Goal: Task Accomplishment & Management: Use online tool/utility

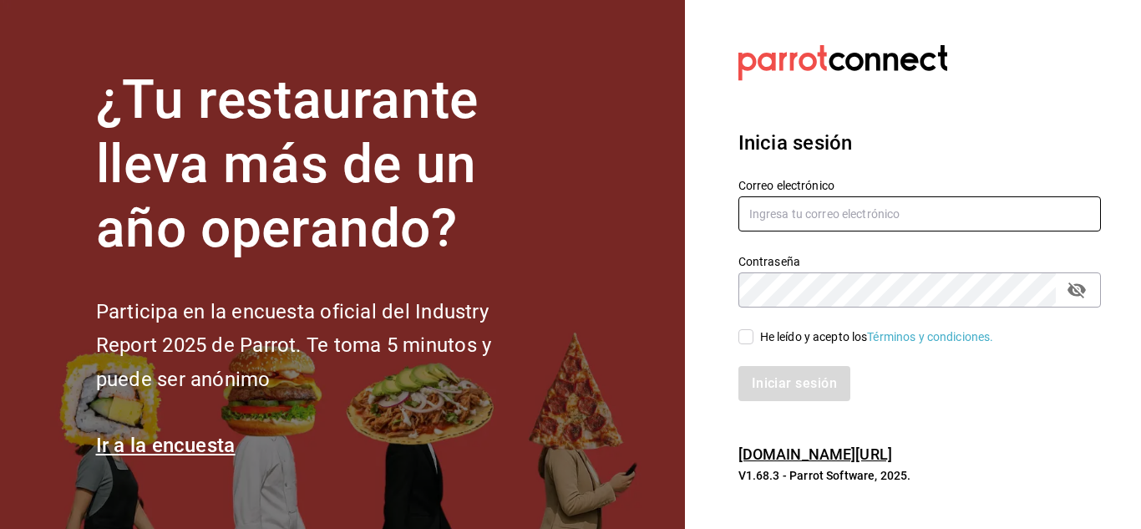
type input "[EMAIL_ADDRESS][DOMAIN_NAME]"
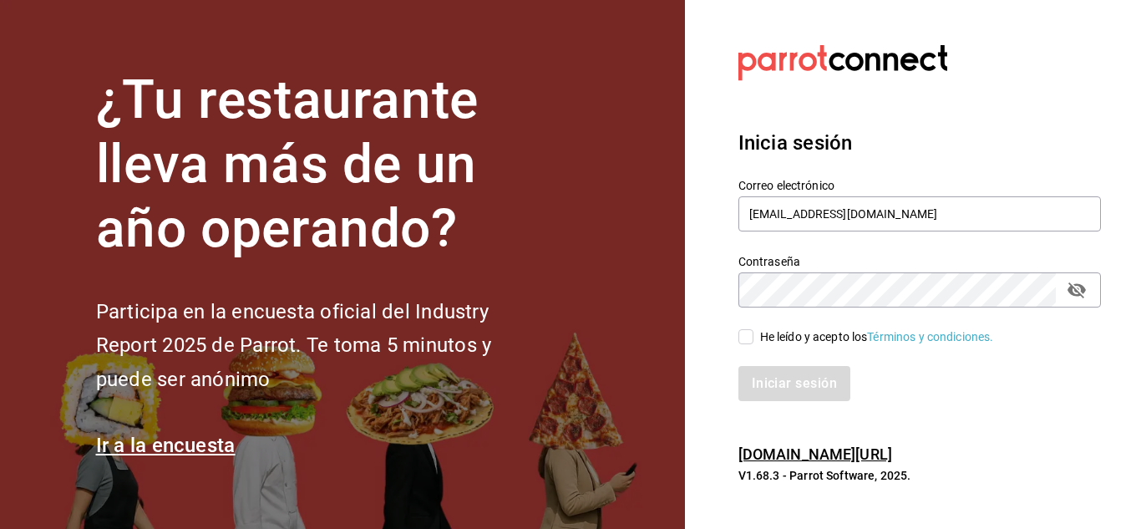
click at [744, 330] on input "He leído y acepto los Términos y condiciones." at bounding box center [745, 336] width 15 height 15
checkbox input "true"
click at [782, 395] on button "Iniciar sesión" at bounding box center [795, 383] width 114 height 35
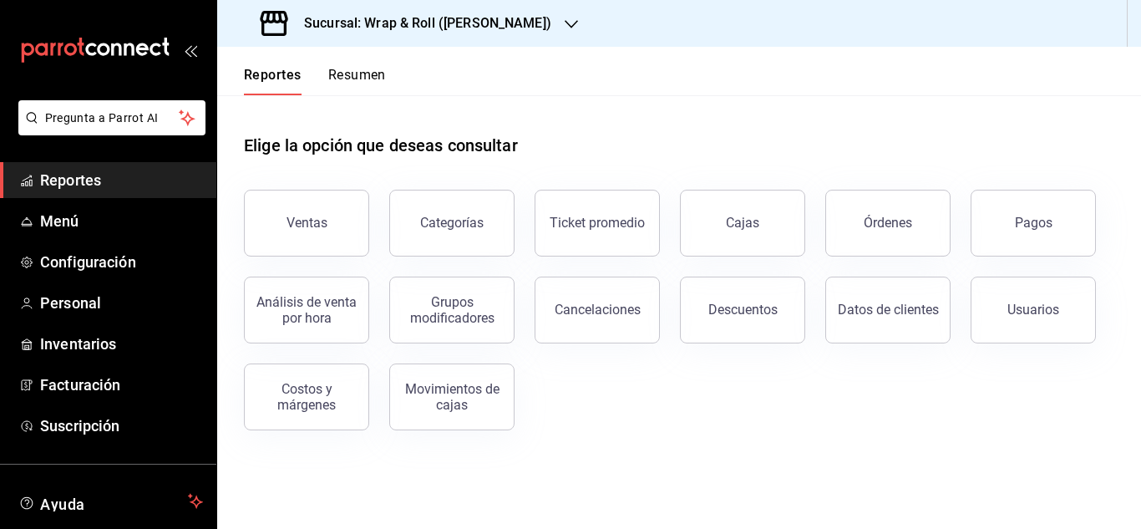
click at [458, 12] on div "Sucursal: Wrap & Roll ([PERSON_NAME])" at bounding box center [407, 23] width 354 height 47
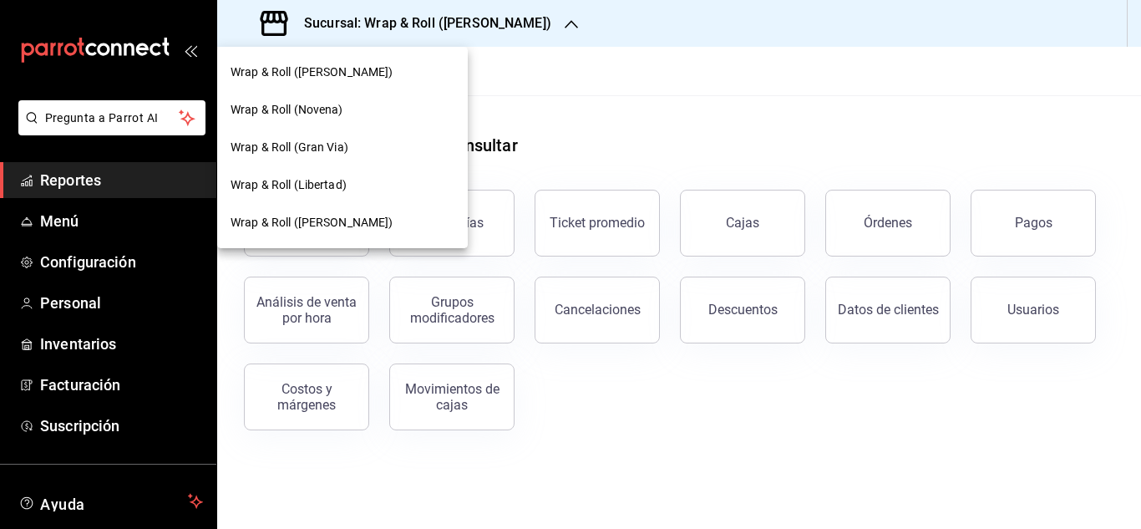
click at [427, 139] on div "Wrap & Roll (Gran Via)" at bounding box center [342, 148] width 224 height 18
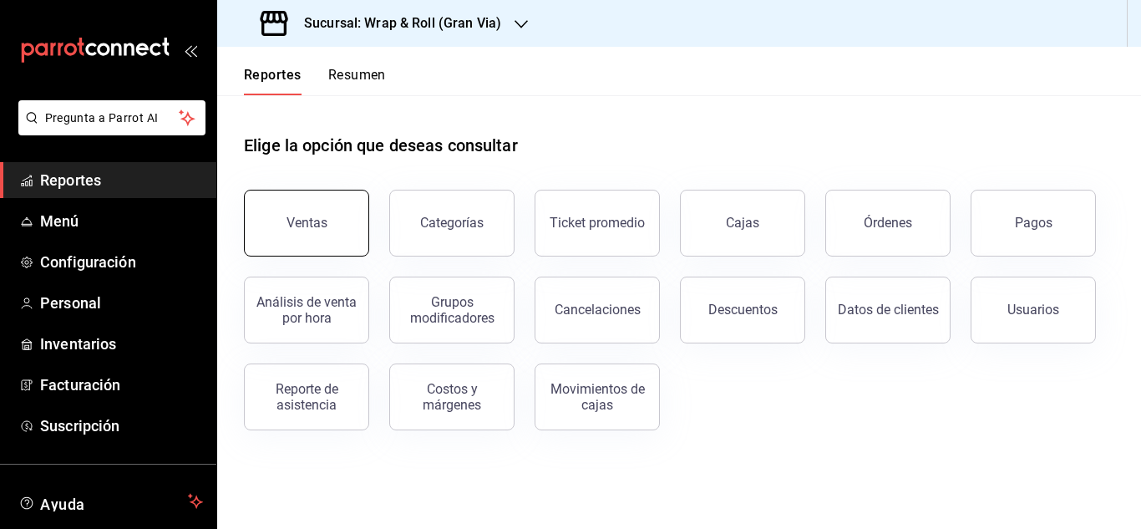
click at [360, 213] on button "Ventas" at bounding box center [306, 223] width 125 height 67
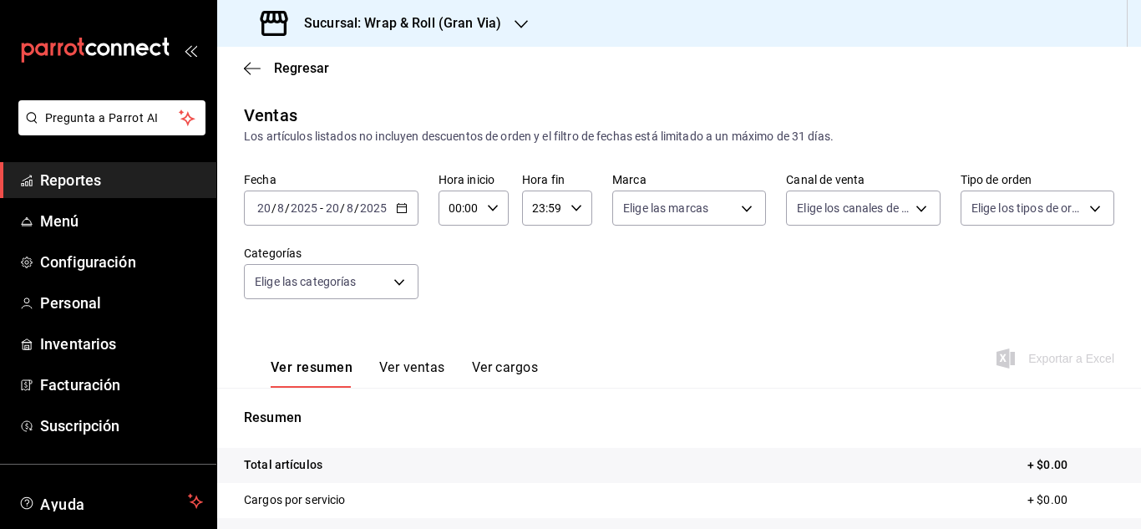
scroll to position [146, 0]
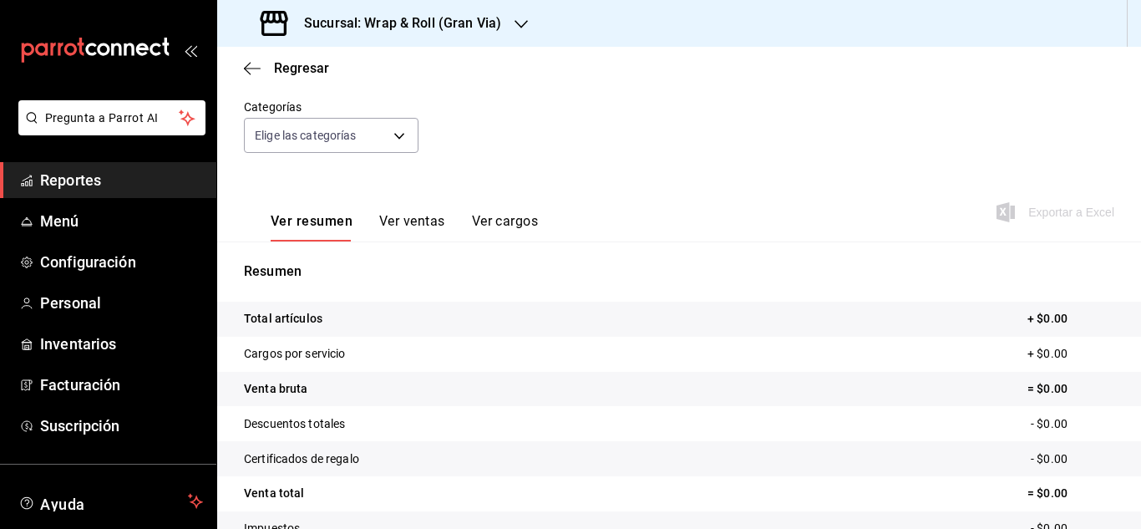
click at [404, 216] on button "Ver ventas" at bounding box center [412, 227] width 66 height 28
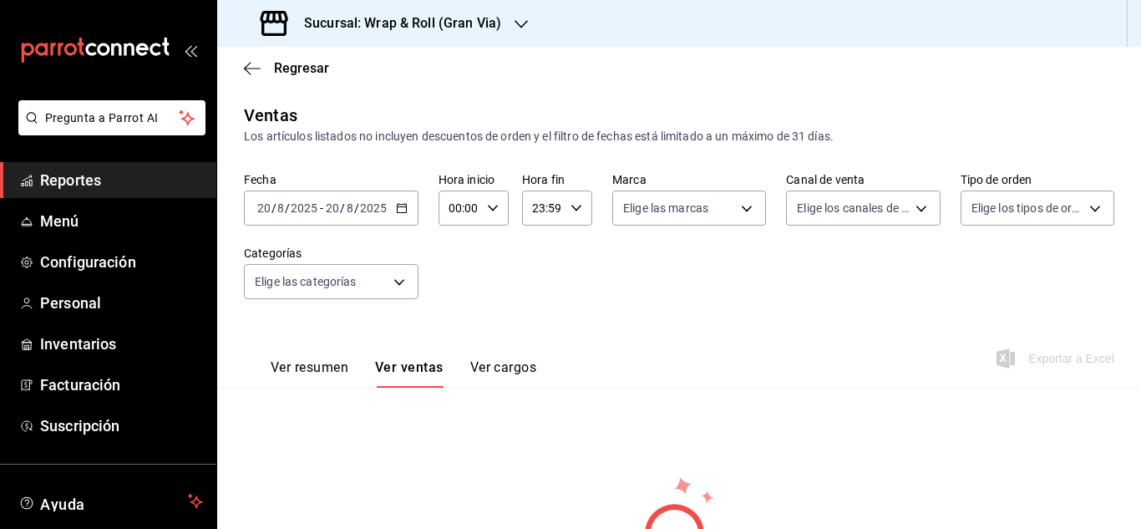
click at [405, 187] on div "Fecha [DATE] [DATE] - [DATE] [DATE]" at bounding box center [331, 198] width 175 height 53
click at [397, 187] on div "Fecha [DATE] [DATE] - [DATE] [DATE]" at bounding box center [331, 198] width 175 height 53
click at [377, 215] on div "[DATE] [DATE] - [DATE] [DATE]" at bounding box center [331, 207] width 175 height 35
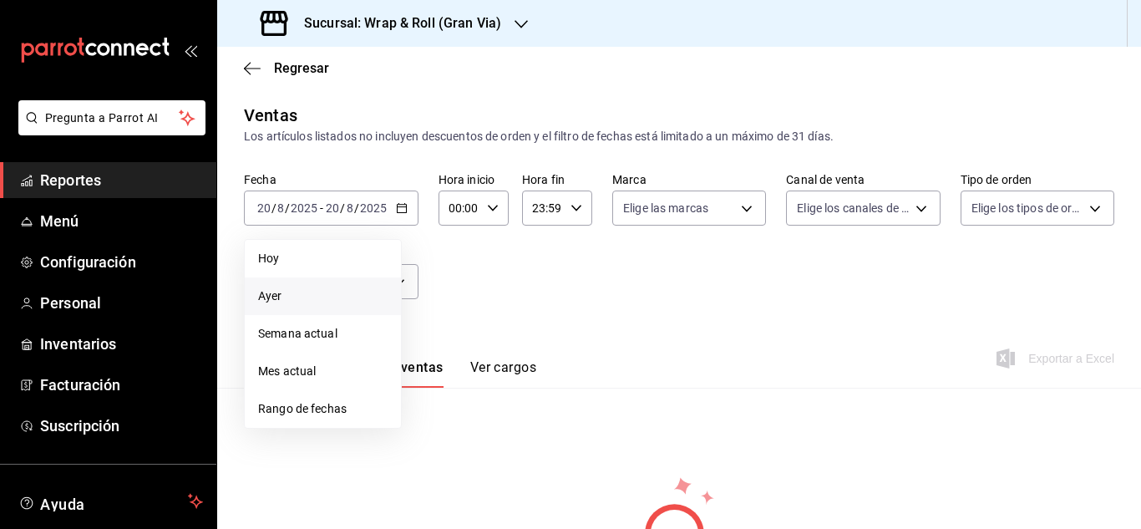
click at [291, 294] on span "Ayer" at bounding box center [322, 296] width 129 height 18
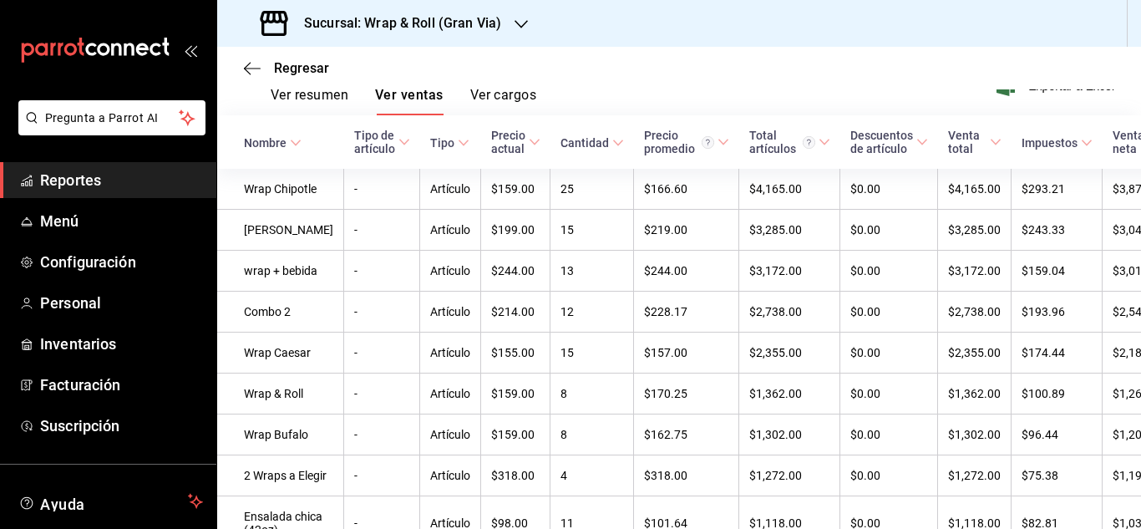
scroll to position [270, 0]
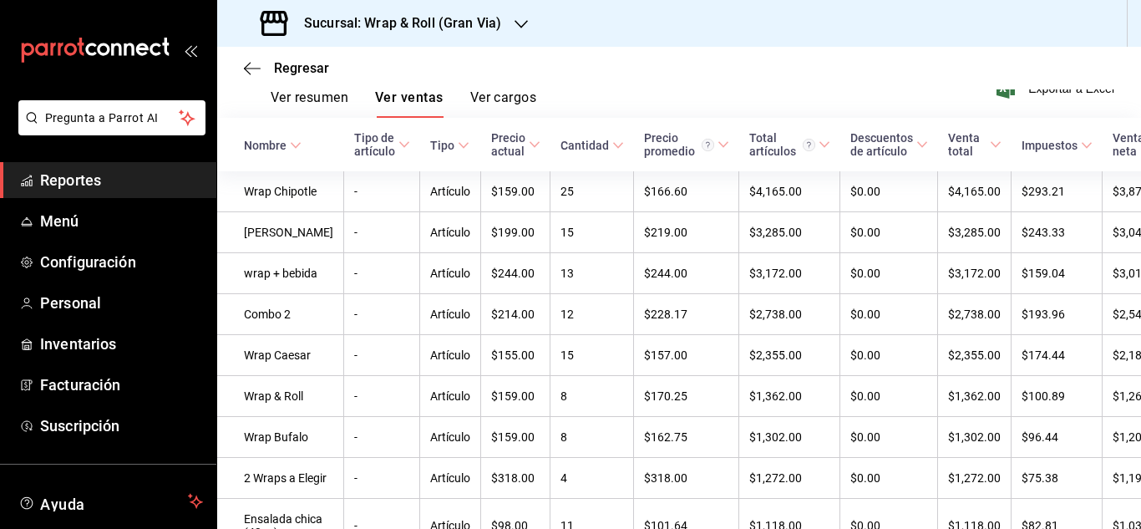
click at [523, 97] on button "Ver cargos" at bounding box center [503, 103] width 67 height 28
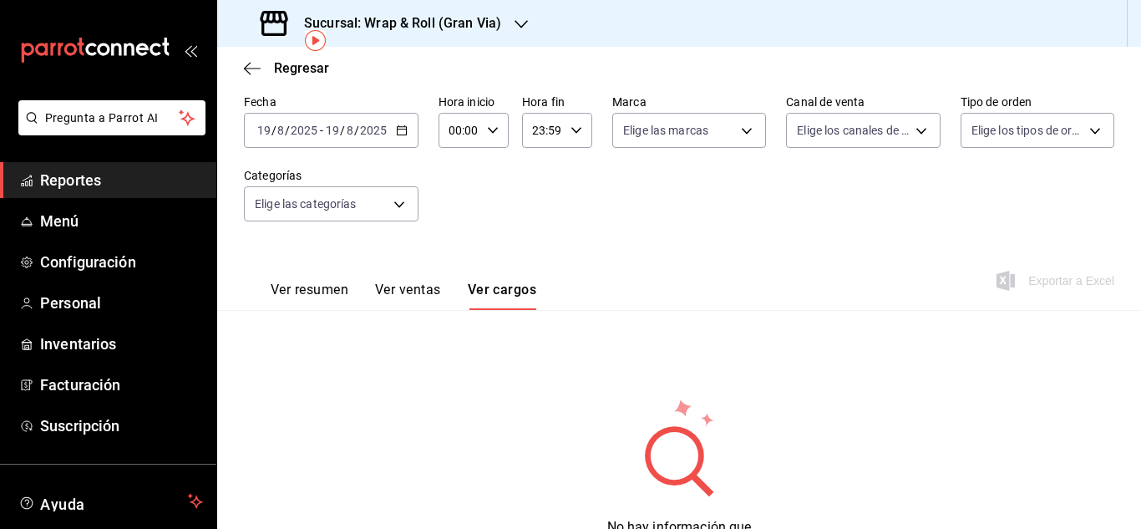
scroll to position [75, 0]
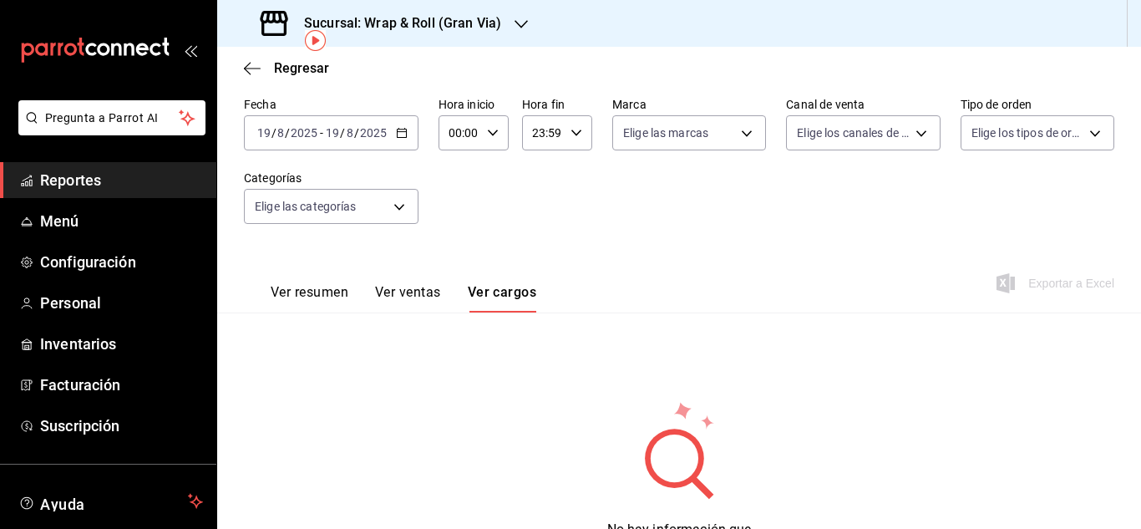
click at [409, 295] on button "Ver ventas" at bounding box center [408, 298] width 66 height 28
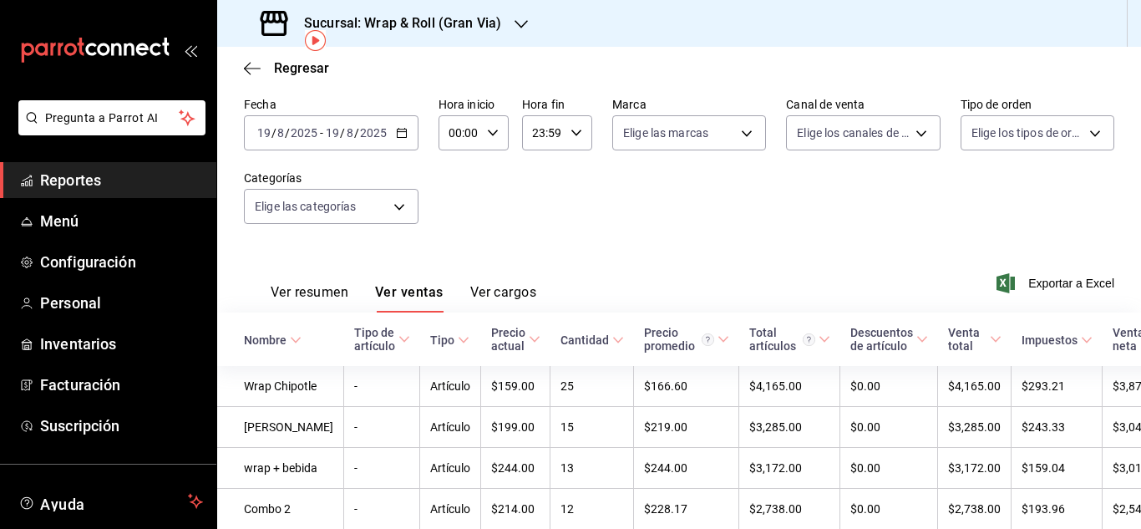
click at [335, 297] on button "Ver resumen" at bounding box center [310, 298] width 78 height 28
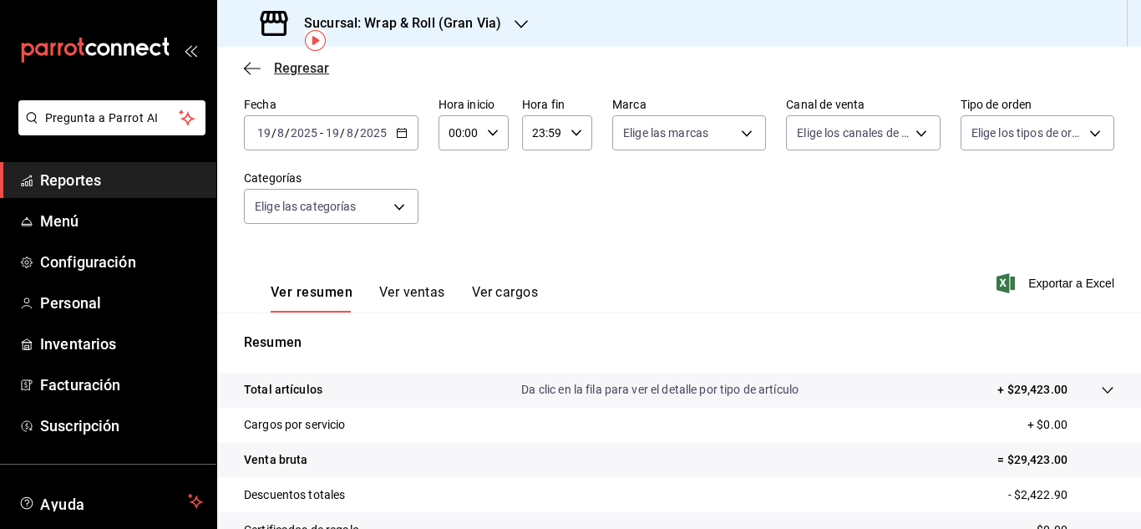
click at [317, 68] on span "Regresar" at bounding box center [301, 68] width 55 height 16
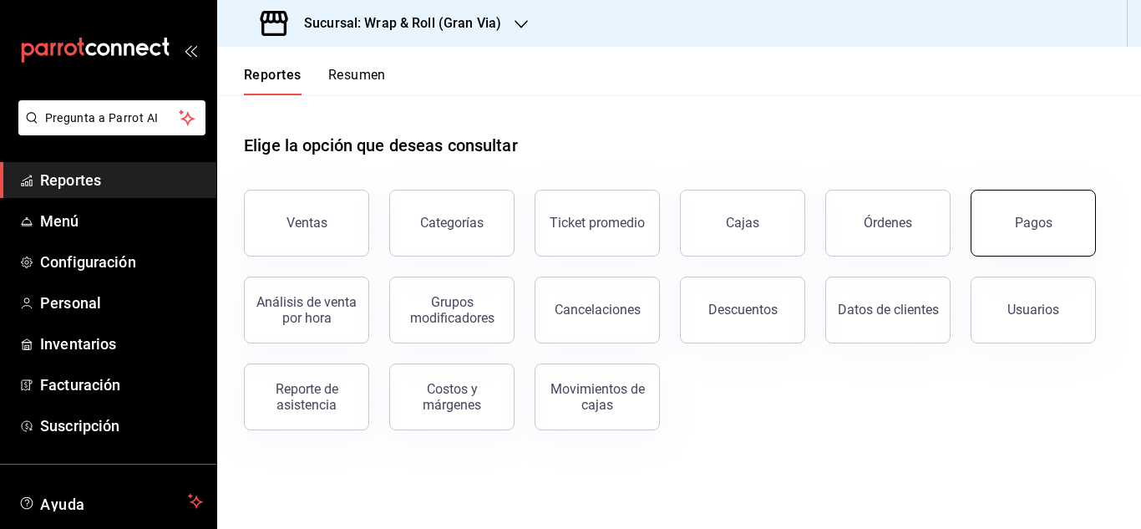
click at [1042, 219] on div "Pagos" at bounding box center [1034, 223] width 38 height 16
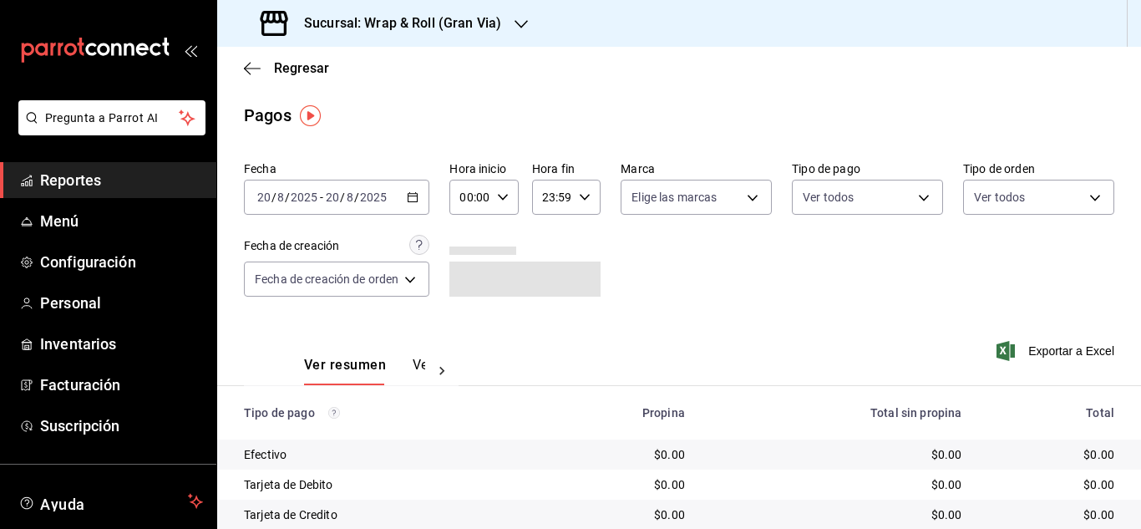
click at [418, 199] on icon "button" at bounding box center [413, 197] width 12 height 12
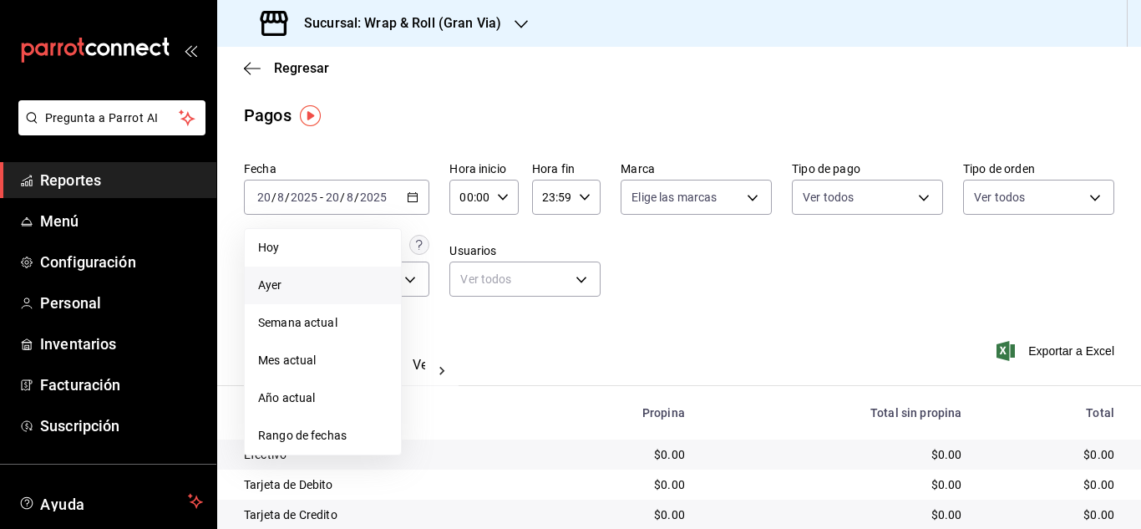
click at [300, 289] on span "Ayer" at bounding box center [322, 285] width 129 height 18
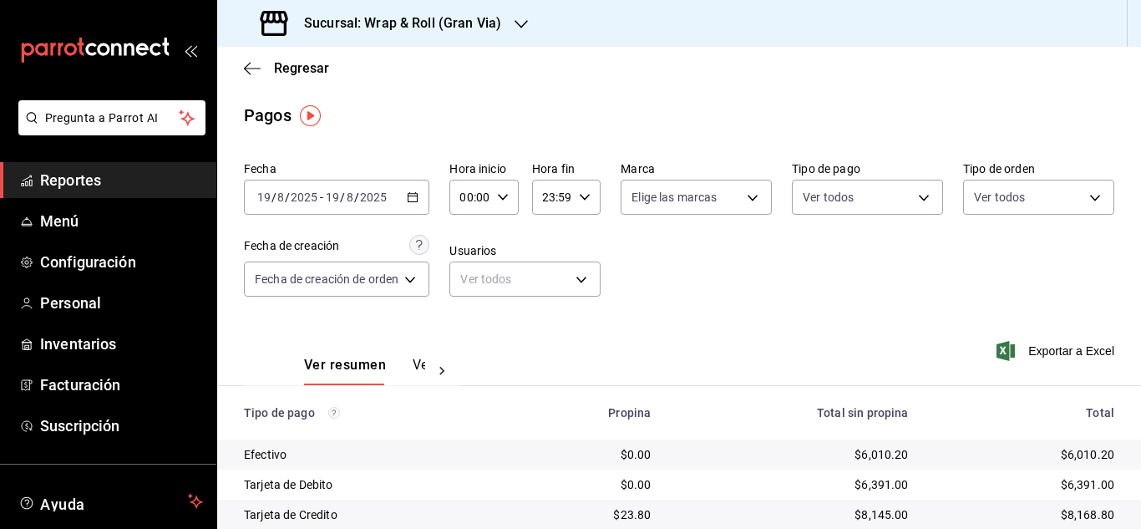
click at [438, 370] on icon at bounding box center [441, 370] width 17 height 17
click at [397, 366] on button "Ver pagos" at bounding box center [393, 371] width 63 height 28
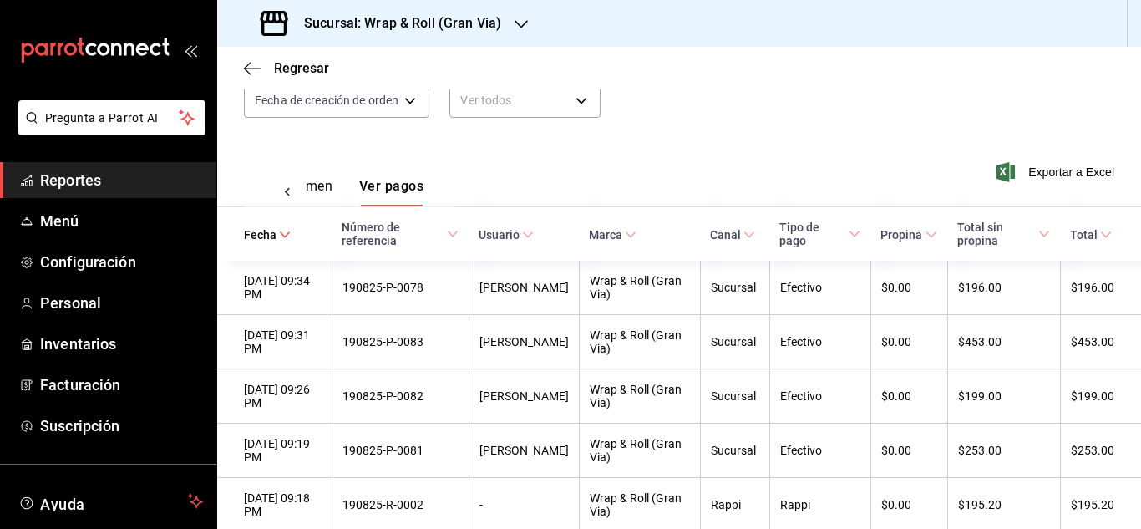
scroll to position [190, 0]
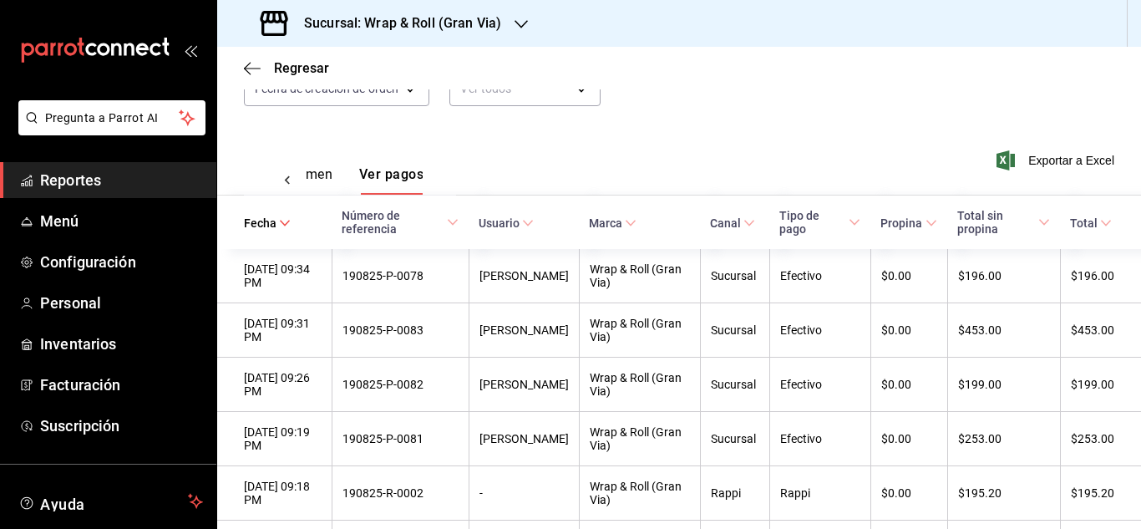
click at [926, 224] on icon at bounding box center [931, 223] width 12 height 12
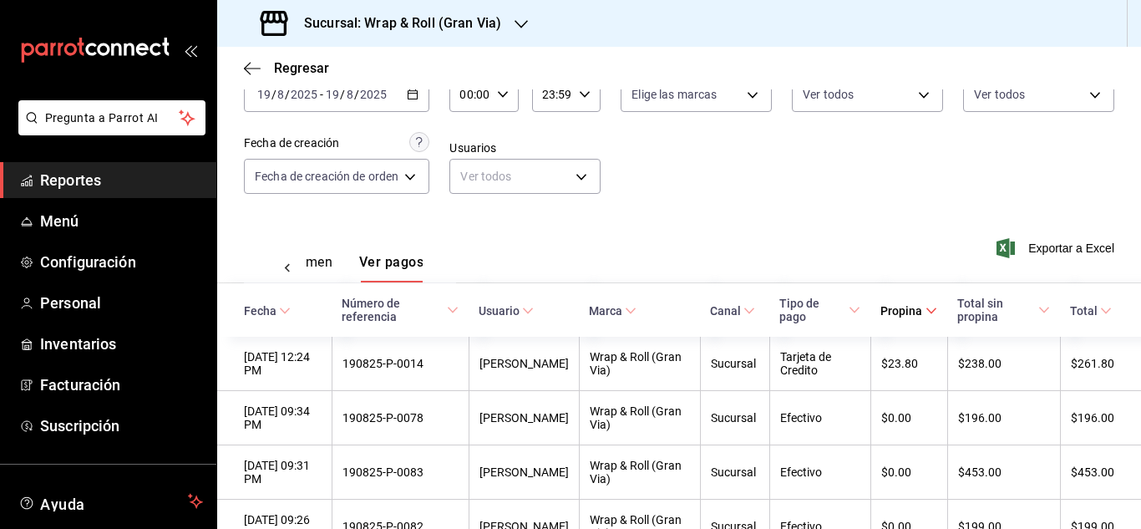
scroll to position [96, 0]
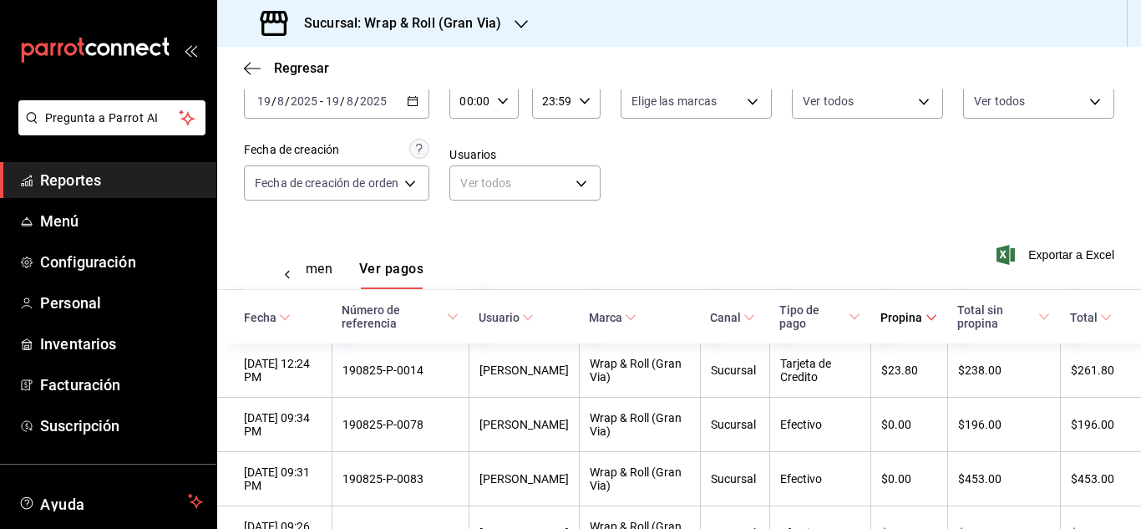
click at [421, 100] on div "[DATE] [DATE] - [DATE] [DATE]" at bounding box center [336, 101] width 185 height 35
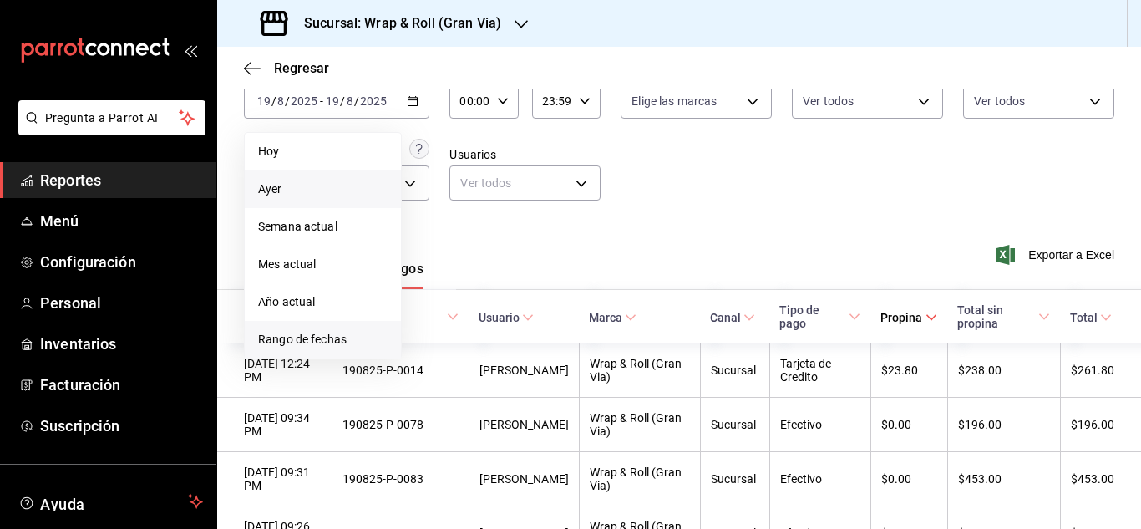
click at [357, 337] on span "Rango de fechas" at bounding box center [322, 340] width 129 height 18
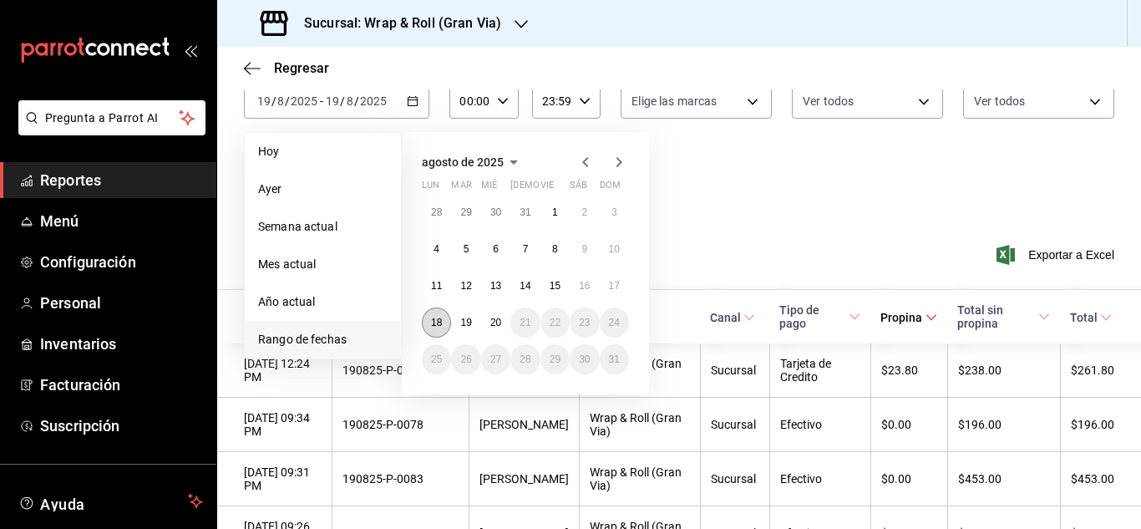
click at [442, 316] on abbr "18" at bounding box center [436, 322] width 11 height 12
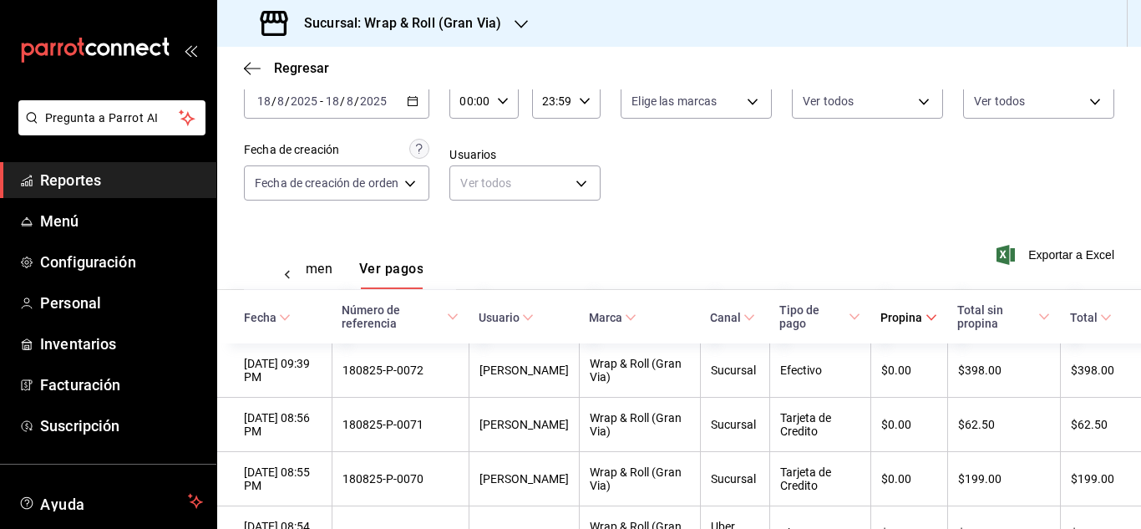
click at [929, 318] on icon at bounding box center [931, 317] width 12 height 12
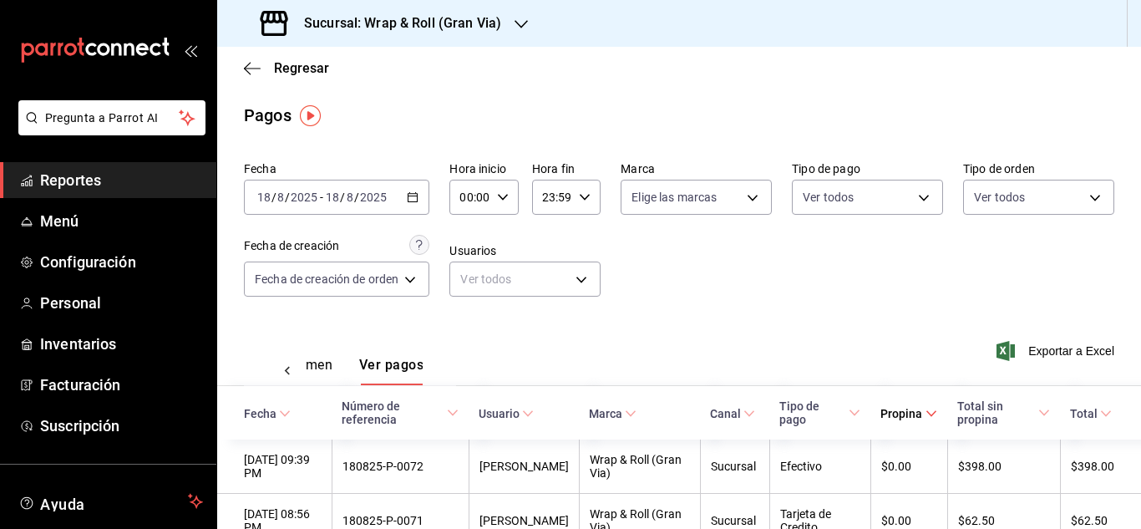
click at [415, 202] on \(Stroke\) "button" at bounding box center [413, 197] width 10 height 9
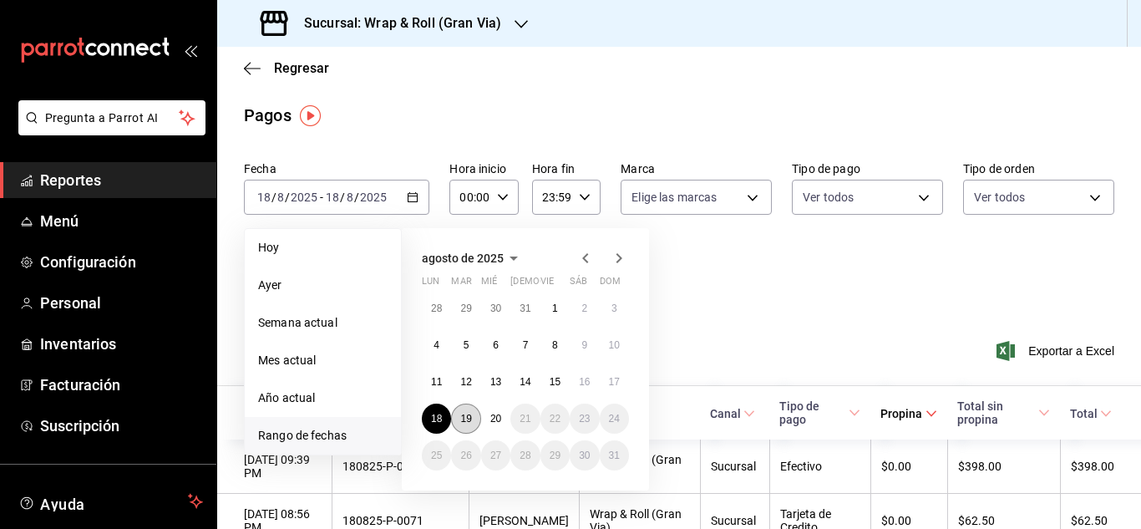
click at [461, 422] on abbr "19" at bounding box center [465, 419] width 11 height 12
click at [473, 415] on button "19" at bounding box center [465, 418] width 29 height 30
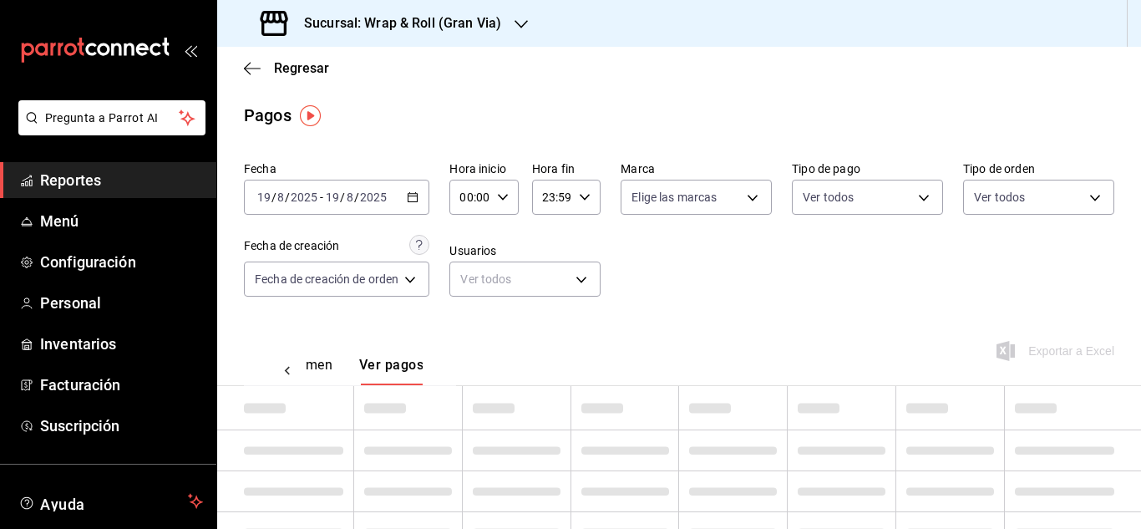
click at [992, 293] on div "Fecha [DATE] [DATE] - [DATE] [DATE] Hora inicio 00:00 Hora inicio Hora fin 23:5…" at bounding box center [679, 235] width 870 height 162
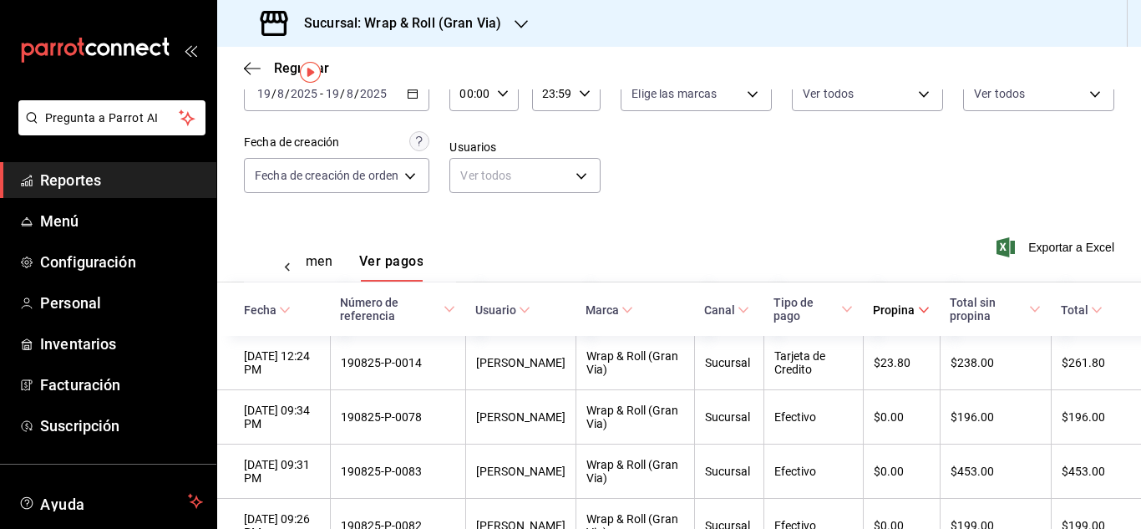
scroll to position [18, 0]
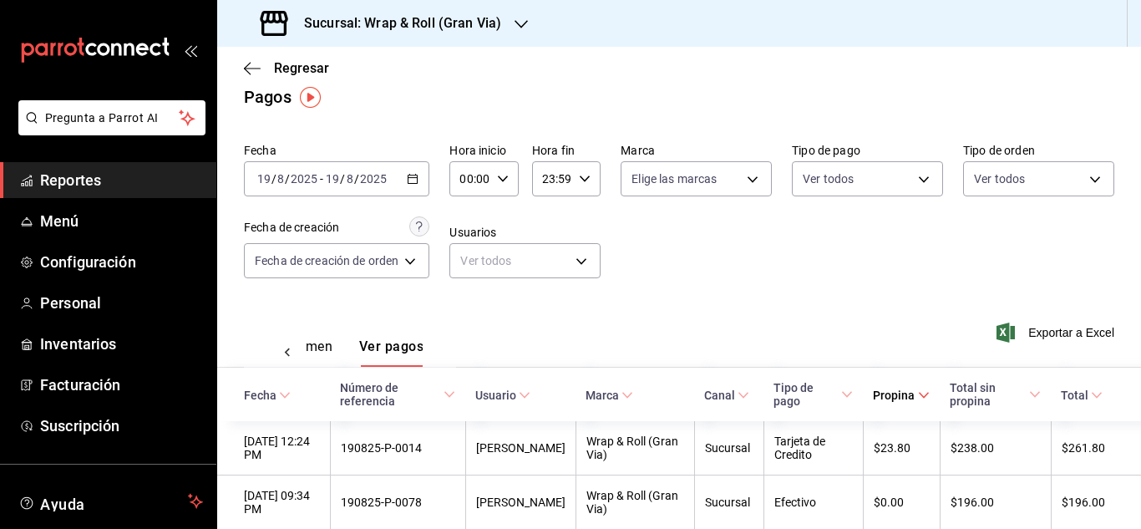
click at [418, 180] on icon "button" at bounding box center [413, 179] width 12 height 12
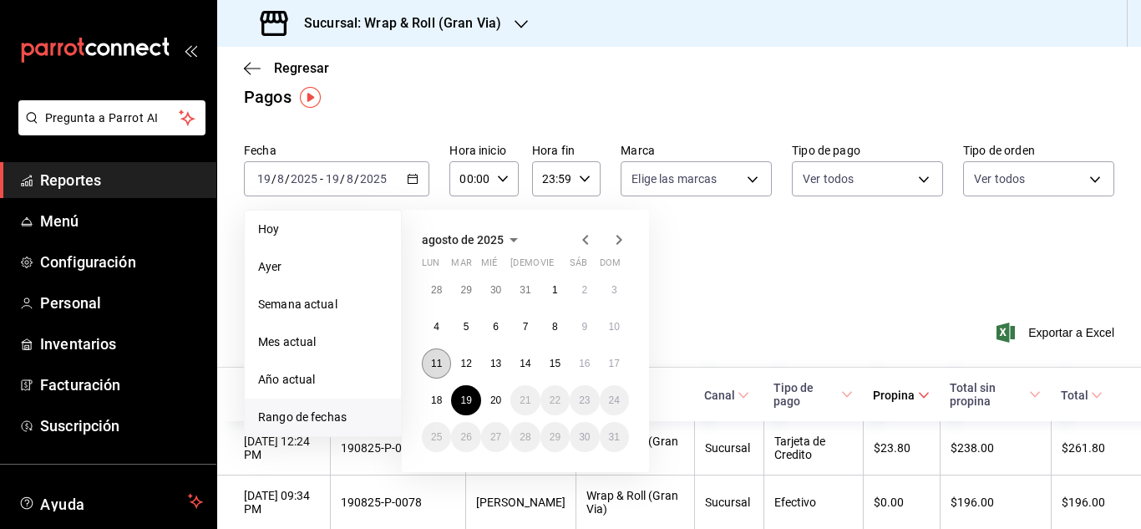
click at [445, 365] on button "11" at bounding box center [436, 363] width 29 height 30
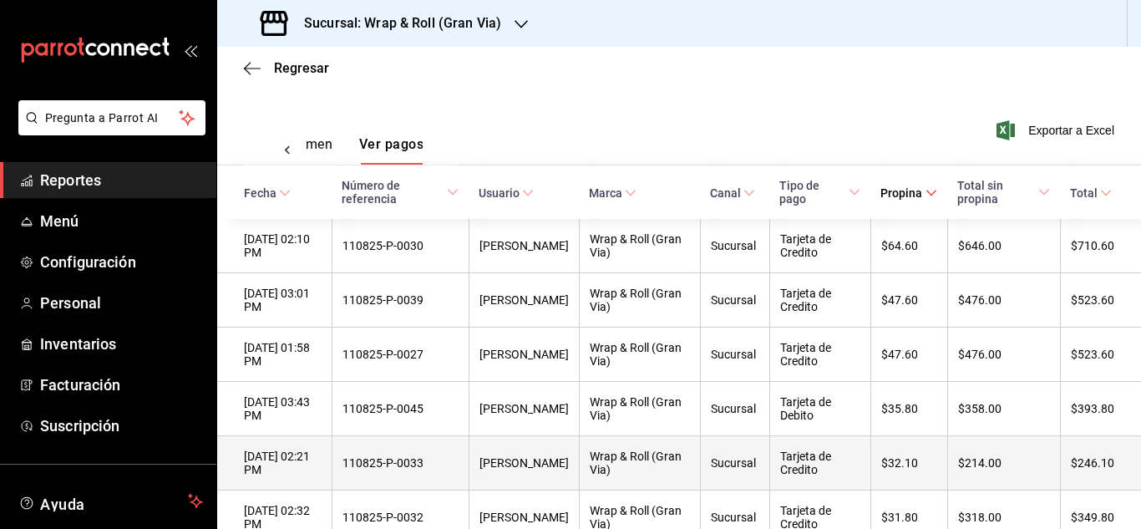
scroll to position [218, 0]
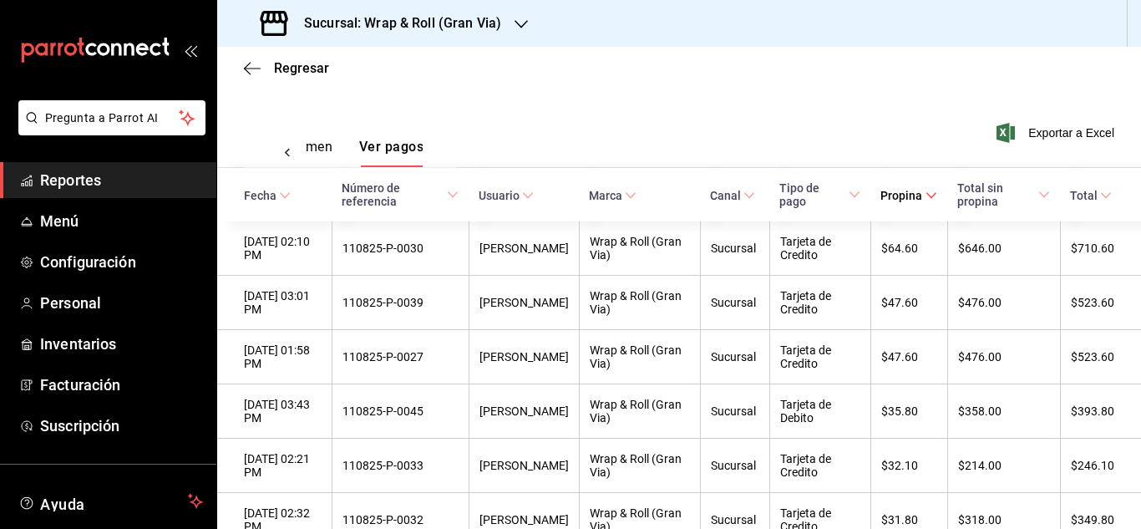
click at [552, 129] on div "Ver resumen Ver pagos Exportar a Excel" at bounding box center [679, 143] width 924 height 89
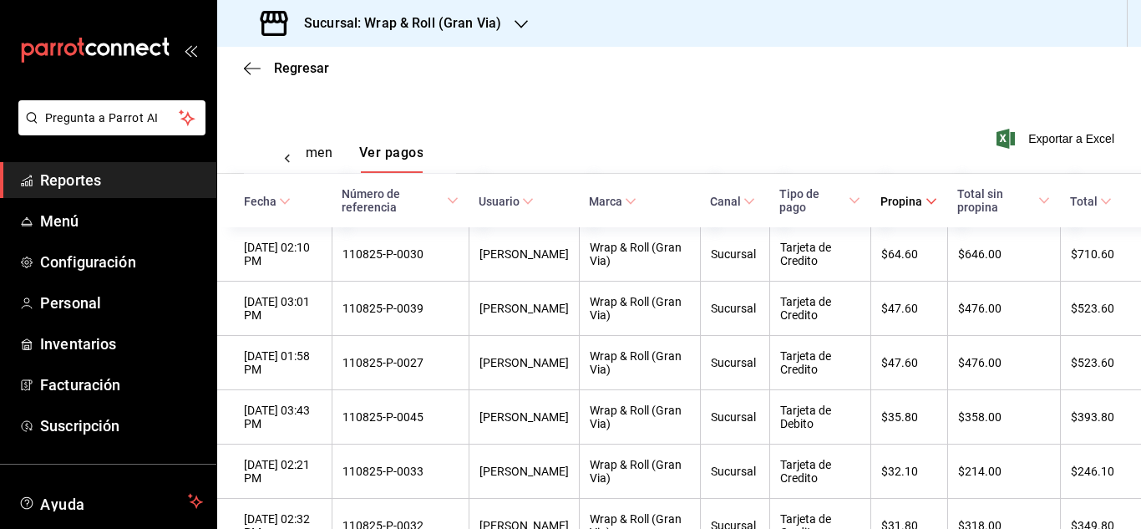
scroll to position [211, 0]
click at [315, 67] on span "Regresar" at bounding box center [301, 68] width 55 height 16
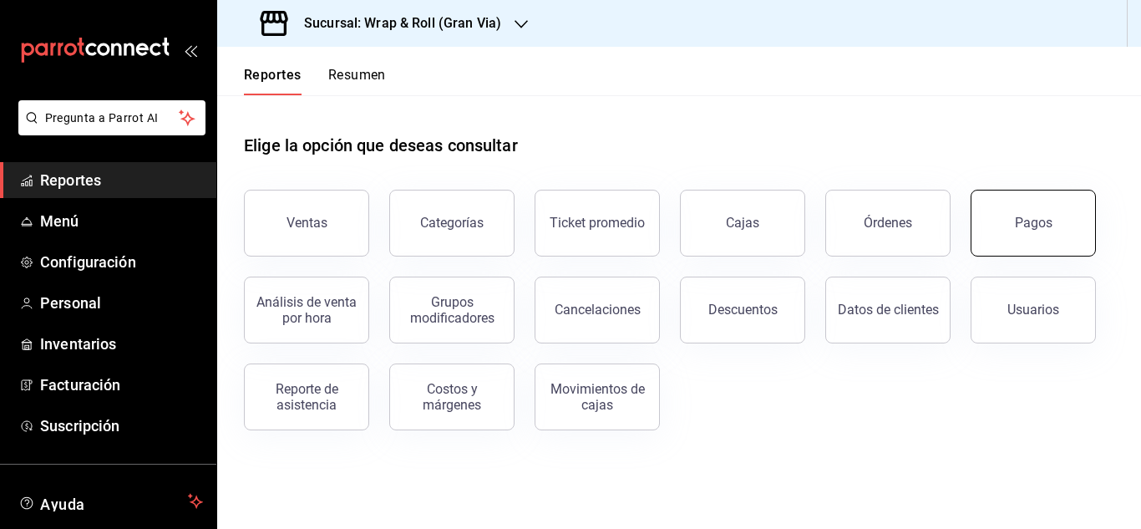
click at [989, 251] on button "Pagos" at bounding box center [1032, 223] width 125 height 67
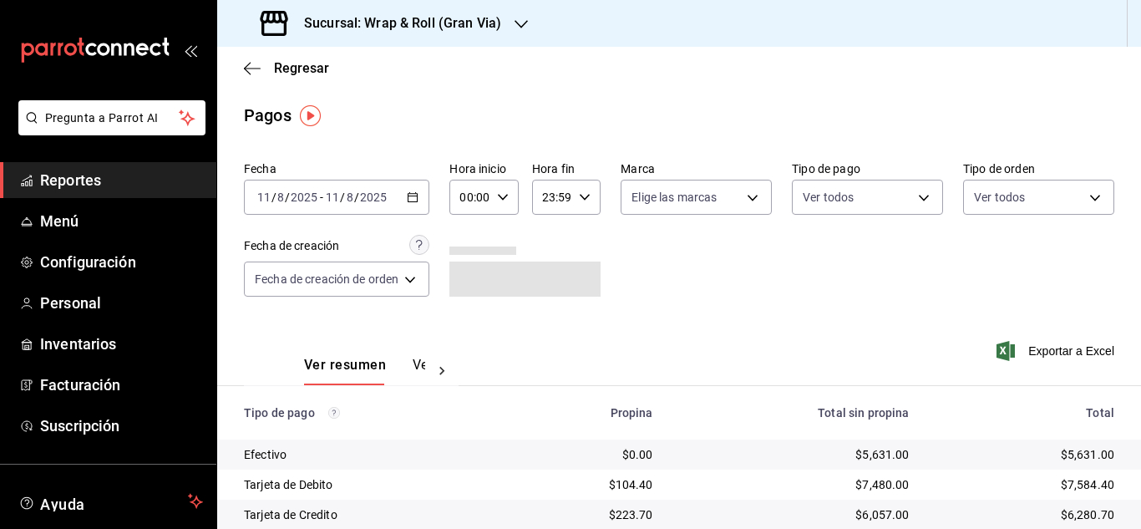
click at [415, 194] on \(Stroke\) "button" at bounding box center [413, 197] width 10 height 9
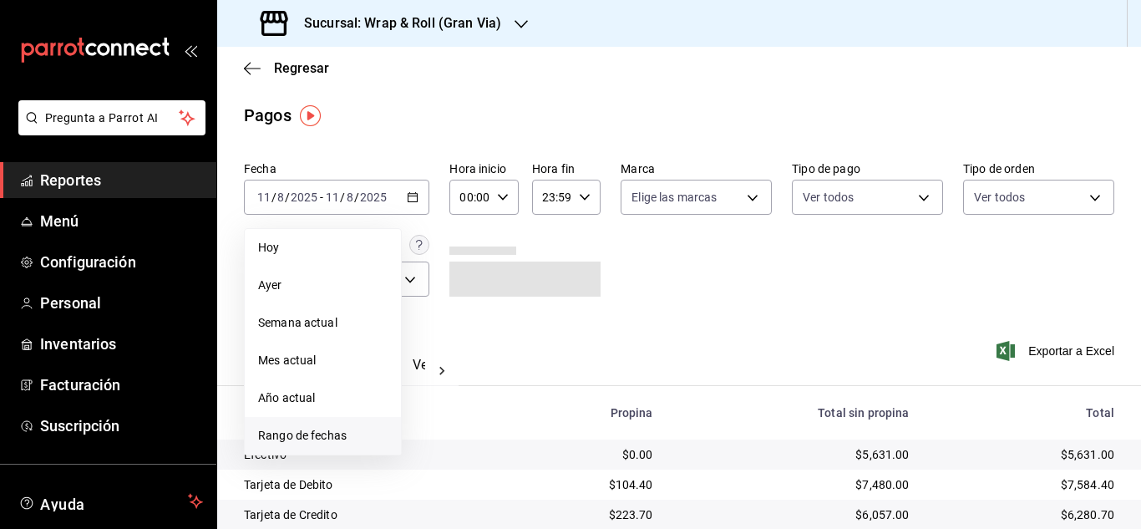
click at [297, 428] on span "Rango de fechas" at bounding box center [322, 436] width 129 height 18
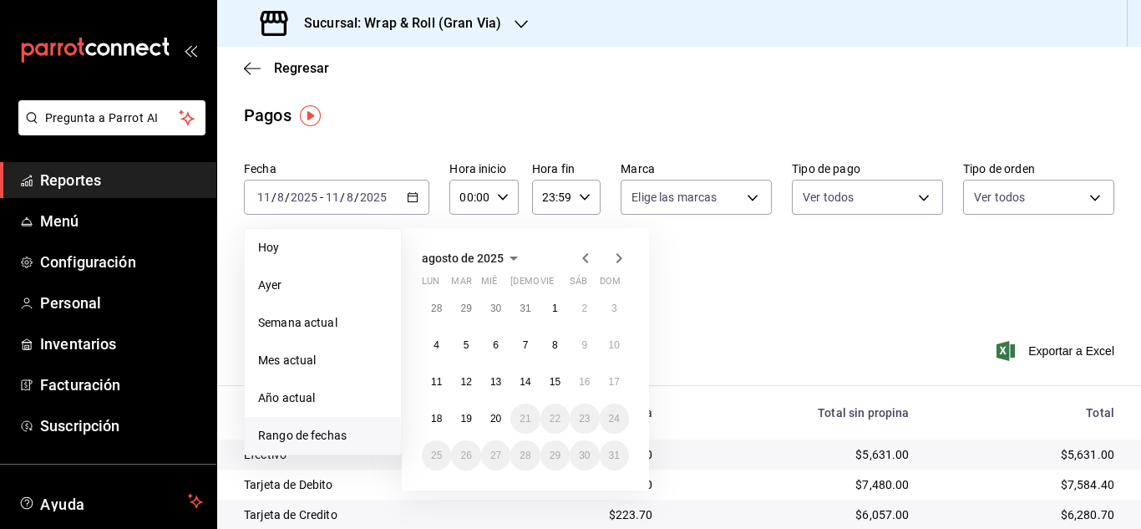
click at [464, 383] on abbr "12" at bounding box center [465, 382] width 11 height 12
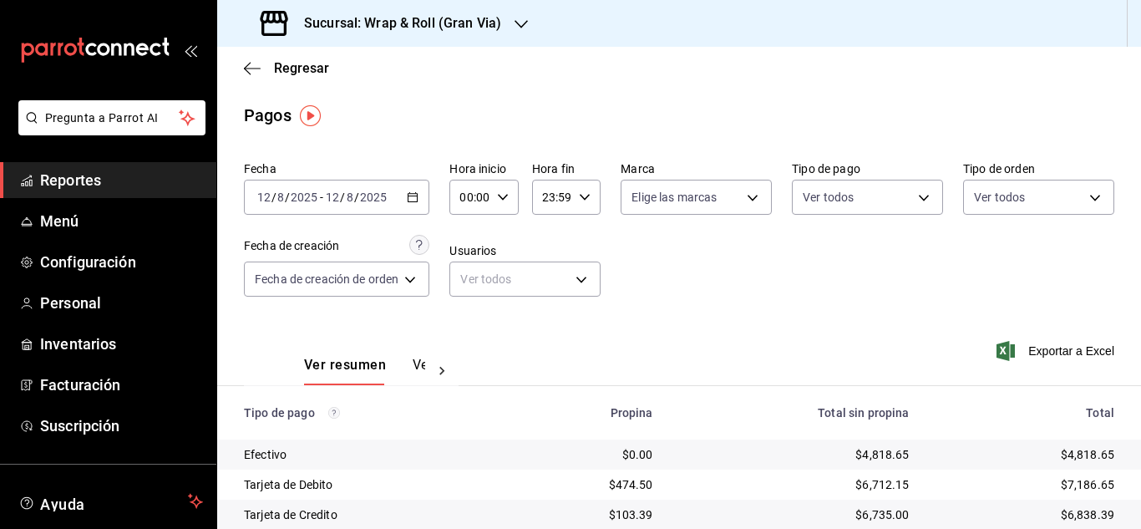
click at [419, 367] on button "Ver pagos" at bounding box center [444, 371] width 63 height 28
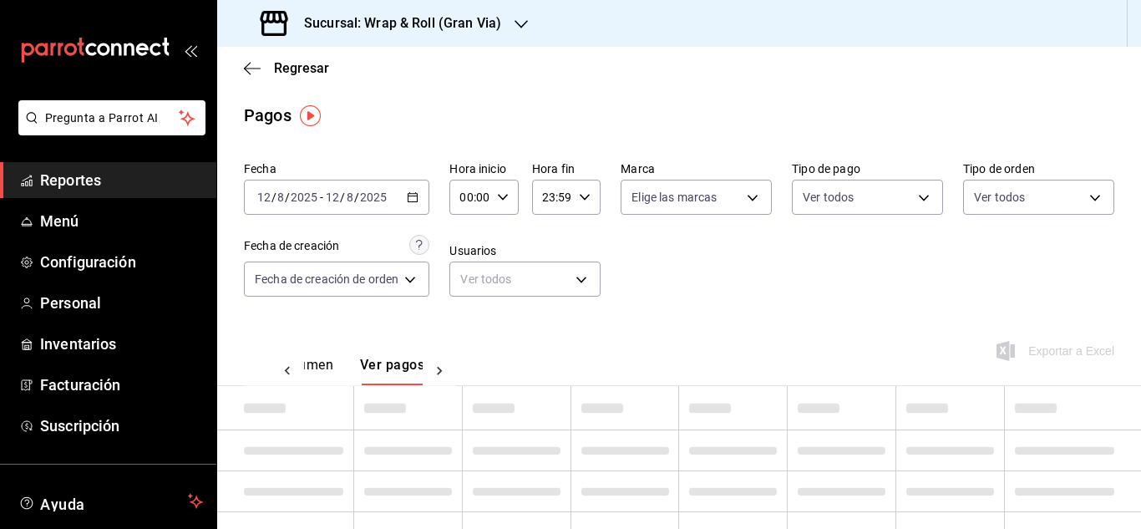
scroll to position [0, 49]
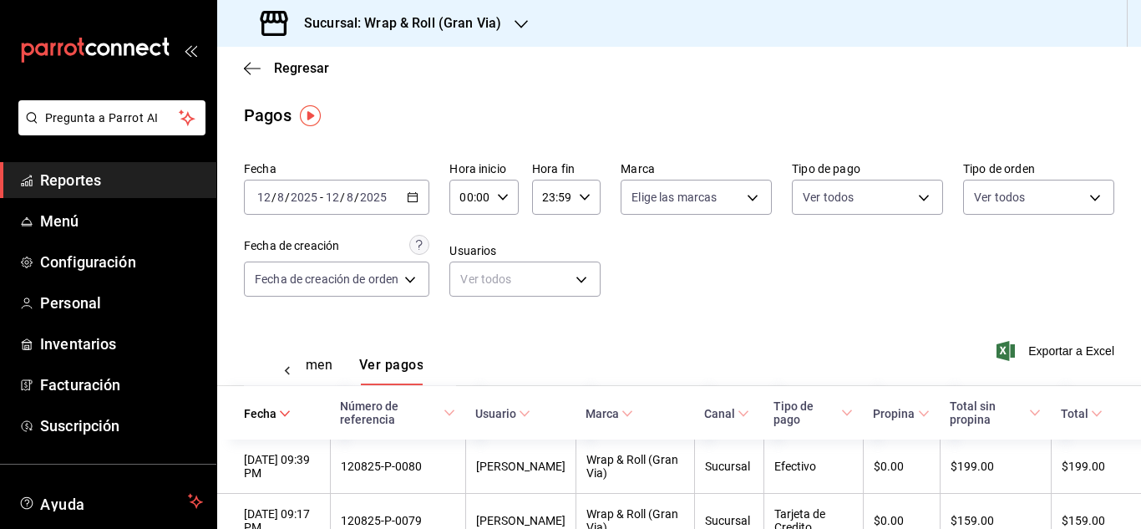
click at [914, 413] on span "Propina" at bounding box center [901, 413] width 56 height 13
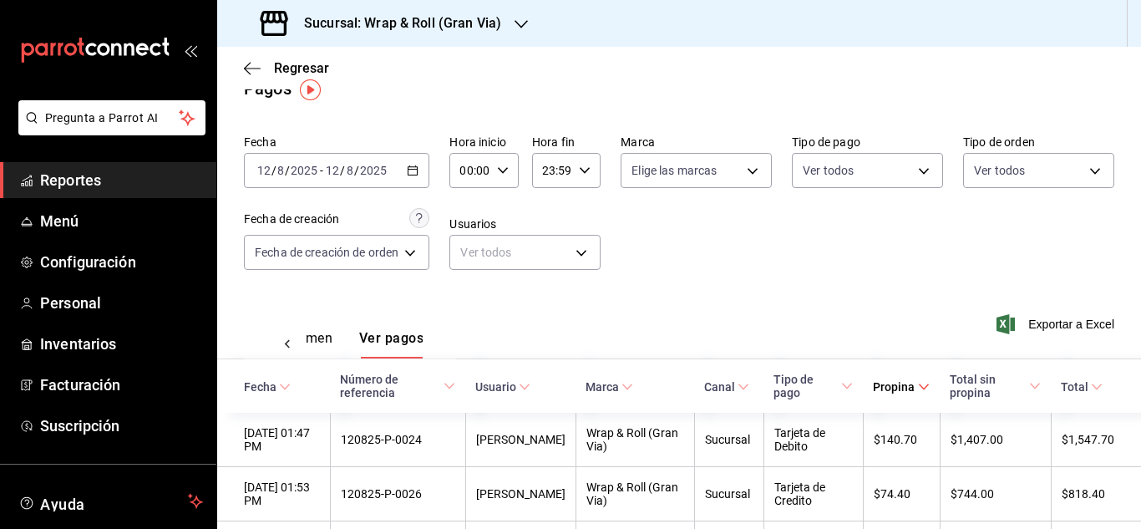
scroll to position [26, 0]
click at [496, 42] on div "Sucursal: Wrap & Roll (Gran Via)" at bounding box center [382, 23] width 304 height 47
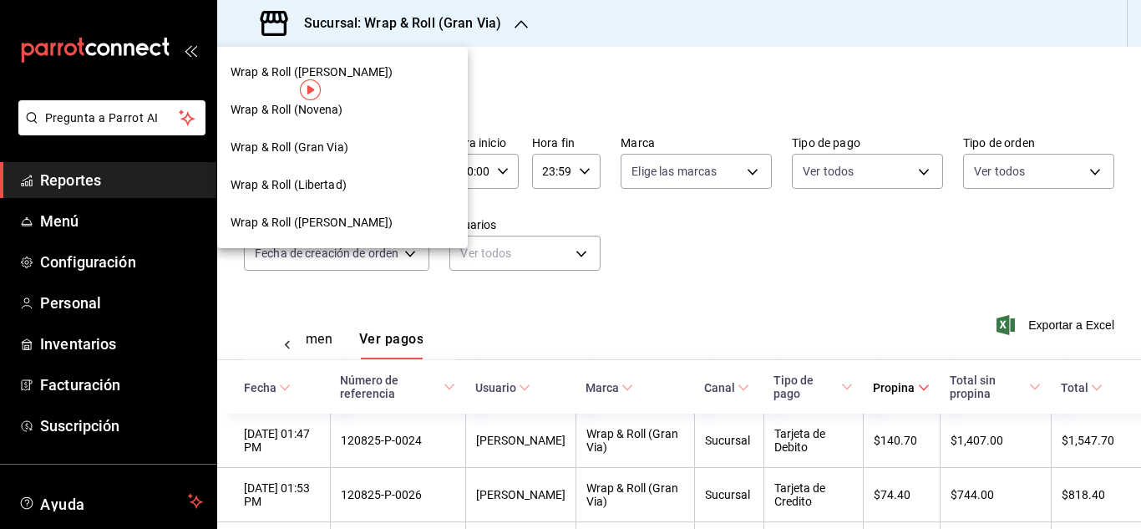
click at [397, 68] on div "Wrap & Roll ([PERSON_NAME])" at bounding box center [342, 72] width 224 height 18
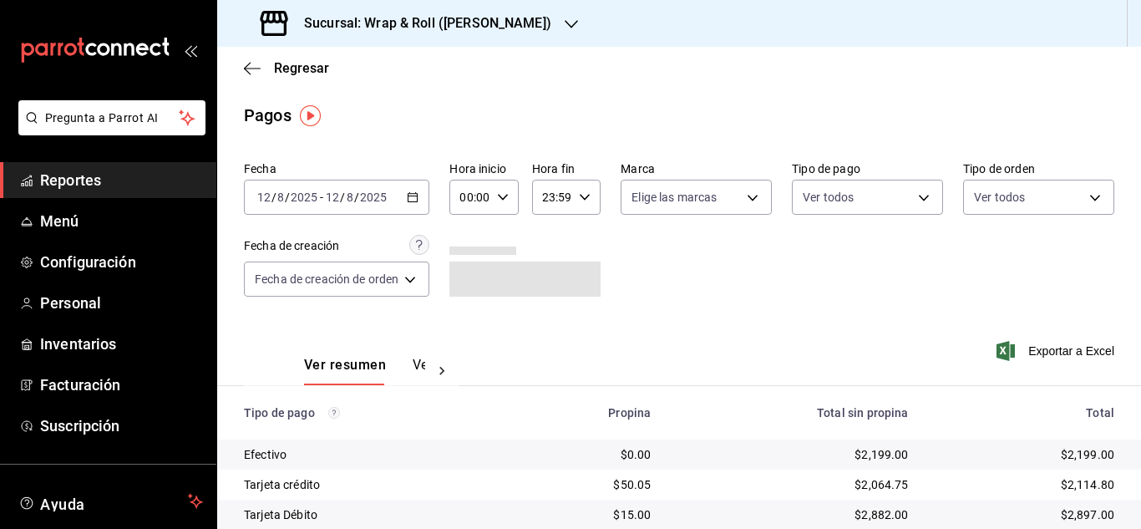
click at [413, 188] on div "[DATE] [DATE] - [DATE] [DATE]" at bounding box center [336, 197] width 185 height 35
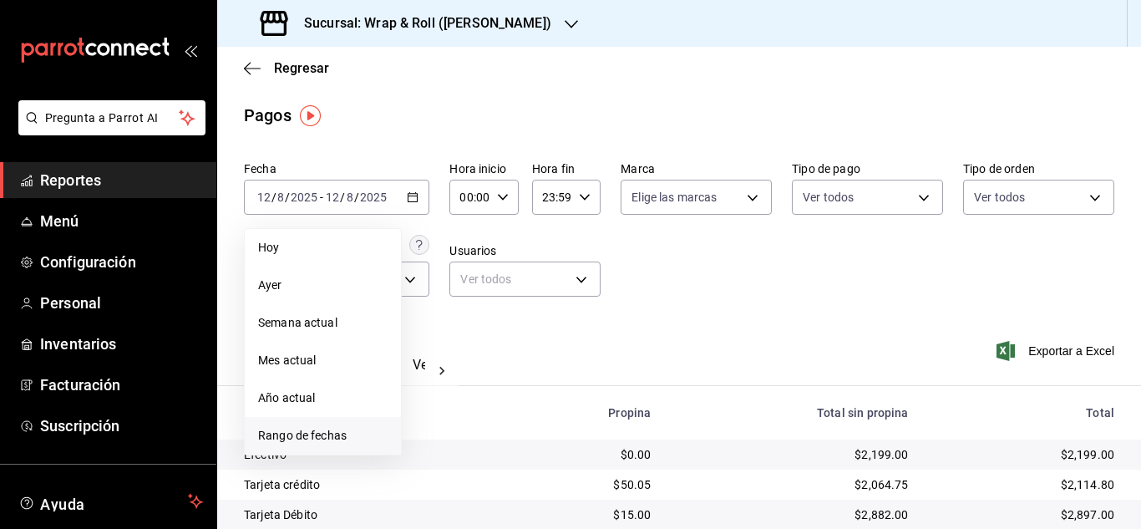
click at [347, 439] on span "Rango de fechas" at bounding box center [322, 436] width 129 height 18
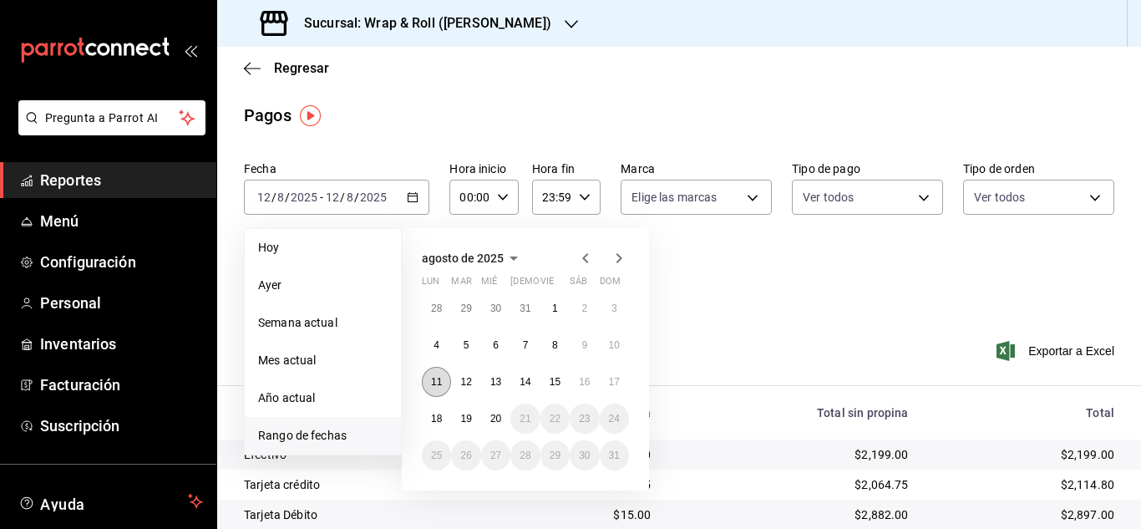
click at [437, 391] on button "11" at bounding box center [436, 382] width 29 height 30
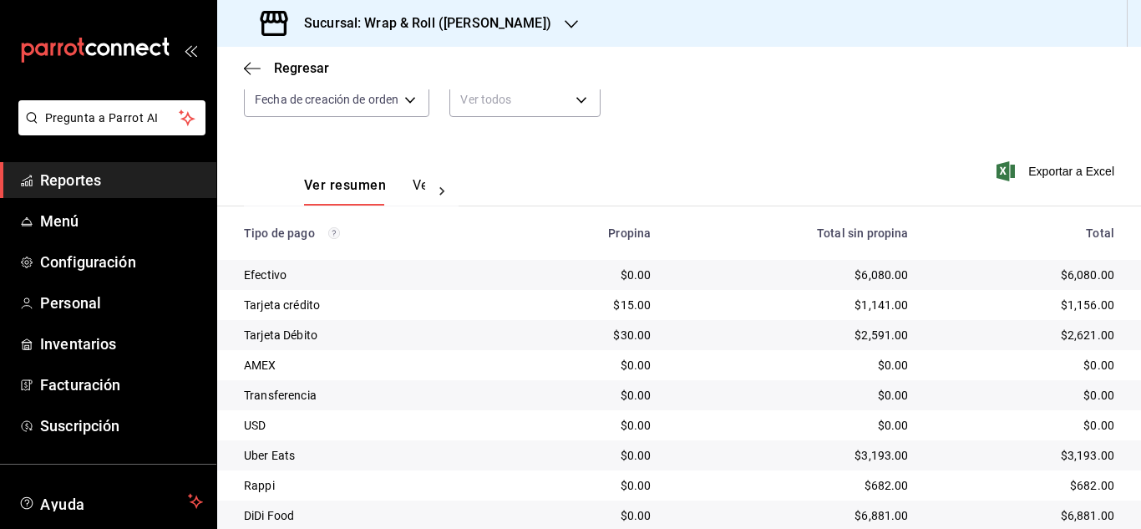
scroll to position [183, 0]
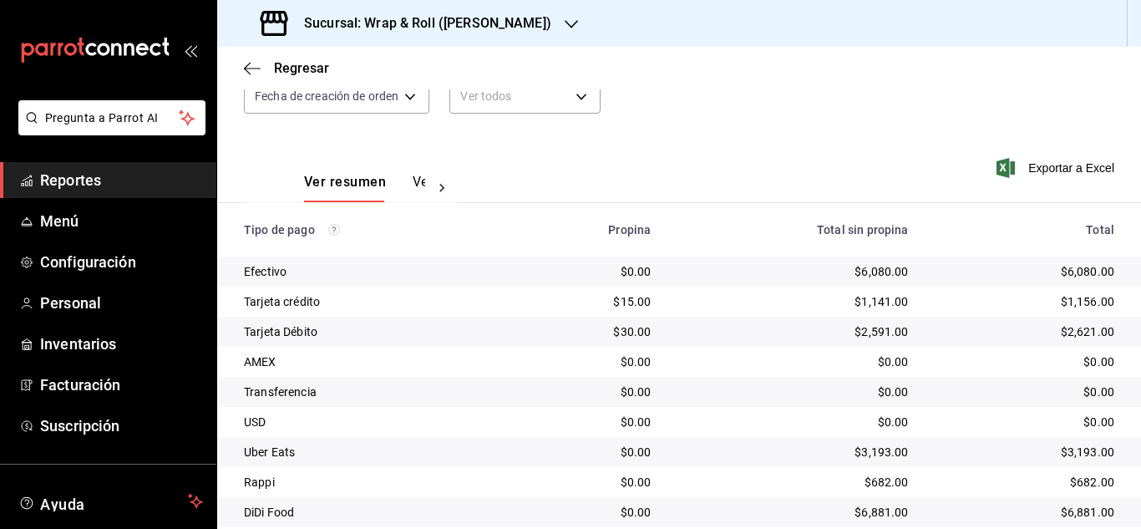
click at [428, 179] on div at bounding box center [441, 188] width 33 height 28
click at [402, 184] on button "Ver pagos" at bounding box center [393, 188] width 63 height 28
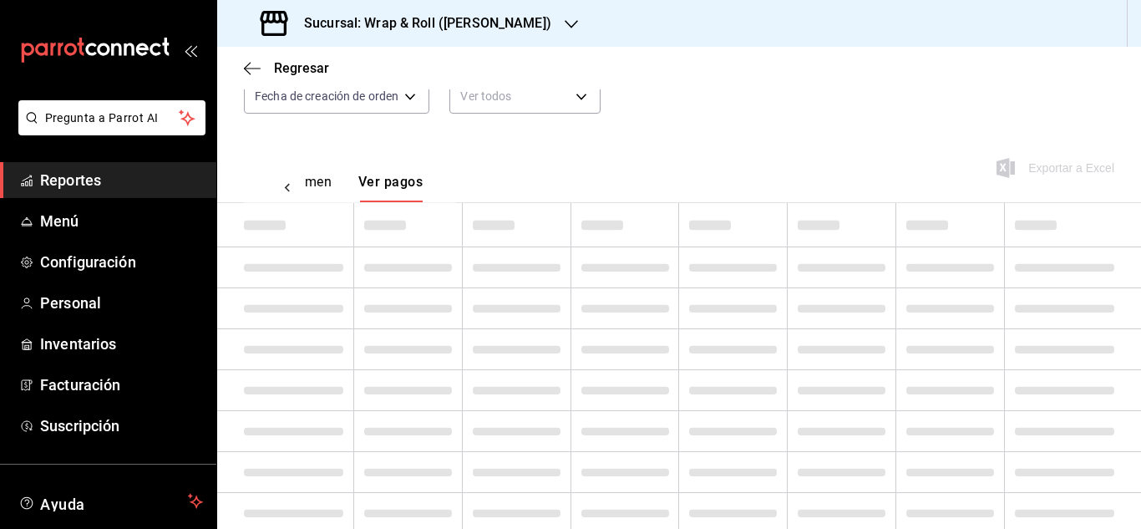
scroll to position [0, 49]
click at [990, 99] on div "Fecha [DATE] [DATE] - [DATE] [DATE] Hora inicio 00:00 Hora inicio Hora fin 23:5…" at bounding box center [679, 53] width 870 height 162
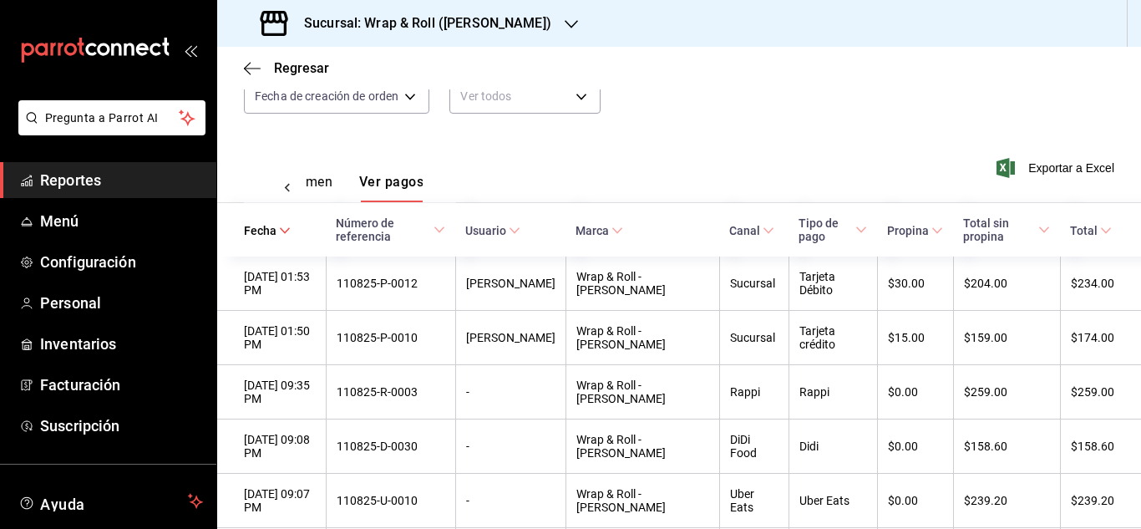
click at [911, 230] on span "Propina" at bounding box center [915, 230] width 56 height 13
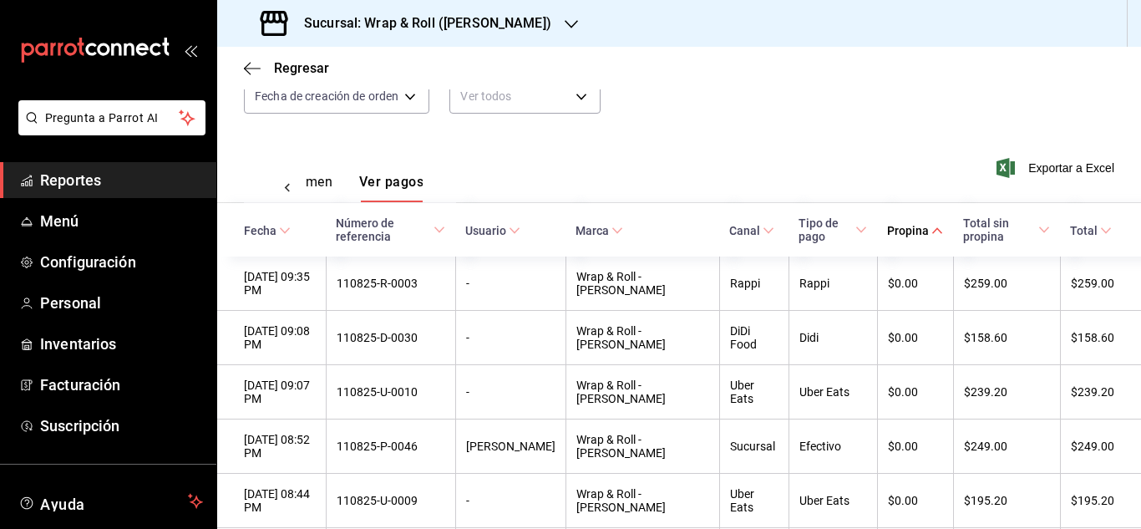
click at [911, 230] on span "Propina" at bounding box center [915, 230] width 56 height 13
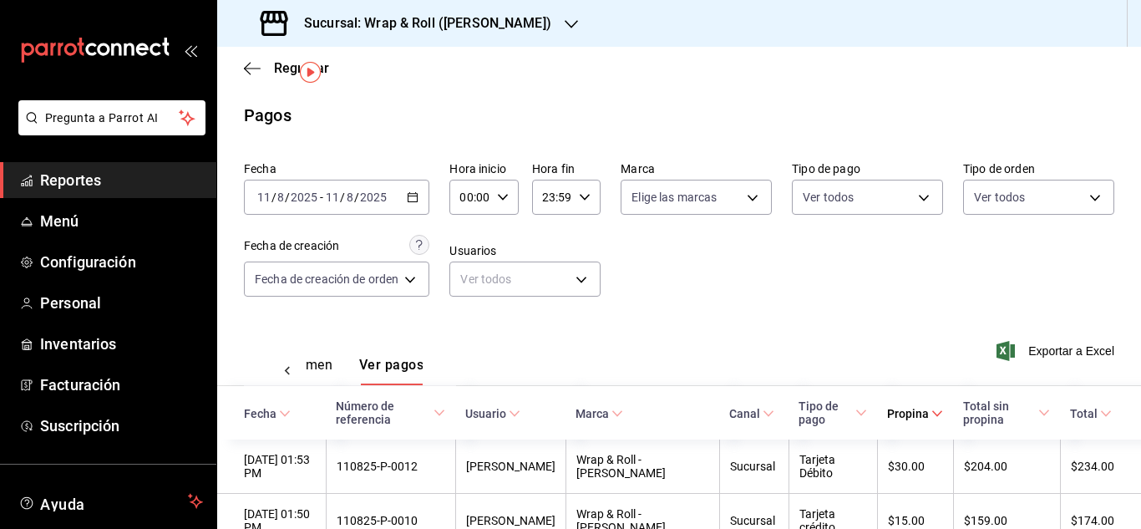
scroll to position [71, 0]
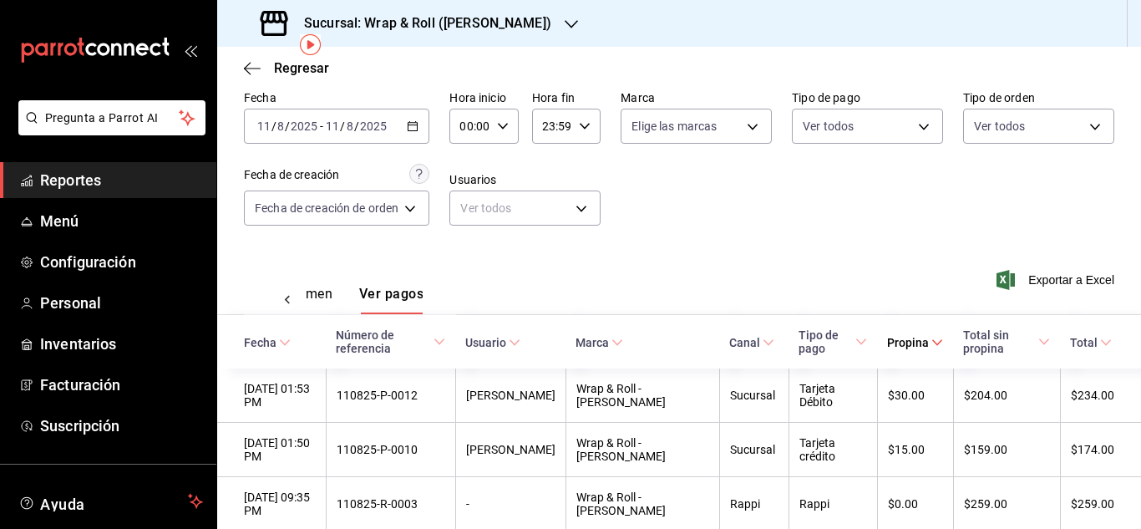
click at [494, 24] on h3 "Sucursal: Wrap & Roll ([PERSON_NAME])" at bounding box center [421, 23] width 261 height 20
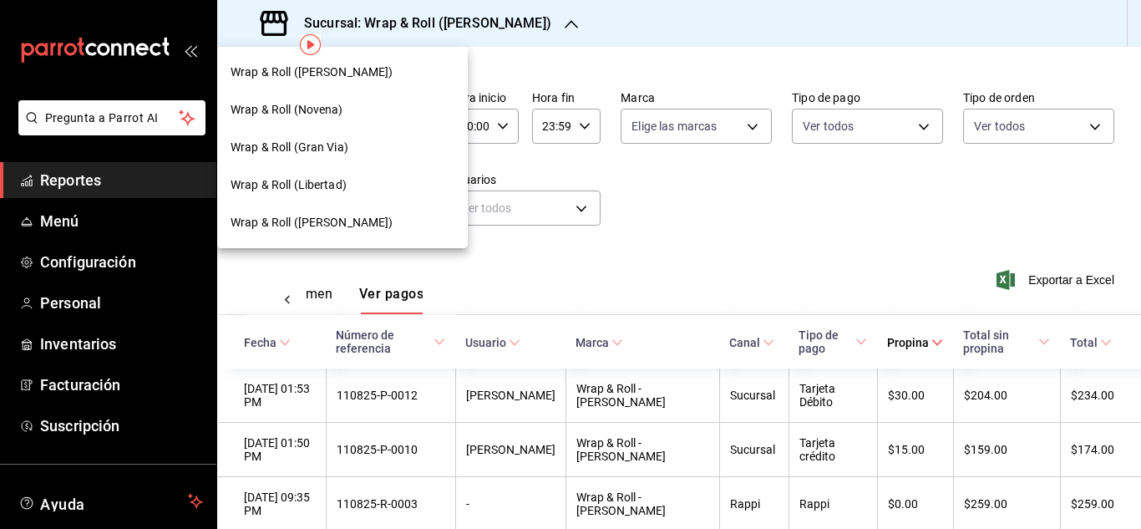
click at [397, 225] on div "Wrap & Roll ([PERSON_NAME])" at bounding box center [342, 223] width 224 height 18
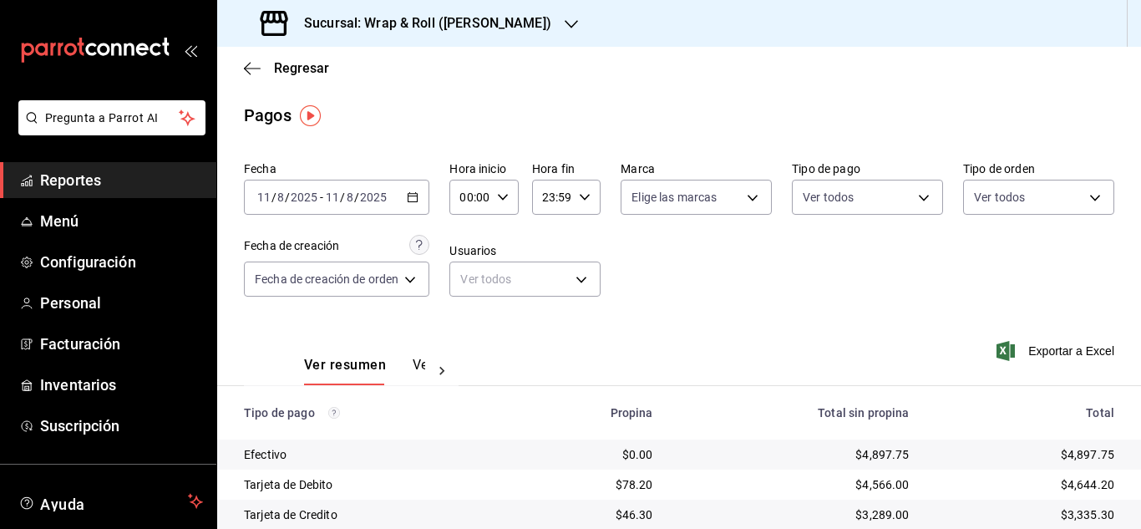
click at [412, 185] on div "[DATE] [DATE] - [DATE] [DATE]" at bounding box center [336, 197] width 185 height 35
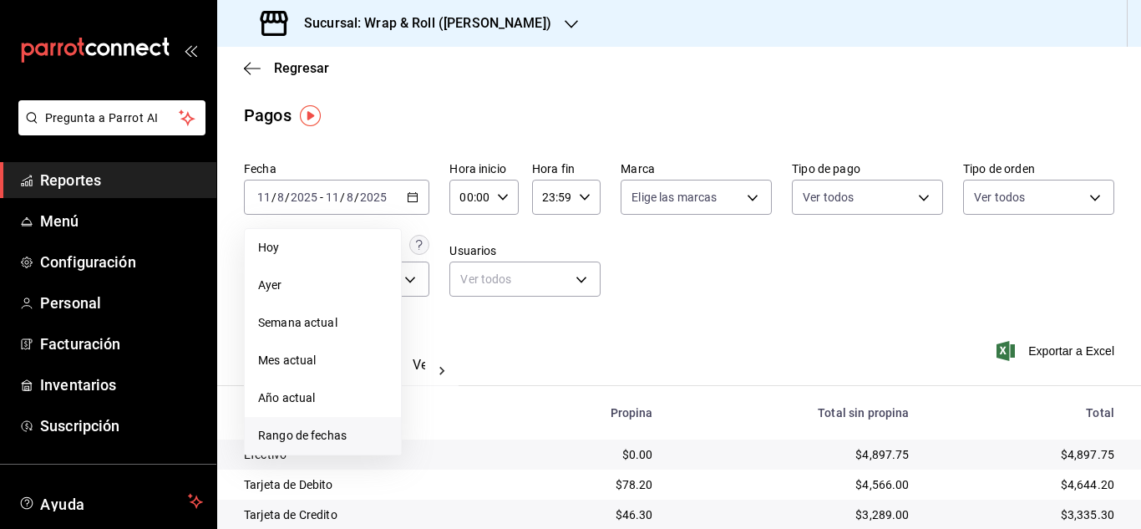
click at [335, 421] on li "Rango de fechas" at bounding box center [323, 436] width 156 height 38
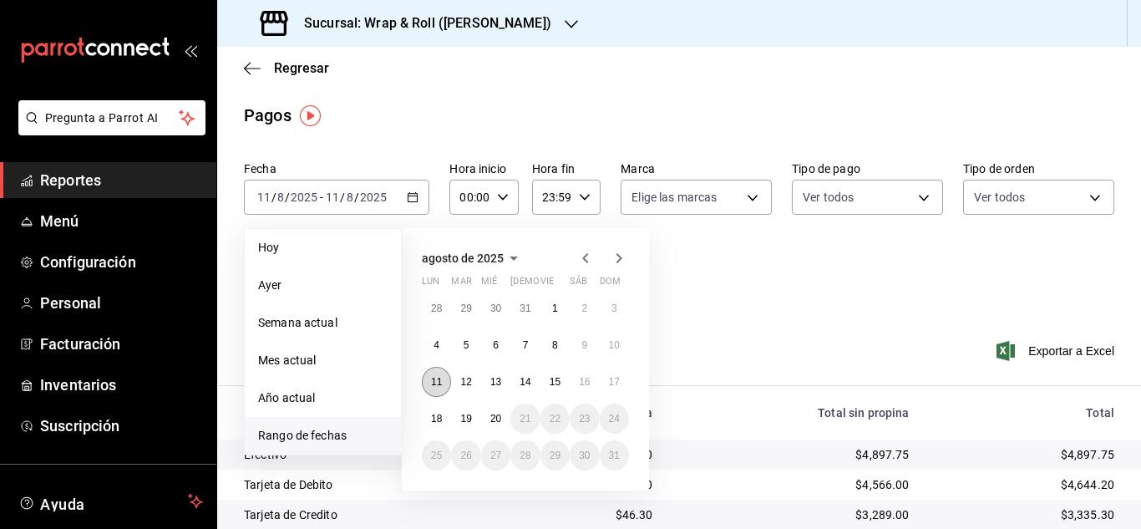
click at [438, 383] on abbr "11" at bounding box center [436, 382] width 11 height 12
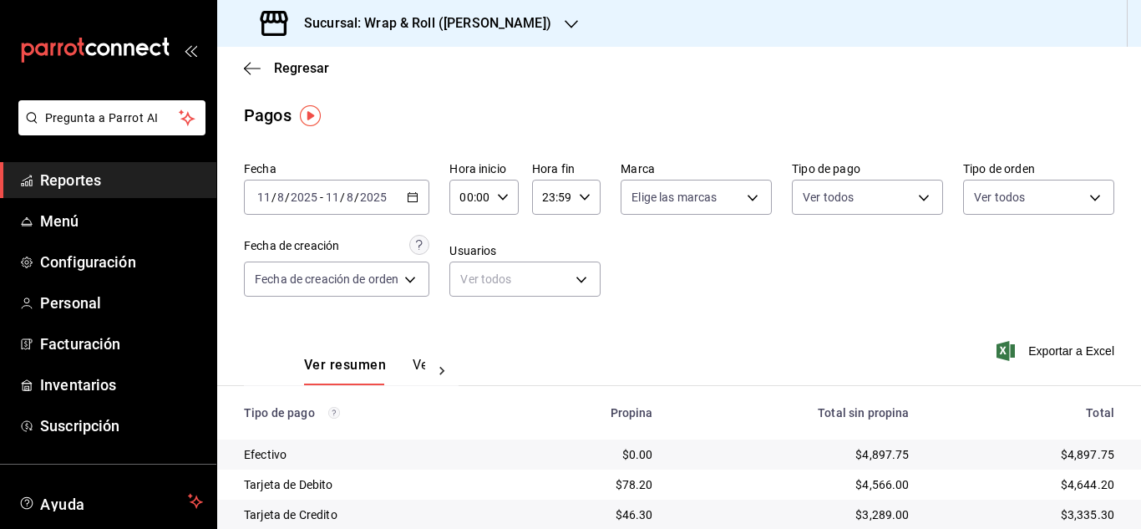
click at [421, 365] on button "Ver pagos" at bounding box center [444, 371] width 63 height 28
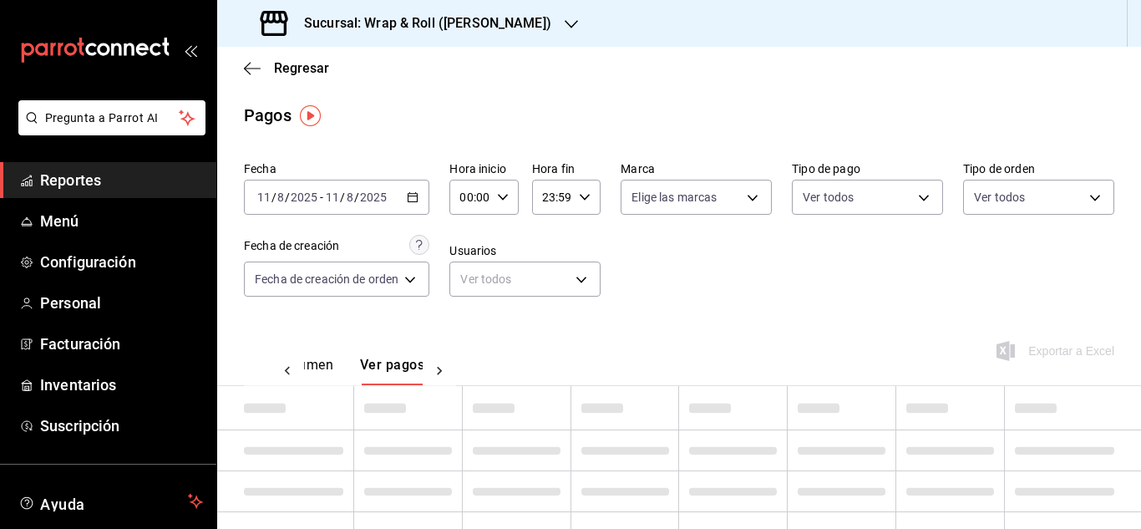
scroll to position [0, 49]
drag, startPoint x: 964, startPoint y: 285, endPoint x: 1000, endPoint y: 277, distance: 36.7
click at [1000, 277] on div "Fecha [DATE] [DATE] - [DATE] [DATE] Hora inicio 00:00 Hora inicio Hora fin 23:5…" at bounding box center [679, 235] width 870 height 162
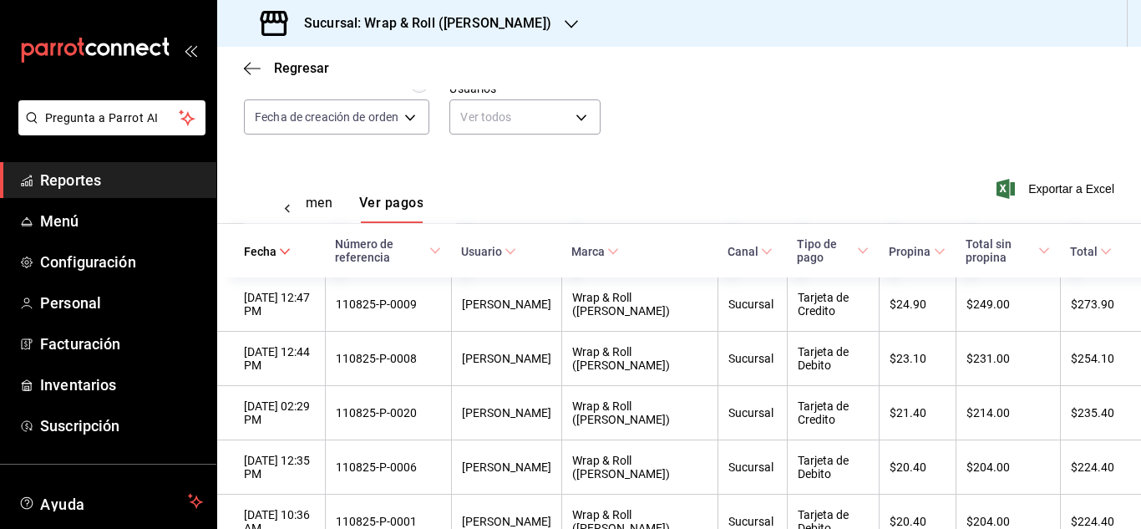
scroll to position [174, 0]
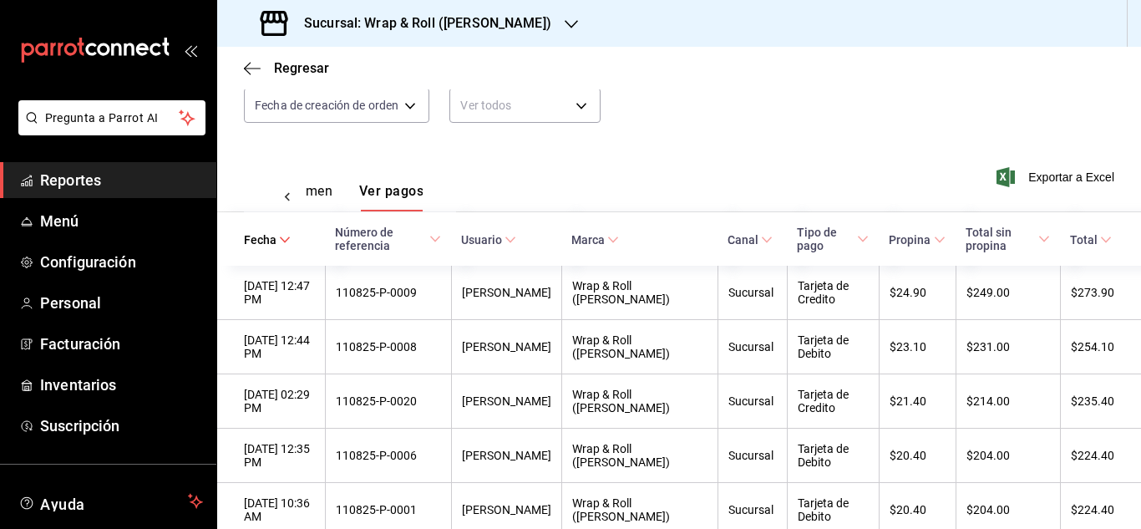
click at [934, 242] on icon at bounding box center [940, 240] width 12 height 12
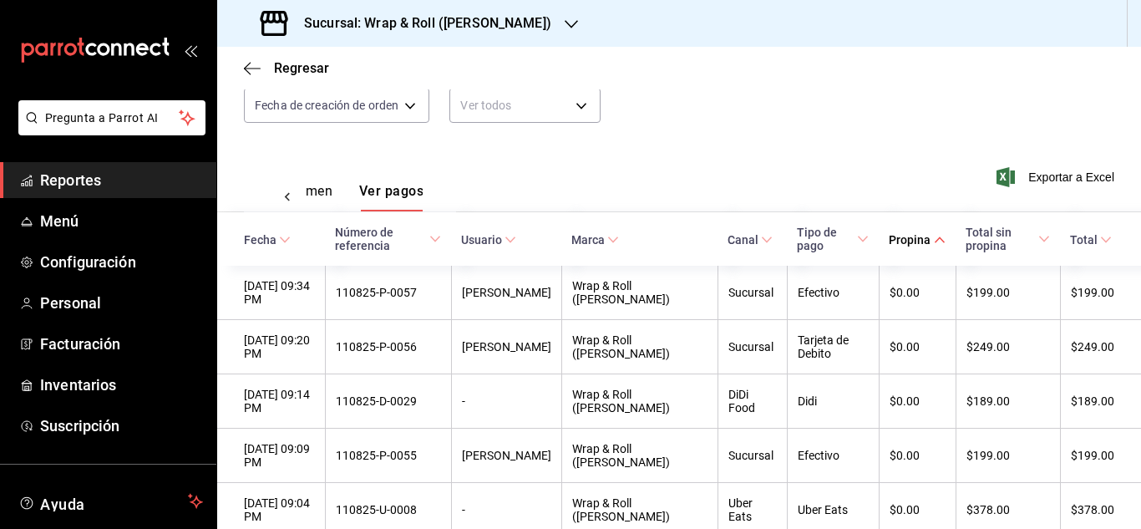
click at [934, 242] on icon at bounding box center [940, 240] width 12 height 12
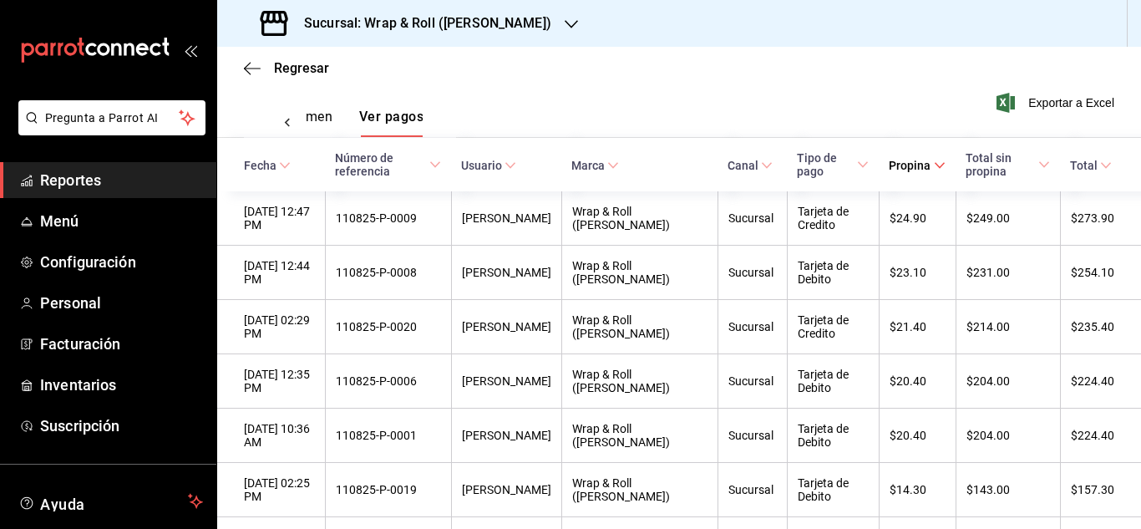
scroll to position [250, 0]
click at [437, 23] on h3 "Sucursal: Wrap & Roll ([PERSON_NAME])" at bounding box center [421, 23] width 261 height 20
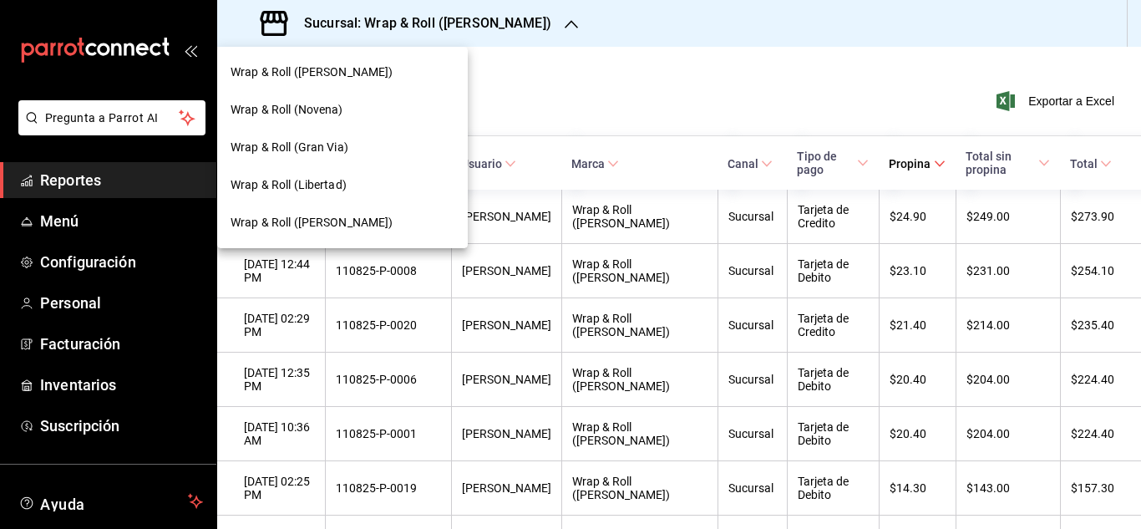
click at [369, 117] on div "Wrap & Roll (Novena)" at bounding box center [342, 110] width 224 height 18
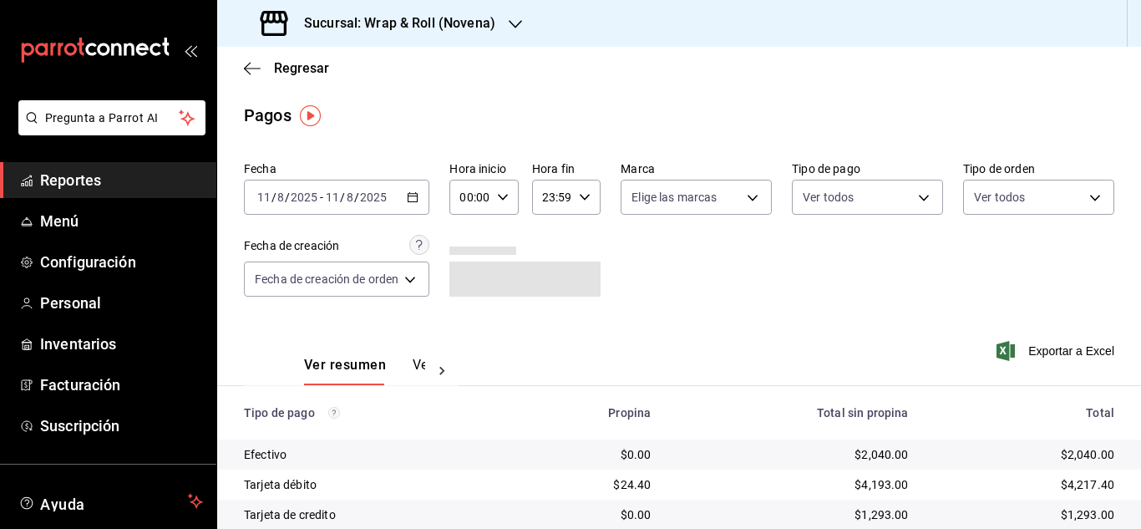
click at [418, 195] on \(Stroke\) "button" at bounding box center [413, 197] width 10 height 9
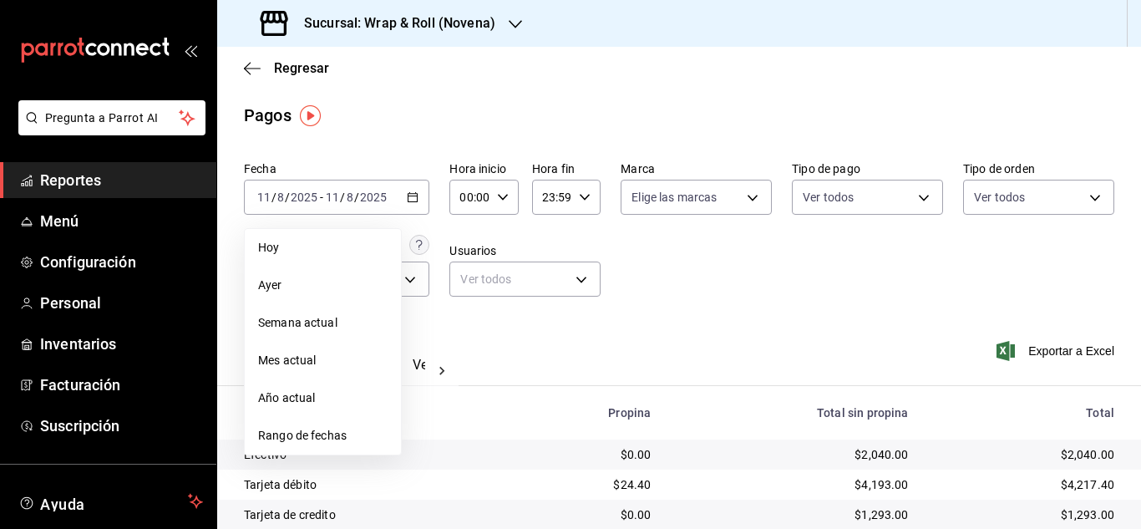
click at [349, 437] on span "Rango de fechas" at bounding box center [322, 436] width 129 height 18
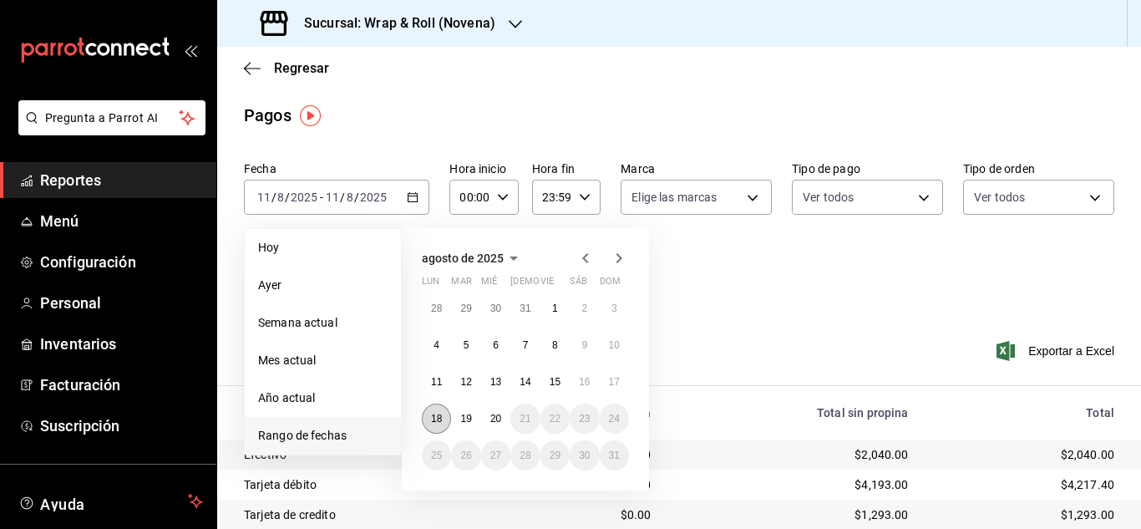
click at [435, 412] on button "18" at bounding box center [436, 418] width 29 height 30
click at [440, 387] on button "11" at bounding box center [436, 382] width 29 height 30
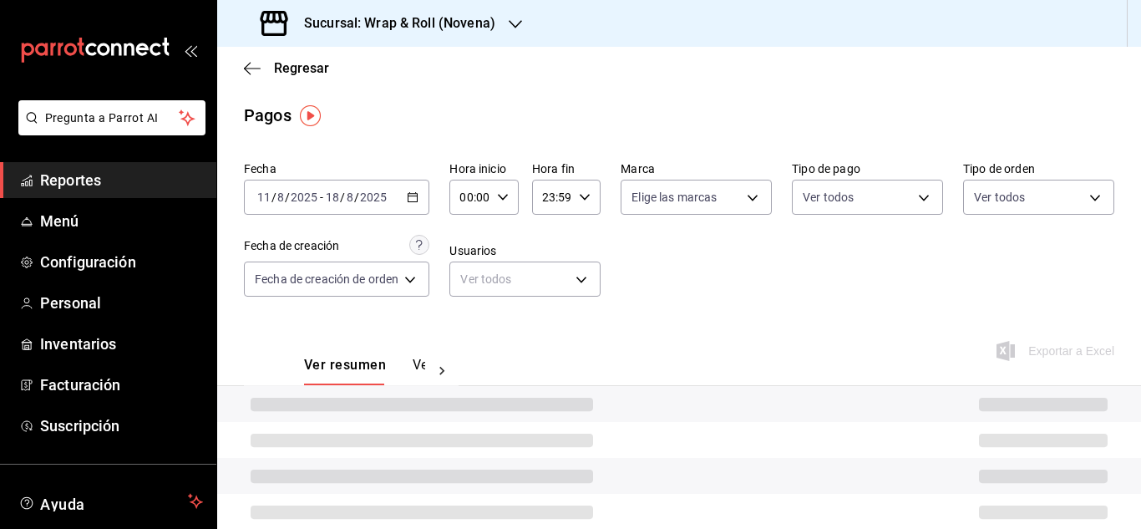
click at [440, 387] on div at bounding box center [679, 404] width 924 height 36
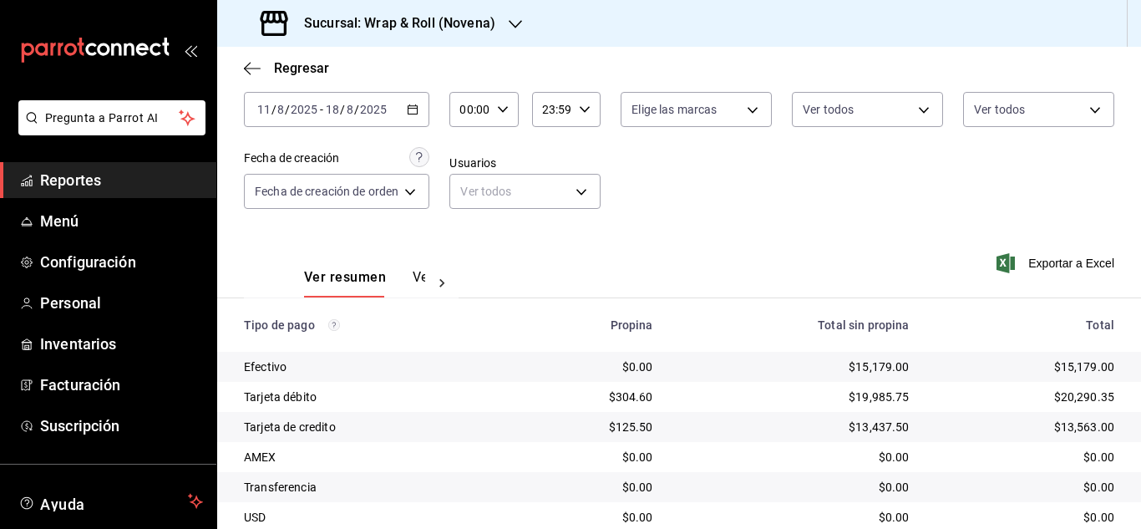
scroll to position [89, 0]
click at [423, 283] on button "Ver pagos" at bounding box center [444, 281] width 63 height 28
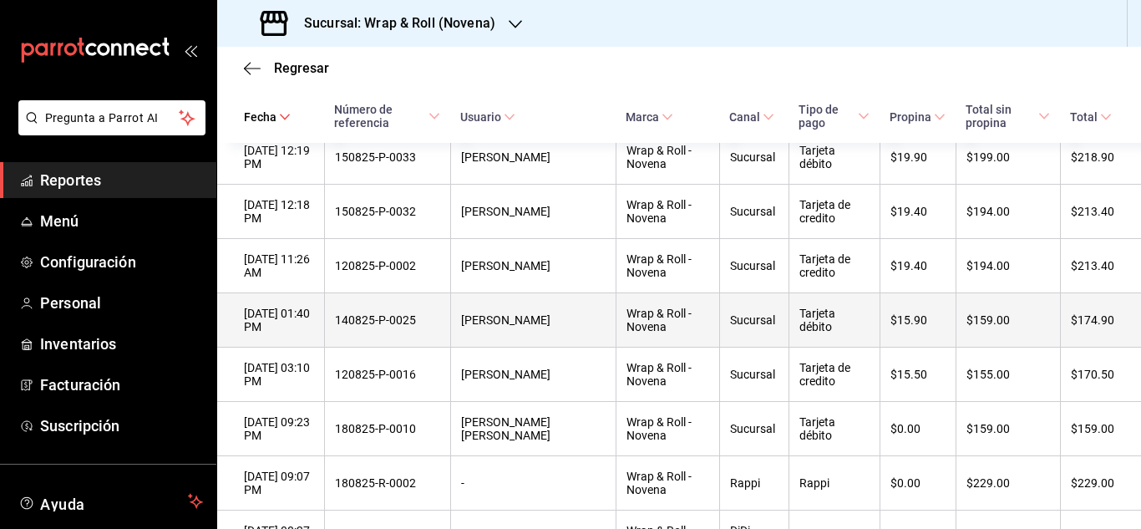
scroll to position [851, 0]
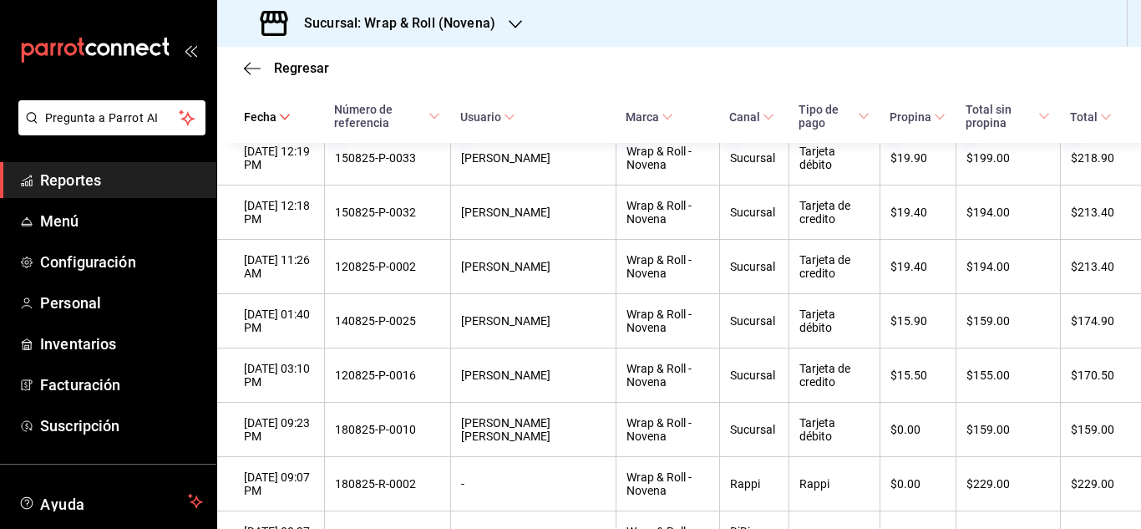
click at [518, 24] on icon "button" at bounding box center [515, 24] width 13 height 13
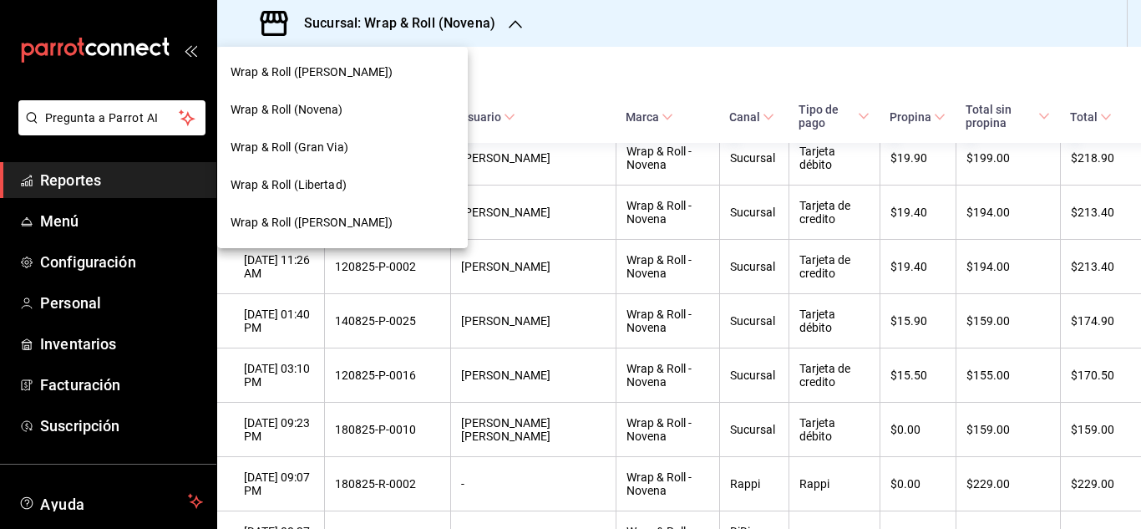
click at [399, 114] on div "Wrap & Roll (Novena)" at bounding box center [342, 110] width 224 height 18
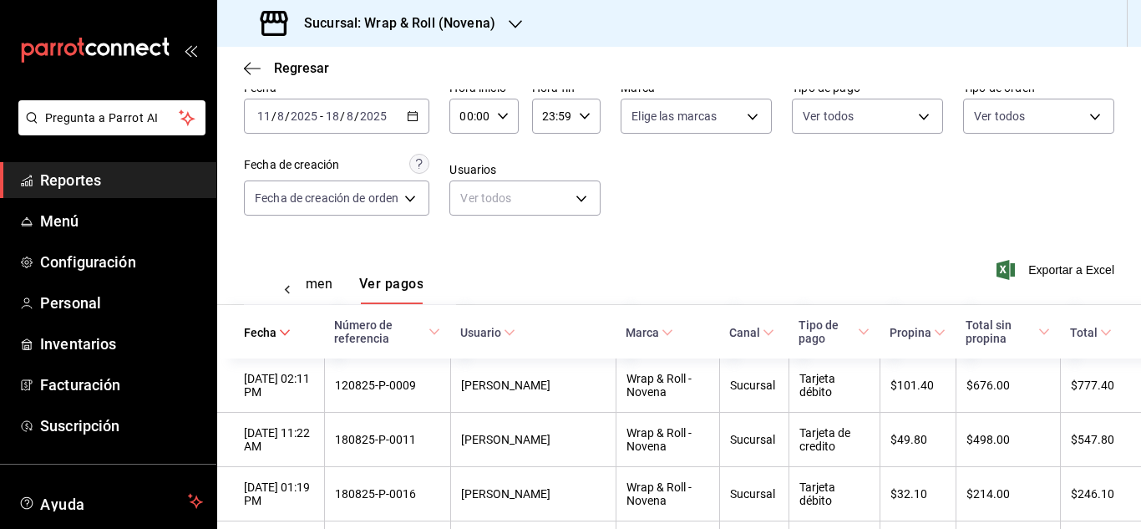
scroll to position [0, 1]
click at [413, 119] on icon "button" at bounding box center [413, 116] width 12 height 12
click at [742, 233] on div "Fecha [DATE] [DATE] - [DATE] [DATE] Hora inicio 00:00 Hora inicio Hora fin 23:5…" at bounding box center [679, 154] width 870 height 162
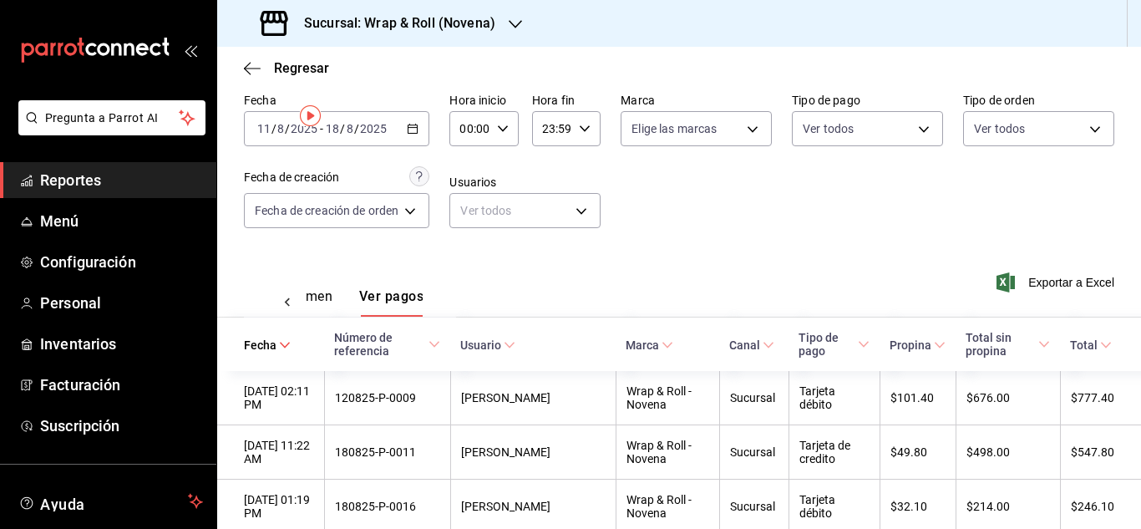
scroll to position [0, 0]
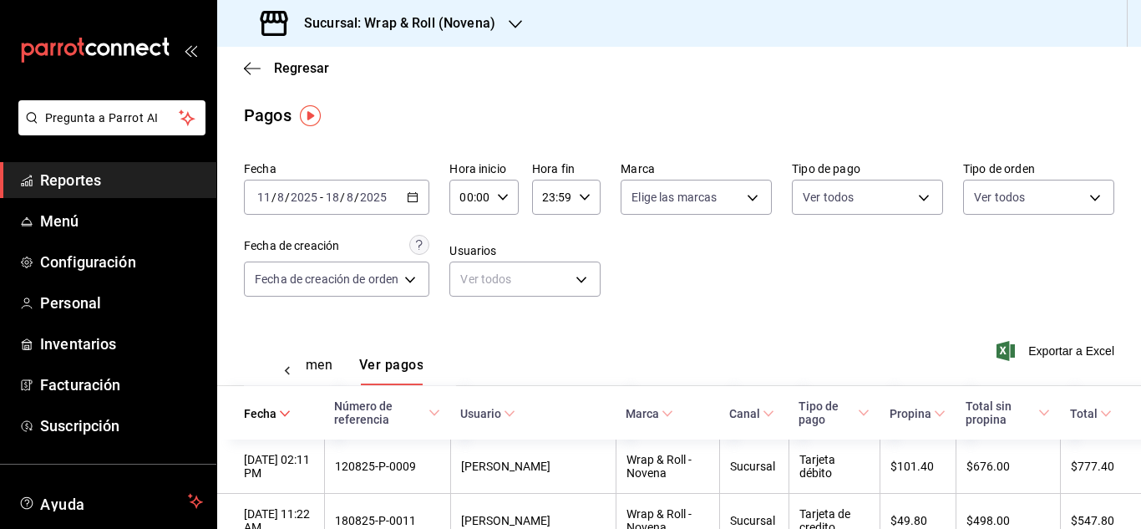
click at [412, 199] on icon "button" at bounding box center [413, 197] width 12 height 12
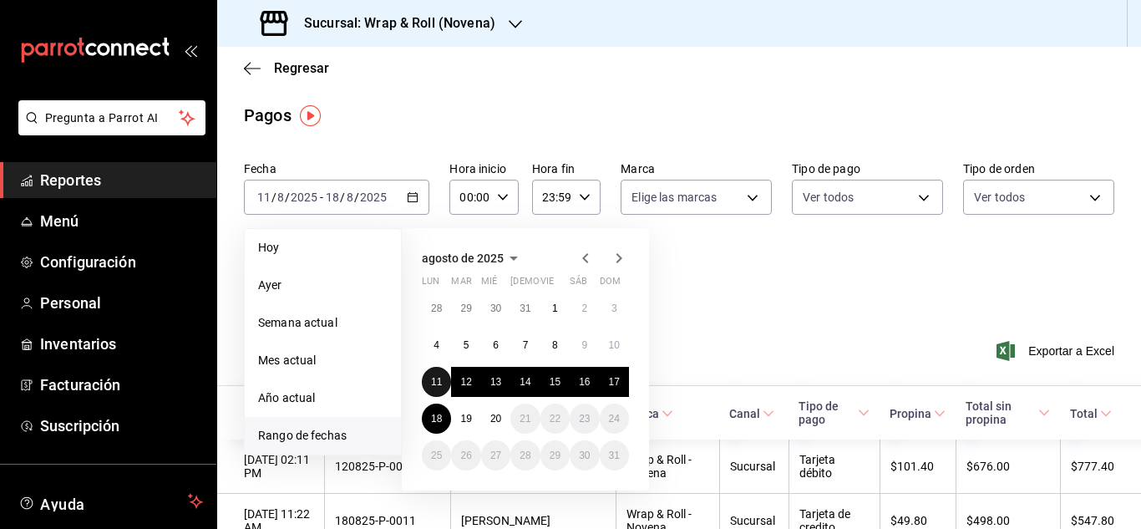
click at [438, 381] on abbr "11" at bounding box center [436, 382] width 11 height 12
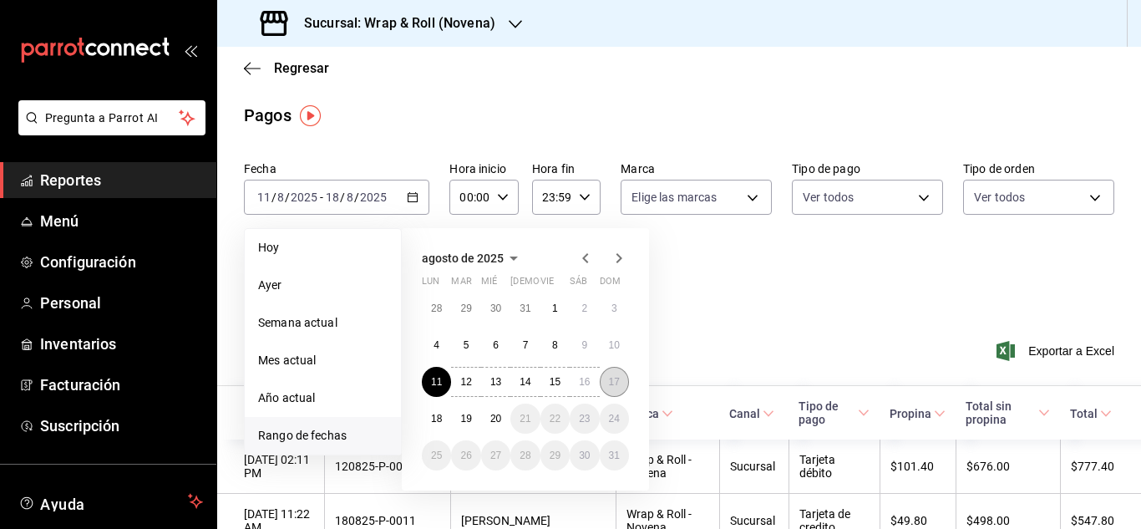
click at [614, 377] on abbr "17" at bounding box center [614, 382] width 11 height 12
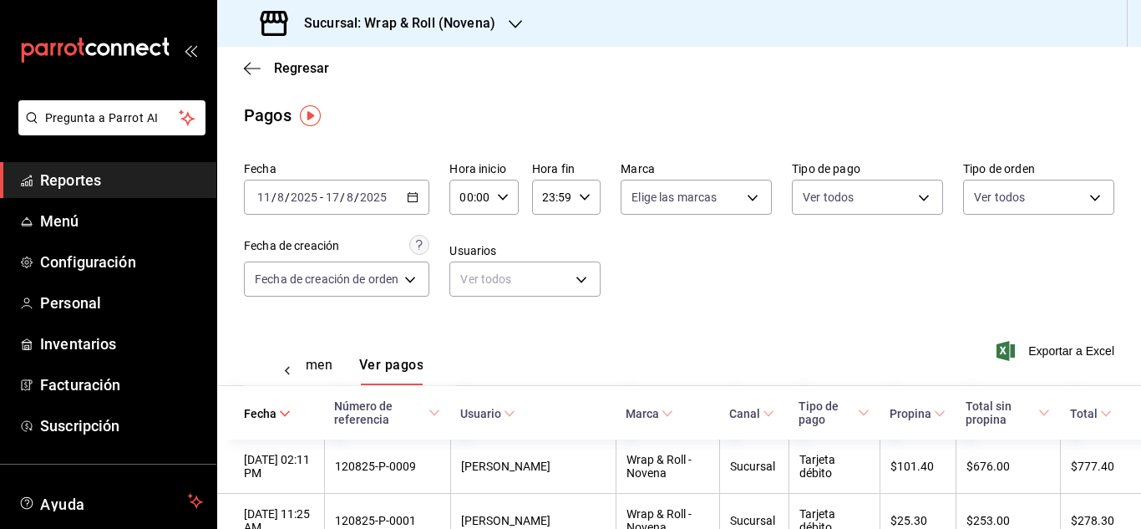
click at [483, 29] on h3 "Sucursal: Wrap & Roll (Novena)" at bounding box center [393, 23] width 205 height 20
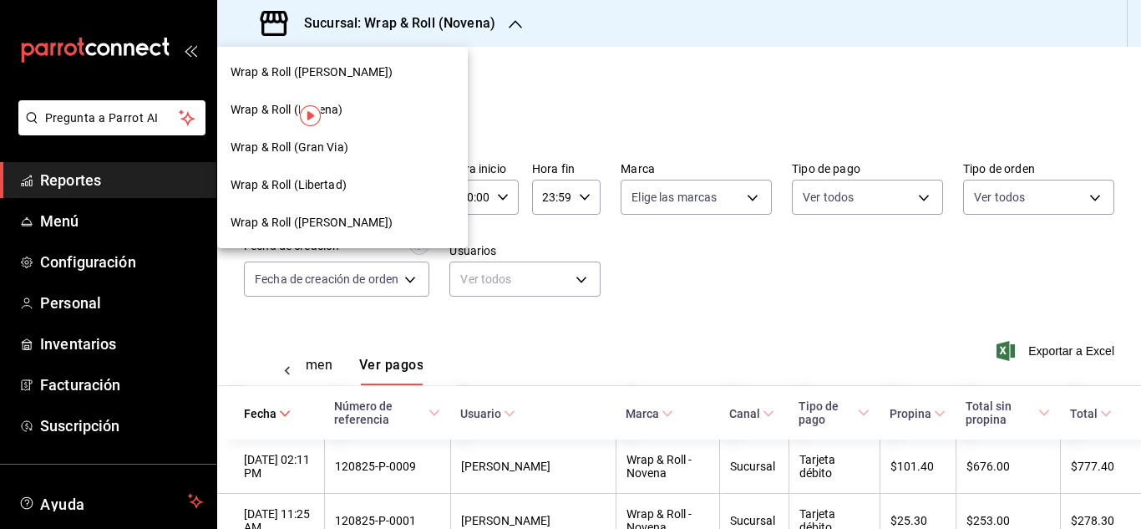
click at [390, 159] on div "Wrap & Roll (Gran Via)" at bounding box center [342, 148] width 251 height 38
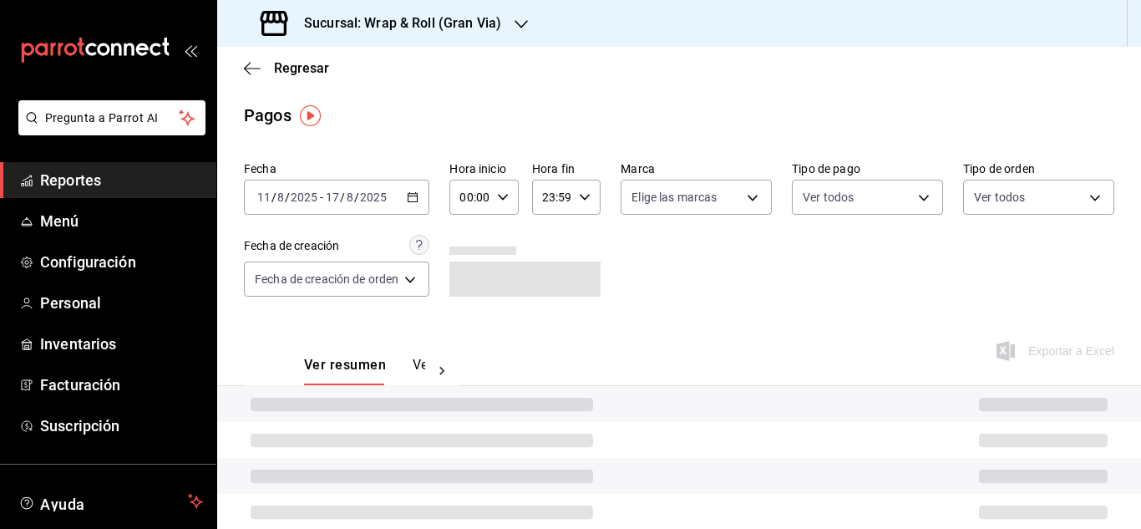
click at [418, 195] on \(Stroke\) "button" at bounding box center [413, 197] width 10 height 9
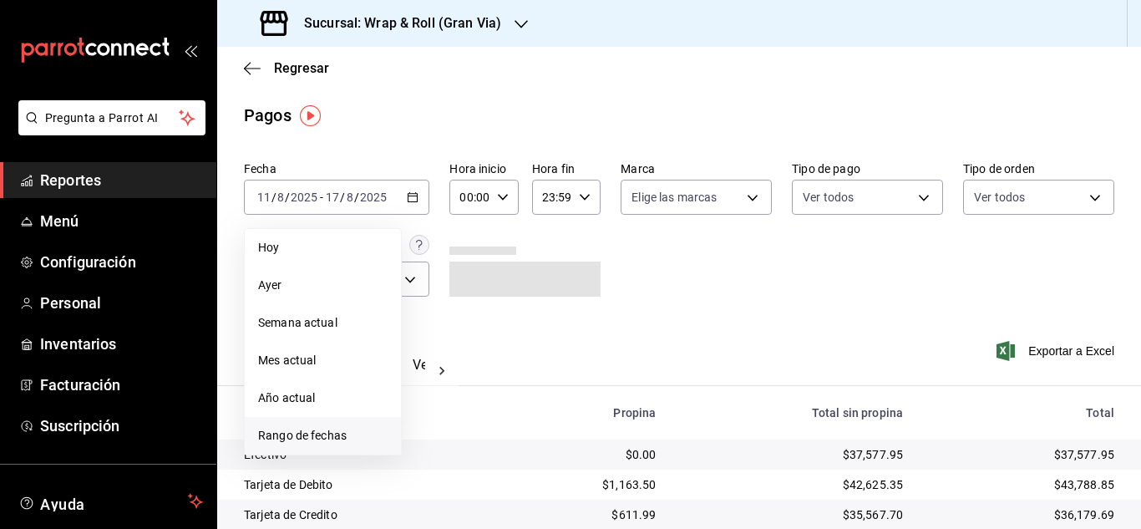
click at [339, 433] on span "Rango de fechas" at bounding box center [322, 436] width 129 height 18
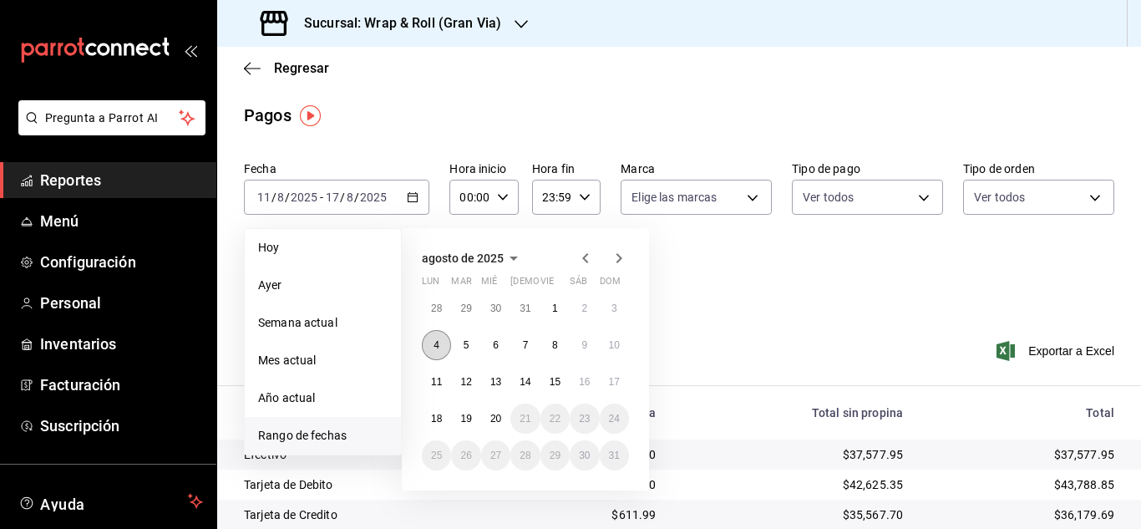
click at [442, 343] on button "4" at bounding box center [436, 345] width 29 height 30
click at [616, 334] on button "10" at bounding box center [614, 345] width 29 height 30
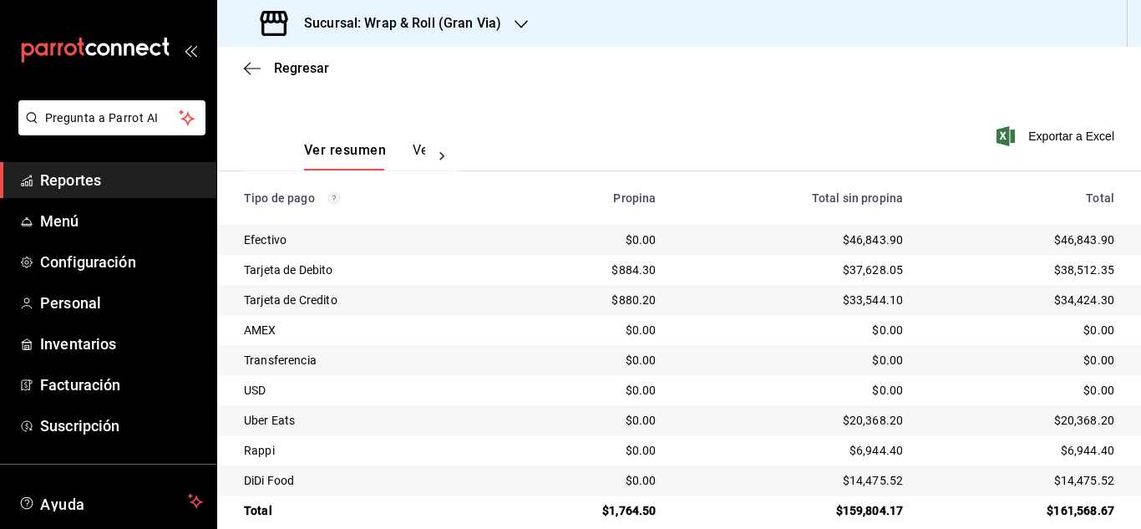
scroll to position [215, 0]
click at [426, 155] on div at bounding box center [441, 155] width 33 height 28
click at [397, 150] on button "Ver pagos" at bounding box center [393, 155] width 63 height 28
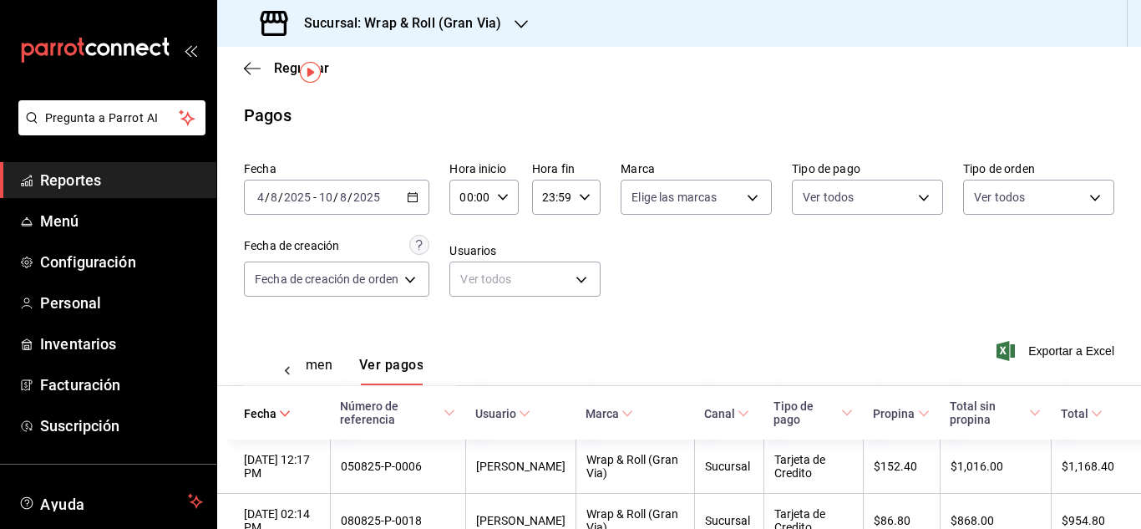
scroll to position [53, 0]
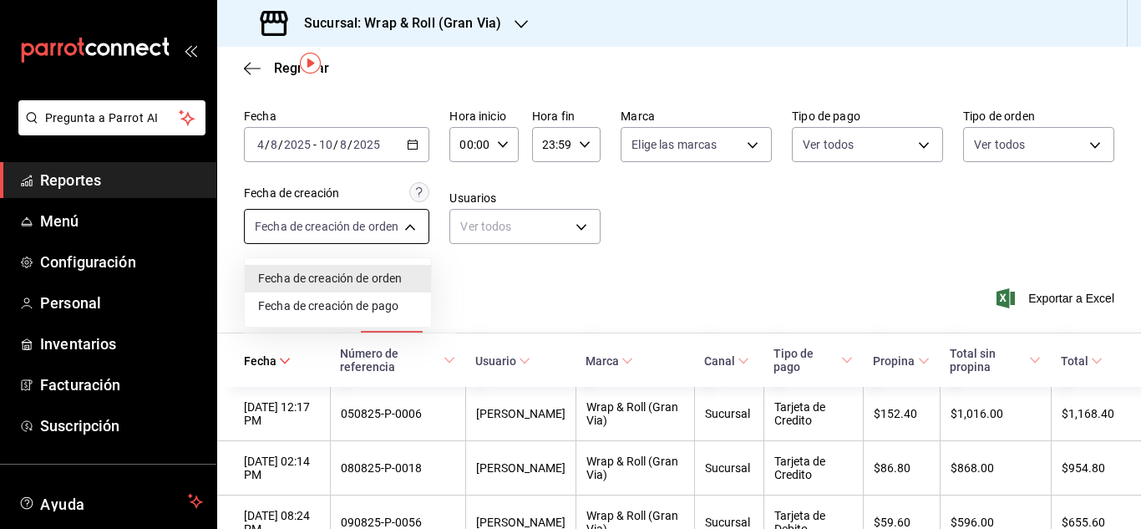
click at [409, 229] on body "Pregunta a Parrot AI Reportes Menú Configuración Personal Inventarios Facturaci…" at bounding box center [570, 264] width 1141 height 529
click at [1066, 298] on div at bounding box center [570, 264] width 1141 height 529
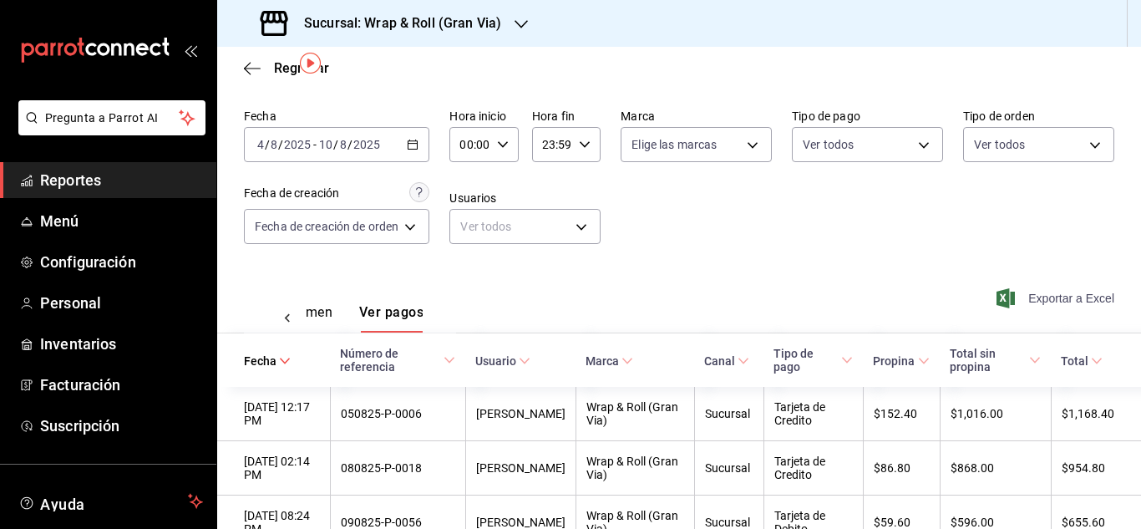
click at [1056, 295] on span "Exportar a Excel" at bounding box center [1057, 298] width 114 height 20
click at [425, 143] on div "[DATE] [DATE] - [DATE] [DATE]" at bounding box center [336, 144] width 185 height 35
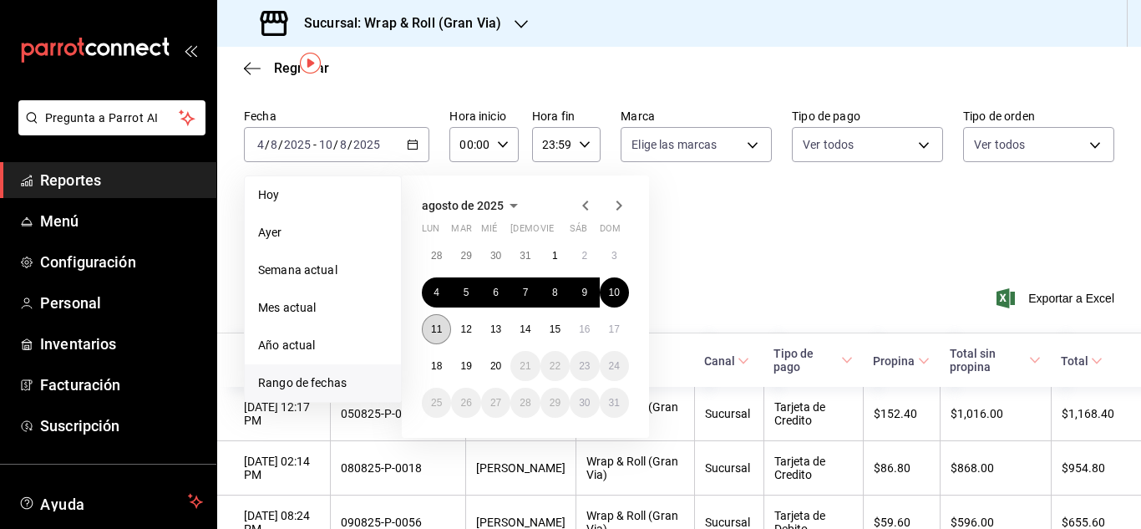
click at [438, 328] on abbr "11" at bounding box center [436, 329] width 11 height 12
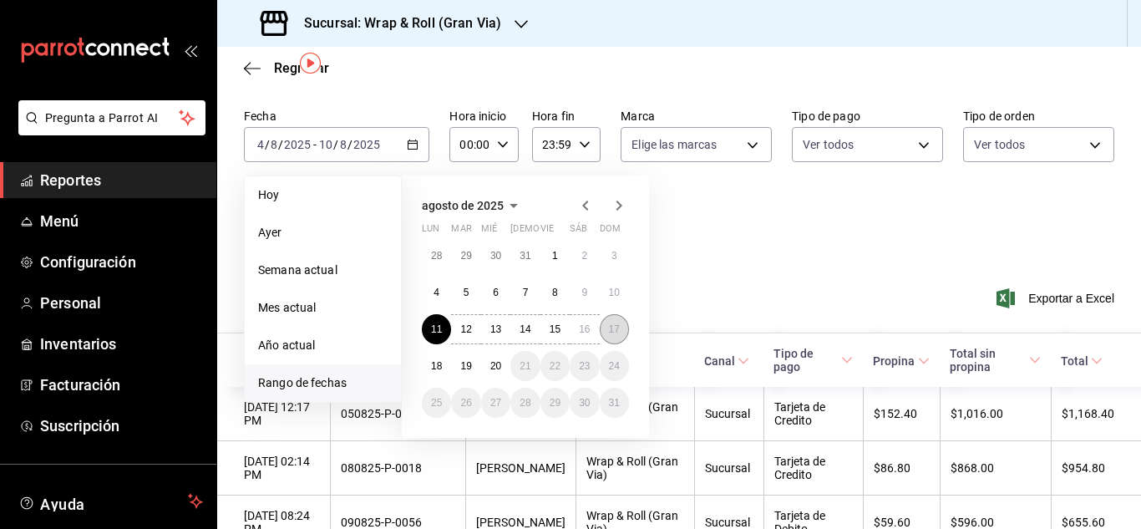
click at [613, 337] on button "17" at bounding box center [614, 329] width 29 height 30
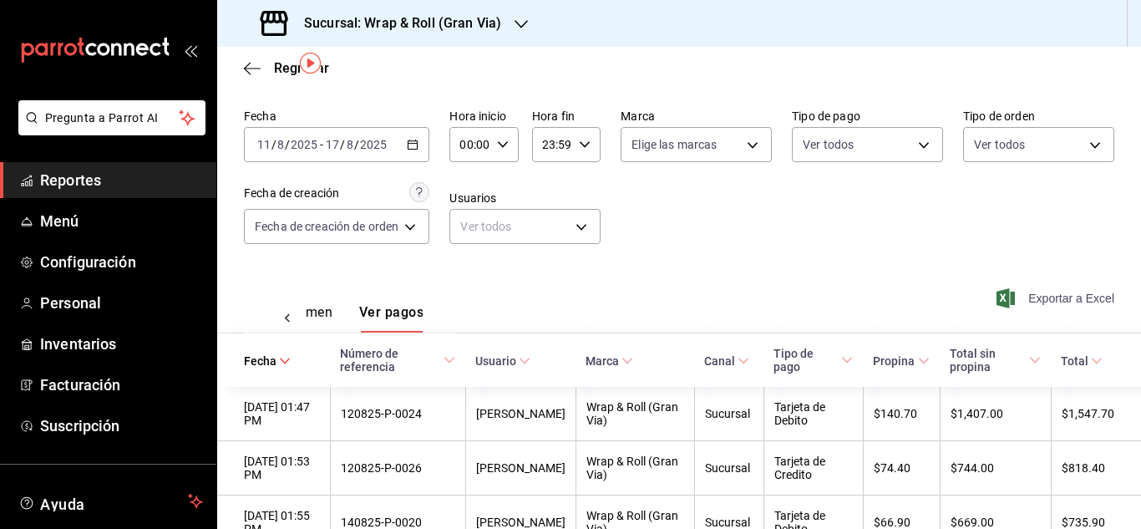
click at [1050, 306] on span "Exportar a Excel" at bounding box center [1057, 298] width 114 height 20
click at [413, 144] on icon "button" at bounding box center [413, 145] width 12 height 12
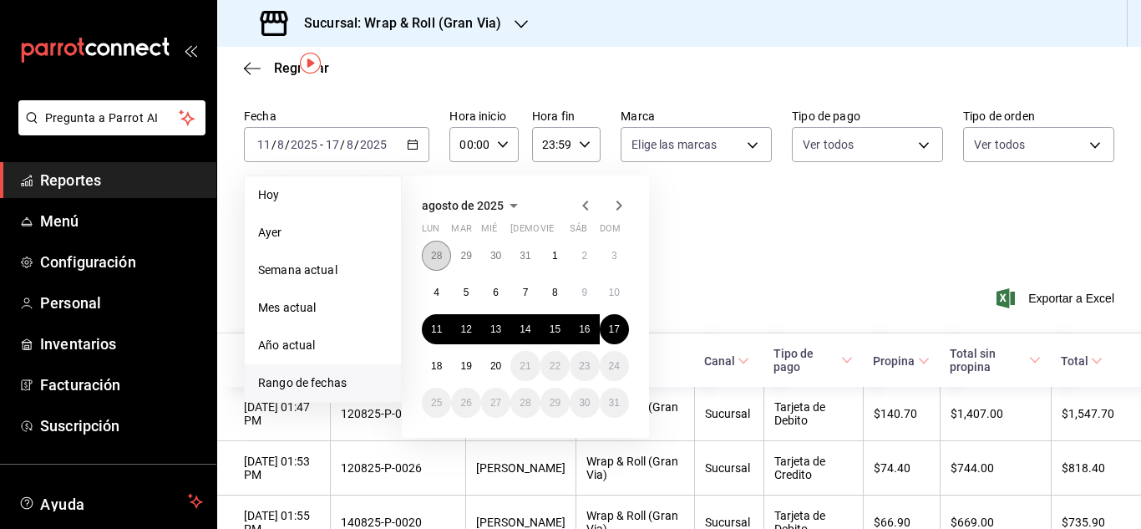
click at [441, 251] on abbr "28" at bounding box center [436, 256] width 11 height 12
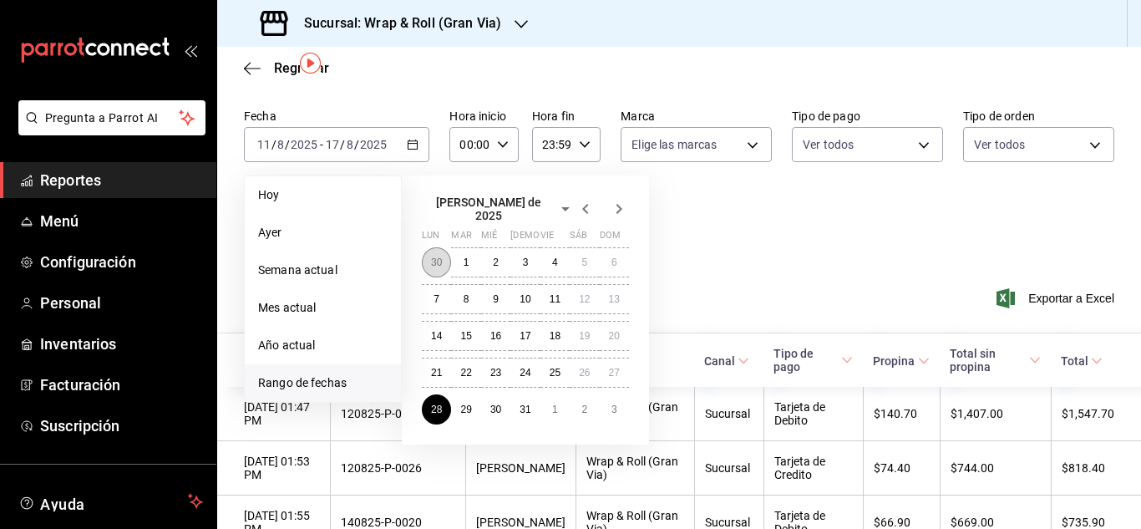
click at [442, 248] on button "30" at bounding box center [436, 262] width 29 height 30
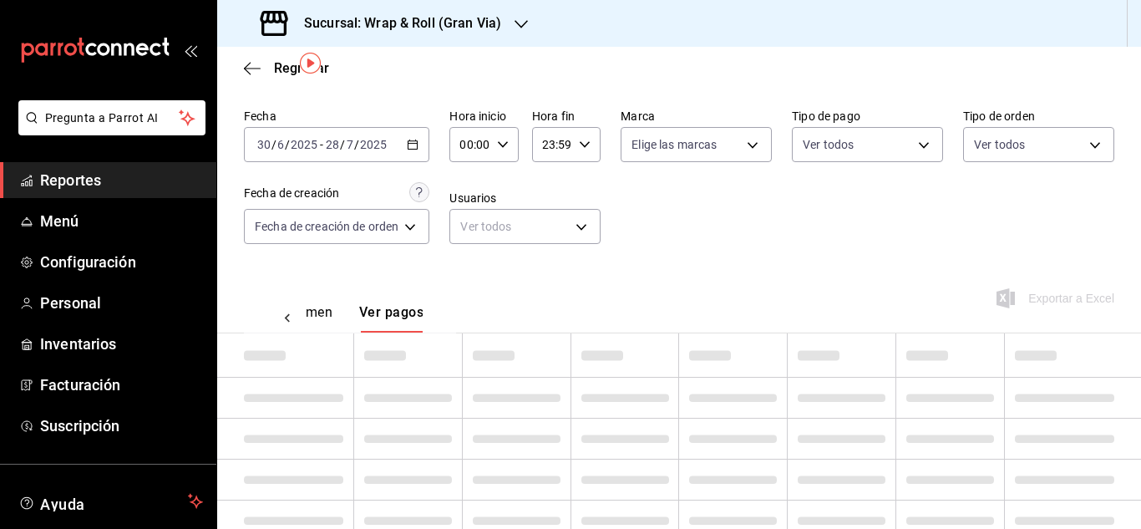
click at [414, 144] on icon "button" at bounding box center [413, 145] width 12 height 12
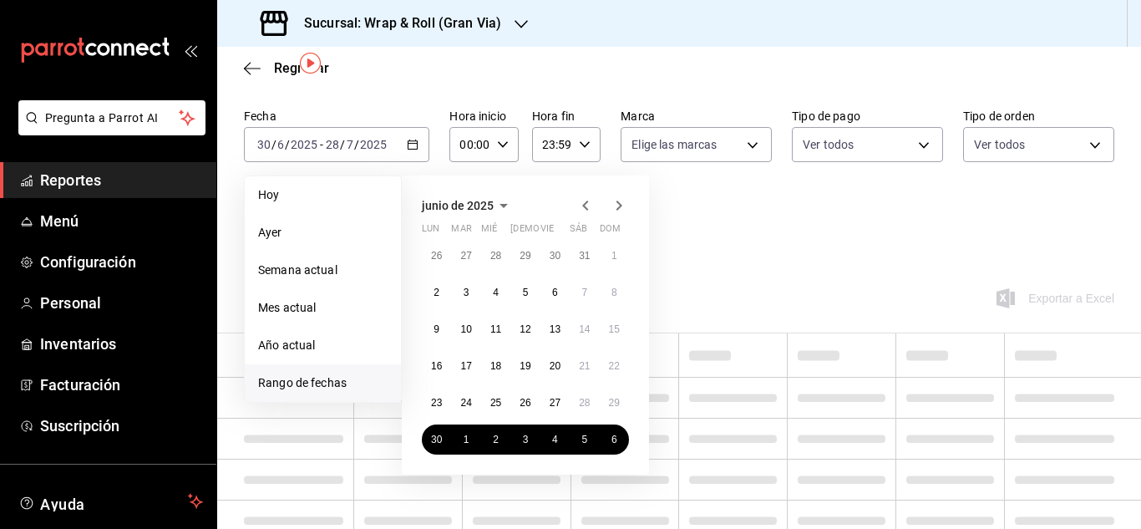
click at [621, 206] on icon "button" at bounding box center [619, 205] width 6 height 10
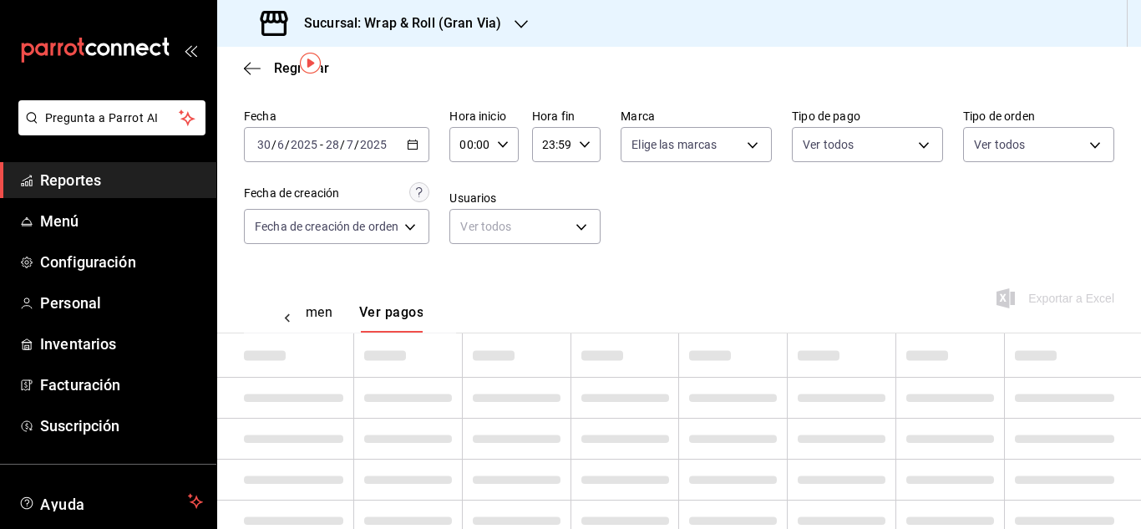
click at [711, 242] on div "Fecha [DATE] [DATE] - [DATE] [DATE] Hora inicio 00:00 Hora inicio Hora fin 23:5…" at bounding box center [679, 183] width 870 height 162
click at [421, 147] on div "[DATE] [DATE] - [DATE] [DATE]" at bounding box center [336, 144] width 185 height 35
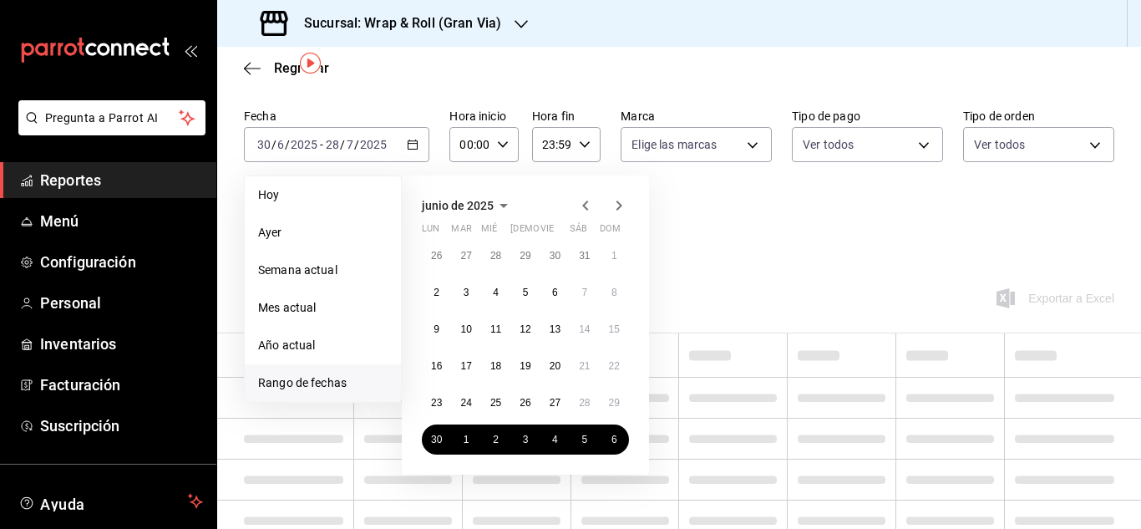
click at [618, 202] on icon "button" at bounding box center [619, 205] width 6 height 10
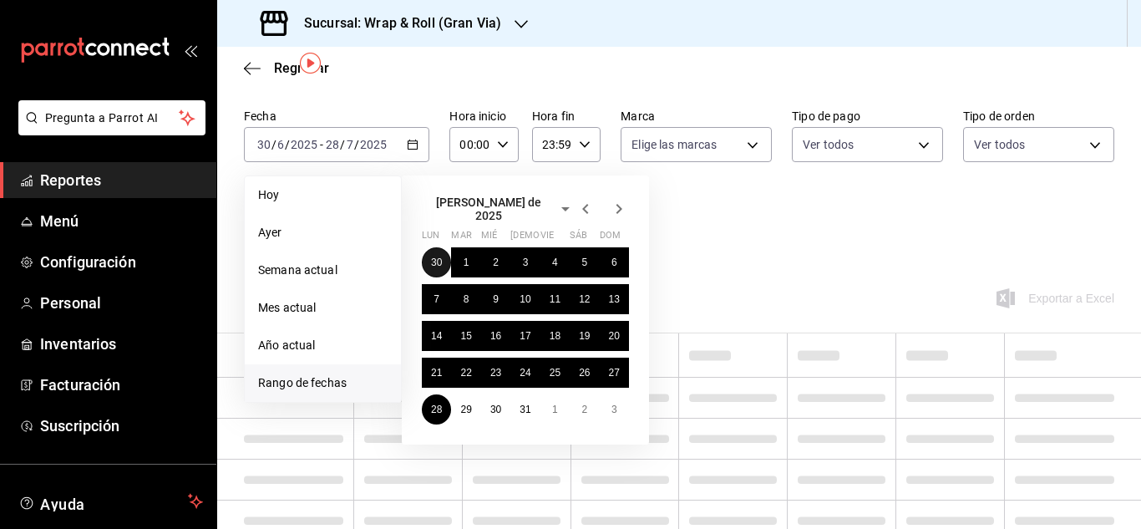
click at [434, 247] on button "30" at bounding box center [436, 262] width 29 height 30
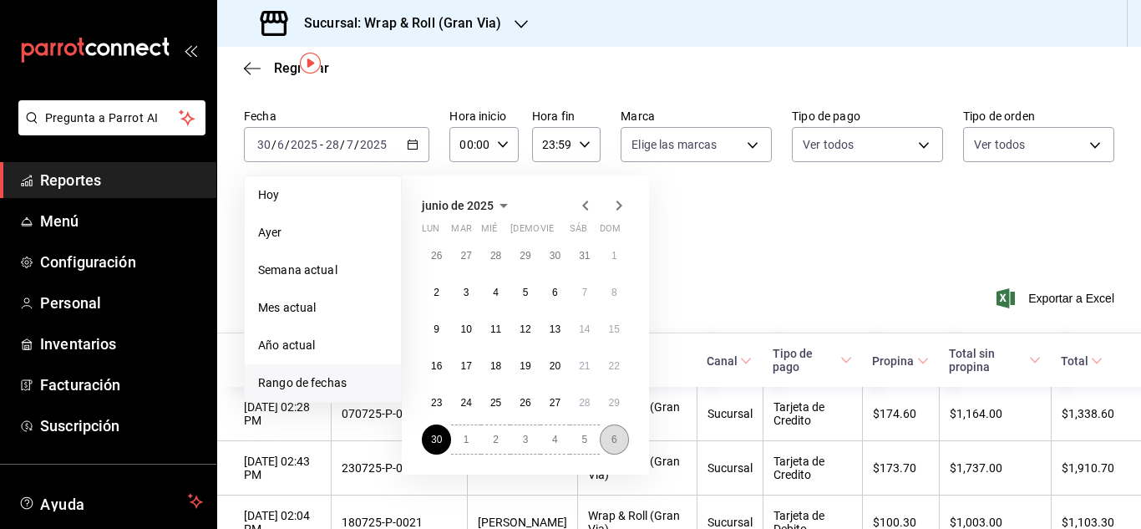
click at [621, 443] on button "6" at bounding box center [614, 439] width 29 height 30
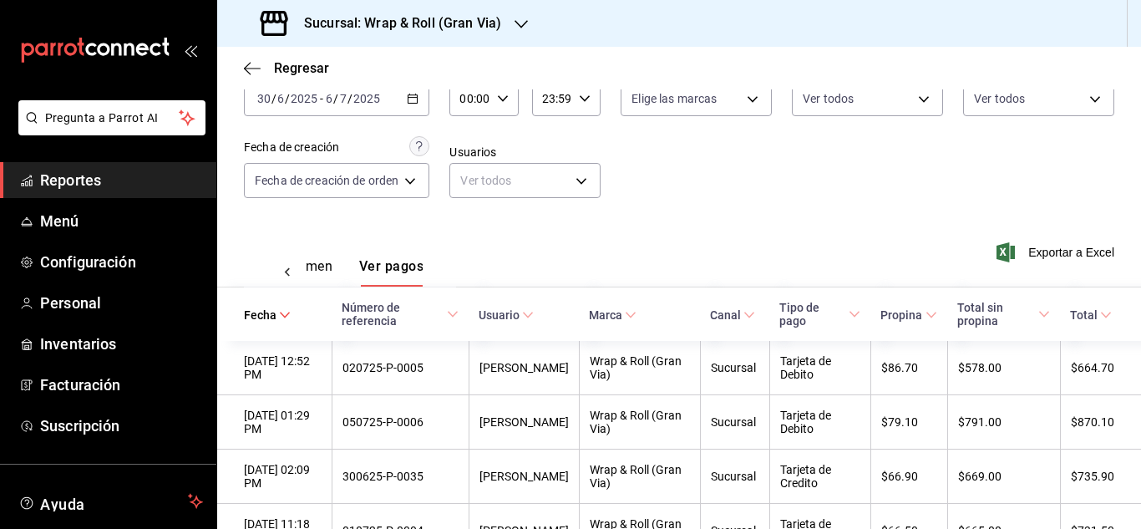
scroll to position [103, 0]
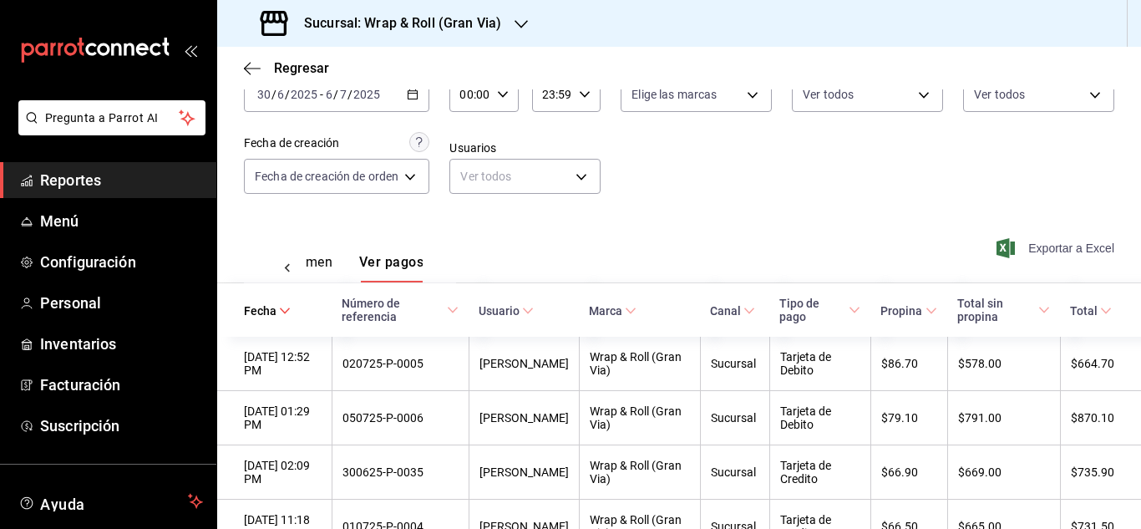
click at [1049, 246] on span "Exportar a Excel" at bounding box center [1057, 248] width 114 height 20
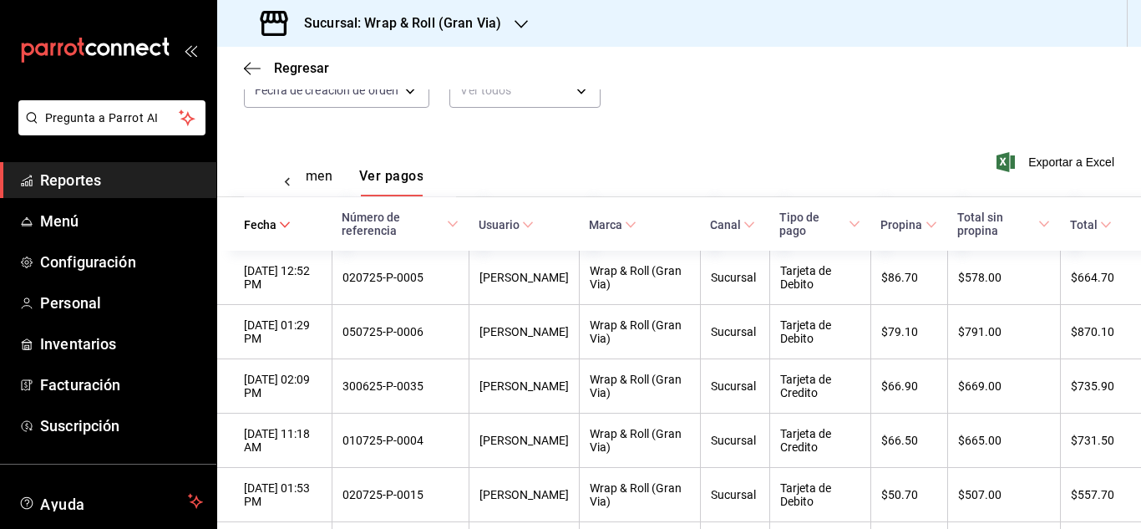
scroll to position [205, 0]
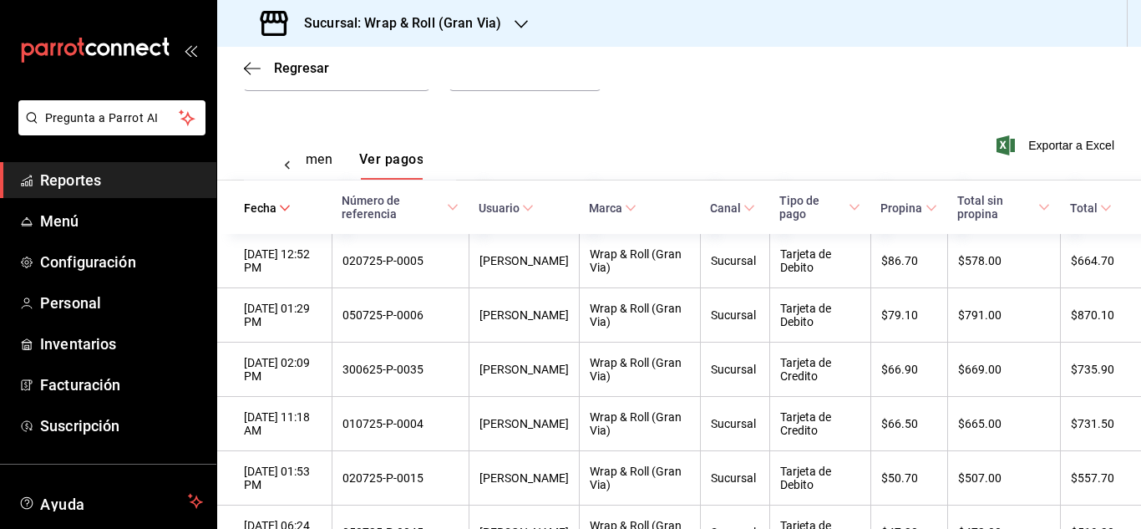
click at [534, 207] on icon at bounding box center [528, 208] width 12 height 12
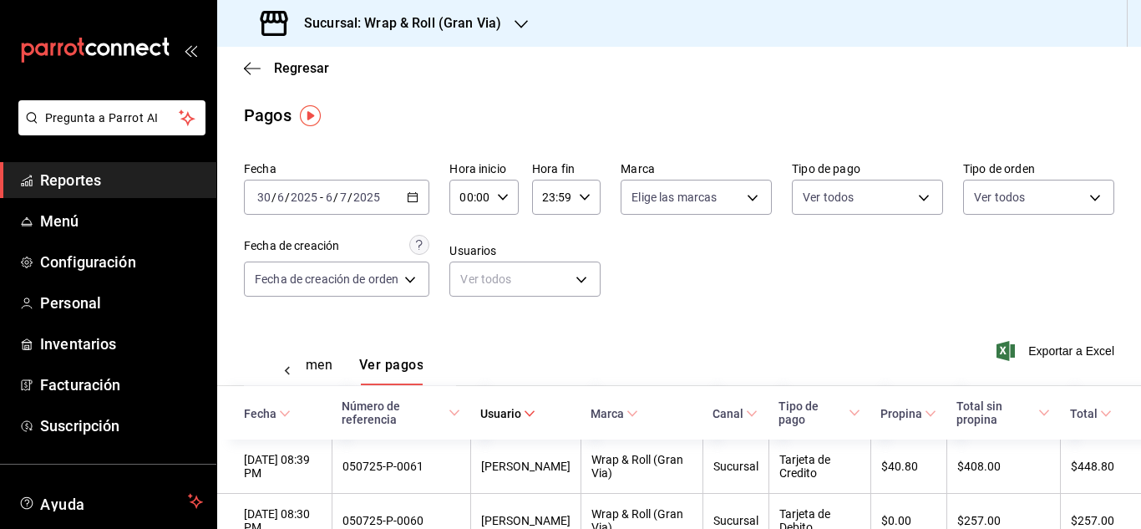
click at [418, 199] on icon "button" at bounding box center [413, 197] width 12 height 12
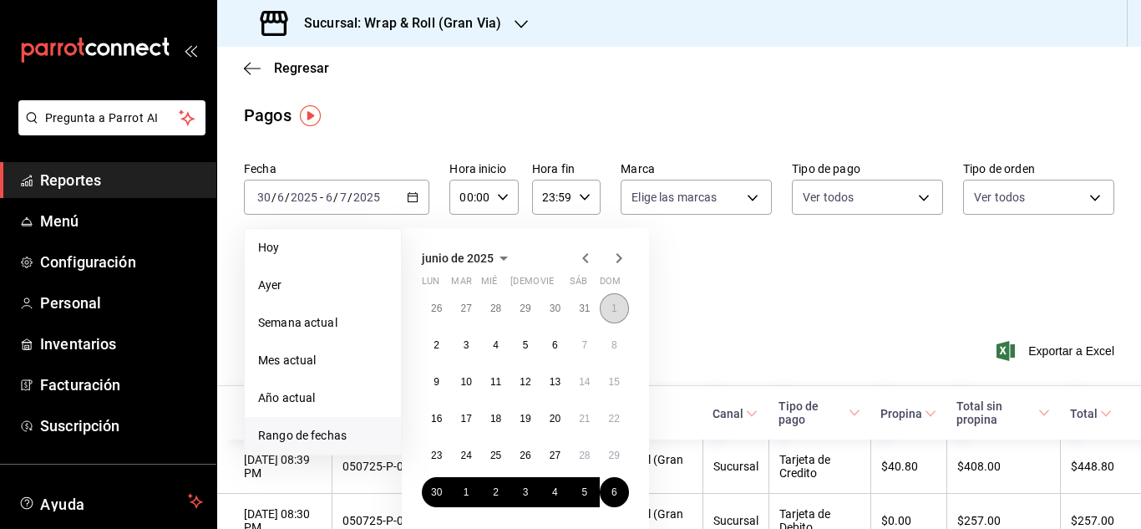
click at [613, 314] on button "1" at bounding box center [614, 308] width 29 height 30
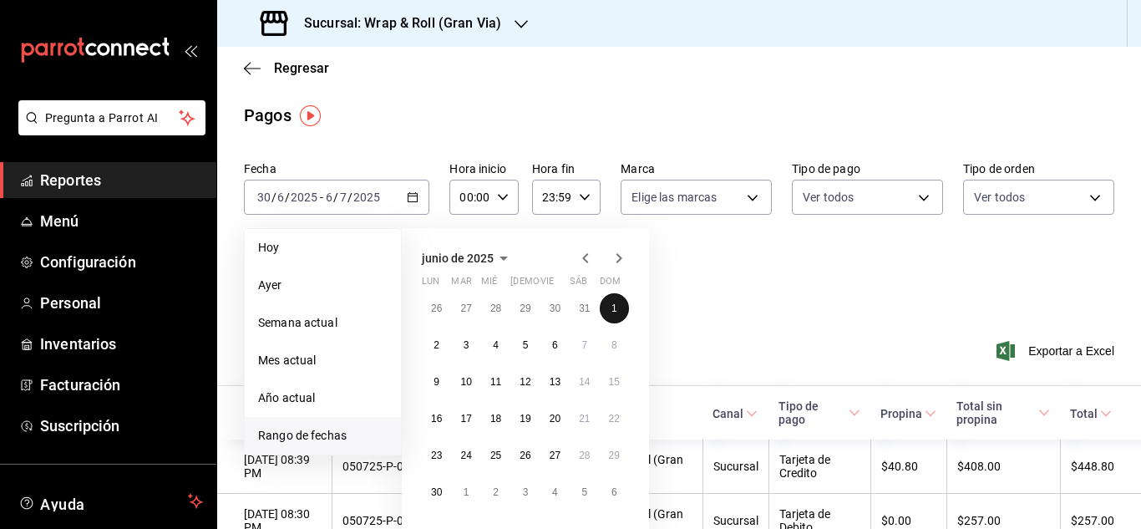
click at [615, 309] on abbr "1" at bounding box center [614, 308] width 6 height 12
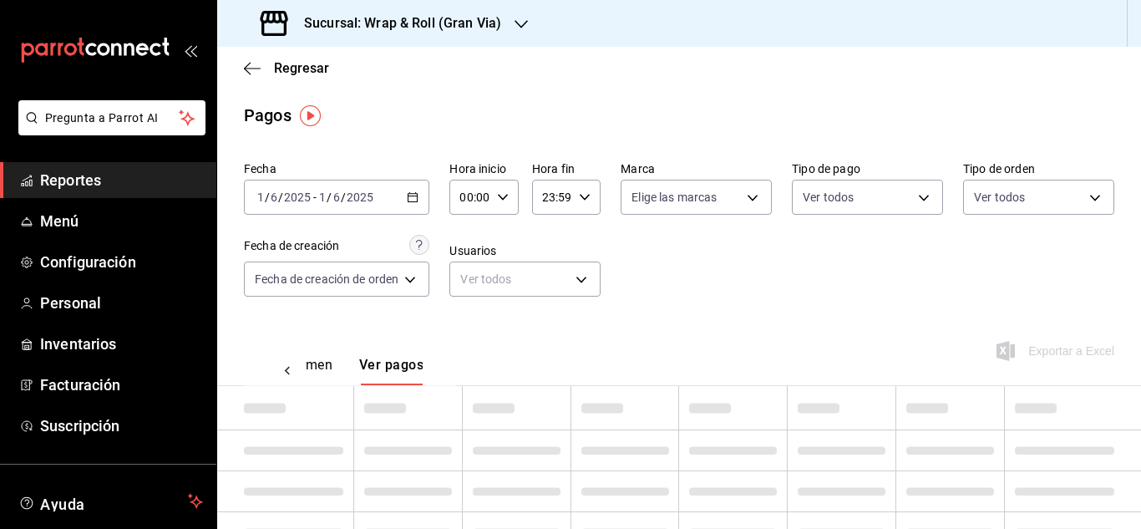
click at [408, 203] on div "[DATE] [DATE] - [DATE] [DATE]" at bounding box center [336, 197] width 185 height 35
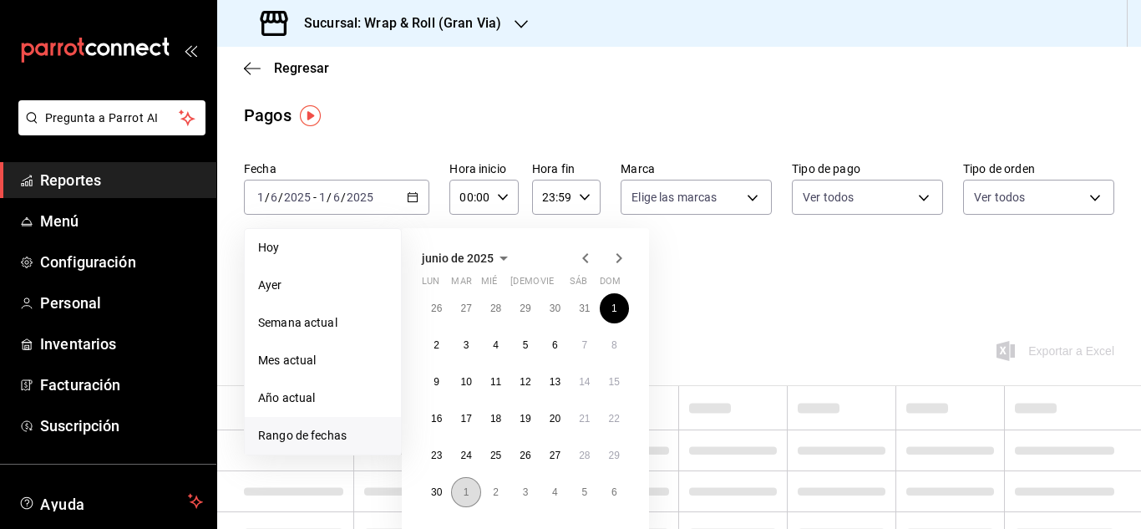
click at [468, 484] on button "1" at bounding box center [465, 492] width 29 height 30
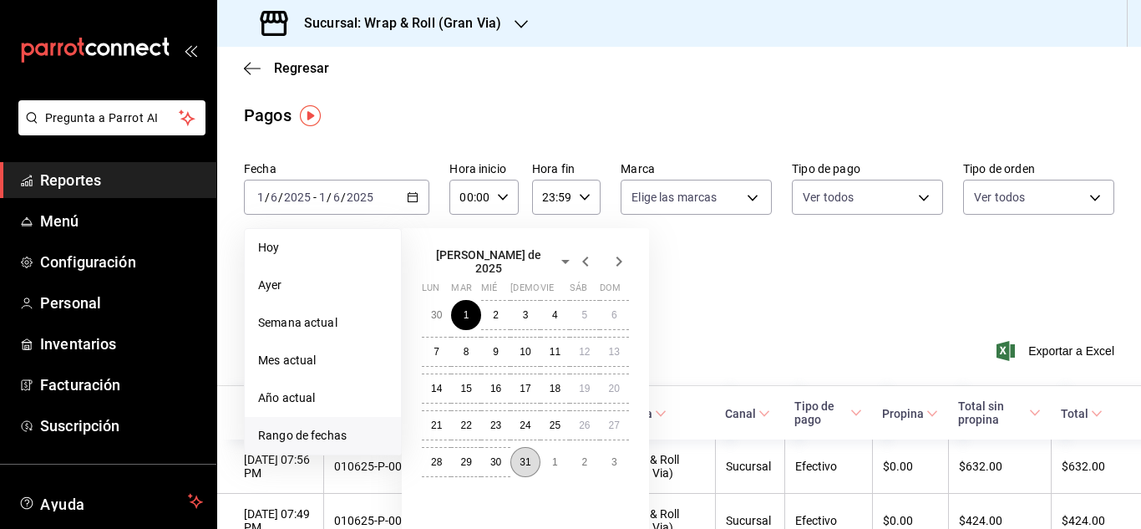
click at [521, 458] on abbr "31" at bounding box center [524, 462] width 11 height 12
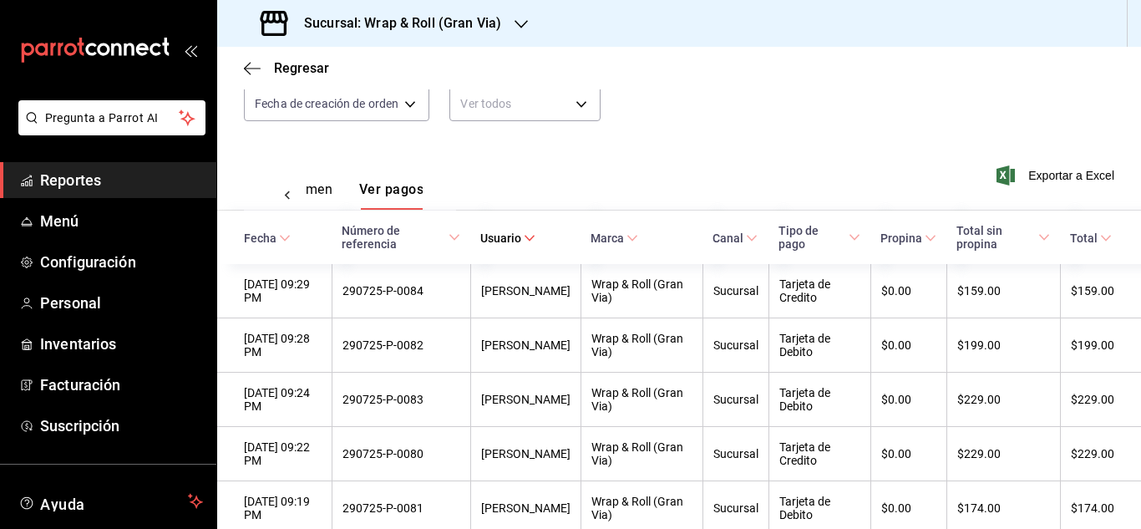
scroll to position [176, 0]
click at [529, 239] on icon at bounding box center [530, 237] width 12 height 12
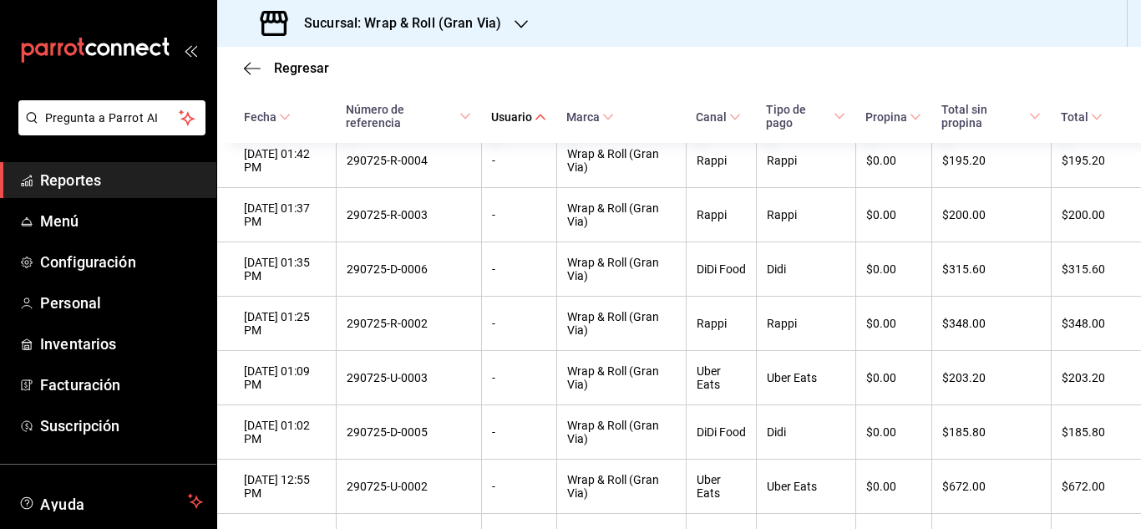
scroll to position [4754, 0]
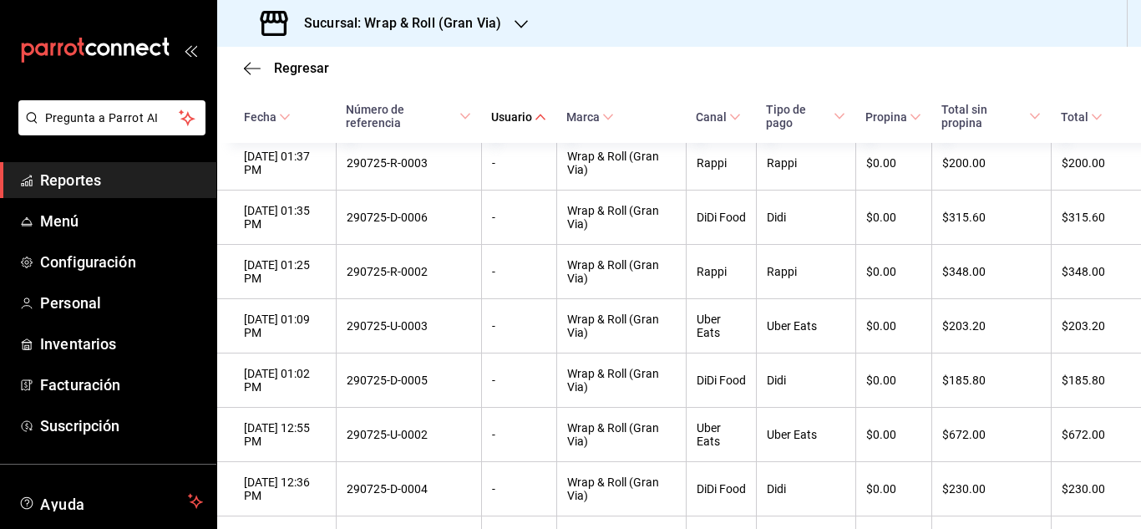
click at [546, 117] on icon at bounding box center [540, 117] width 12 height 12
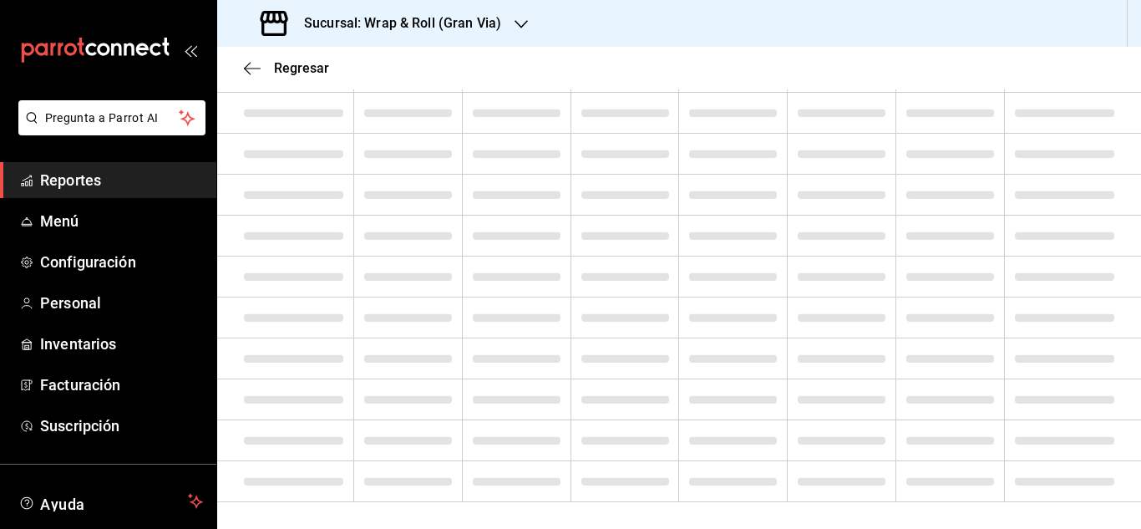
scroll to position [346, 0]
click at [514, 19] on icon "button" at bounding box center [520, 24] width 13 height 13
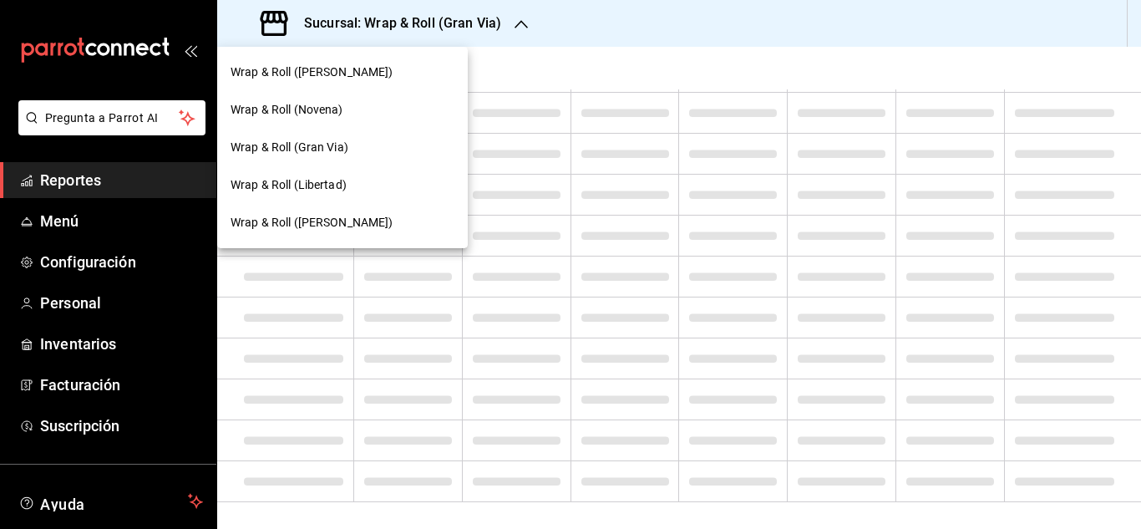
click at [561, 59] on div at bounding box center [570, 264] width 1141 height 529
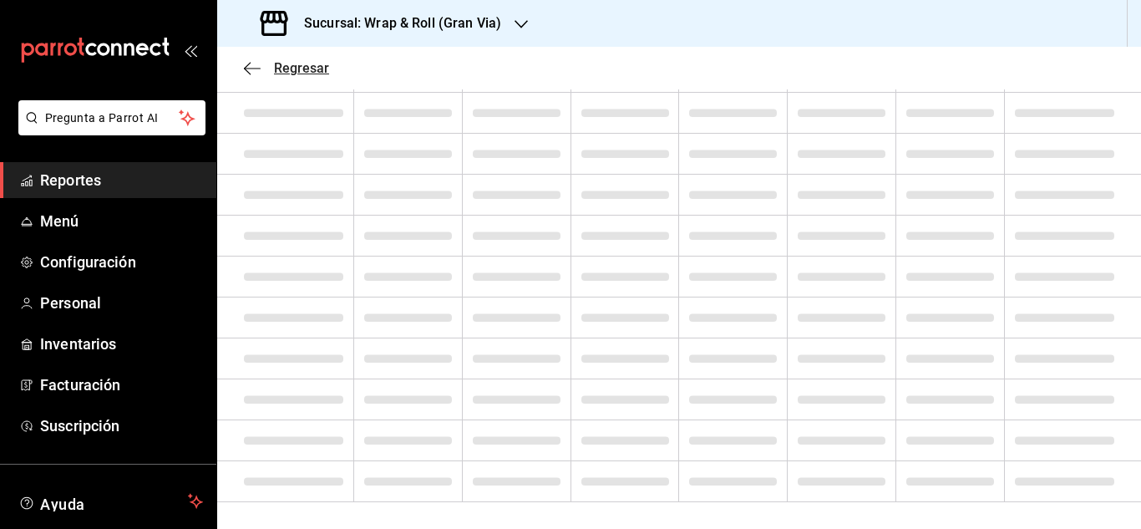
click at [314, 68] on span "Regresar" at bounding box center [301, 68] width 55 height 16
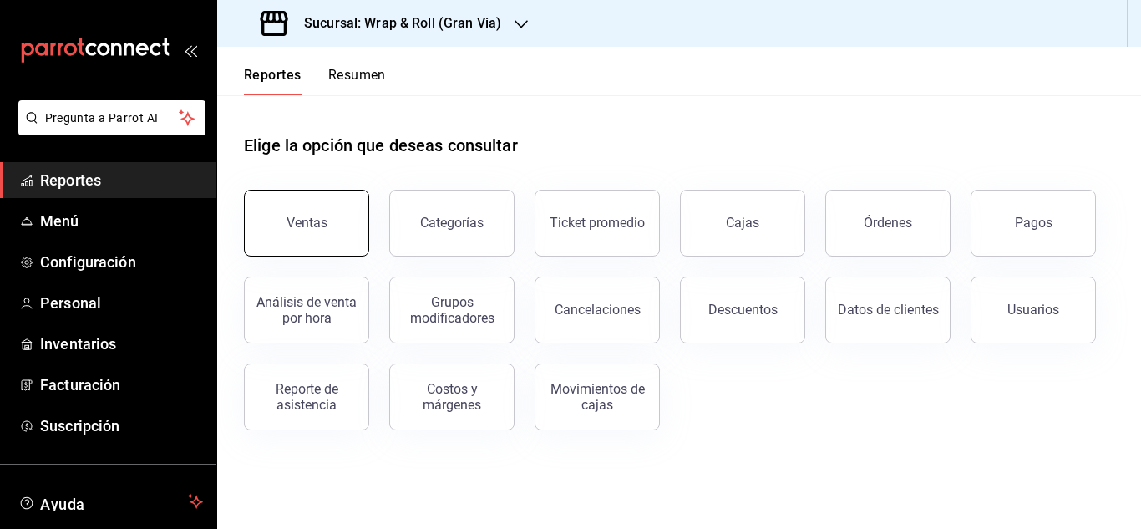
click at [301, 234] on button "Ventas" at bounding box center [306, 223] width 125 height 67
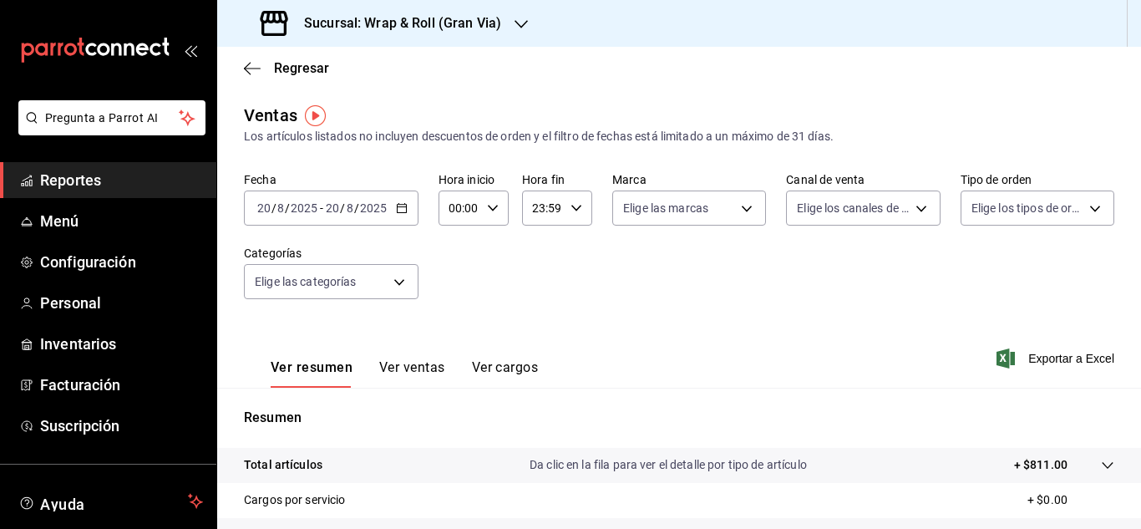
click at [400, 211] on icon "button" at bounding box center [402, 208] width 12 height 12
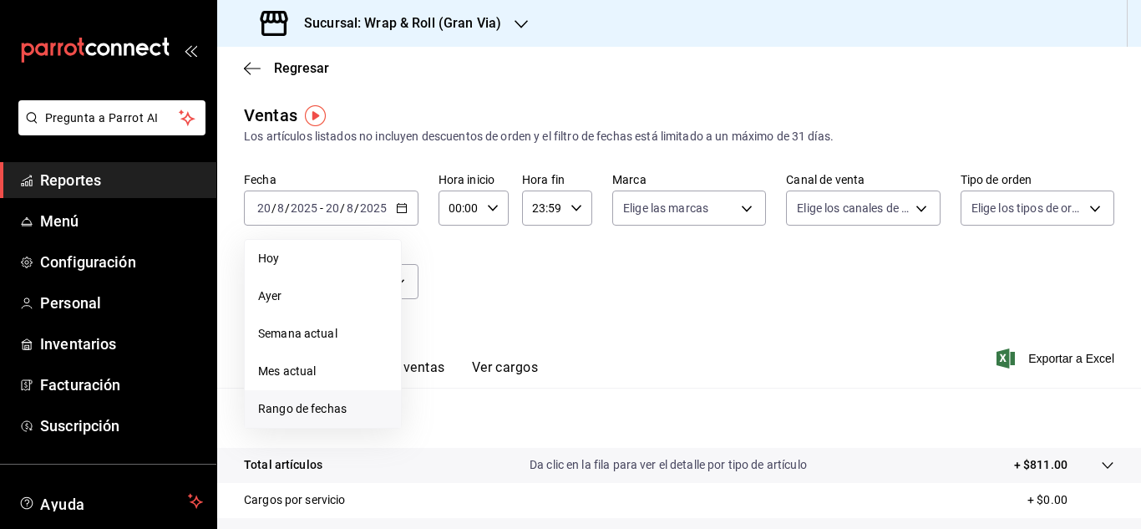
click at [324, 422] on li "Rango de fechas" at bounding box center [323, 409] width 156 height 38
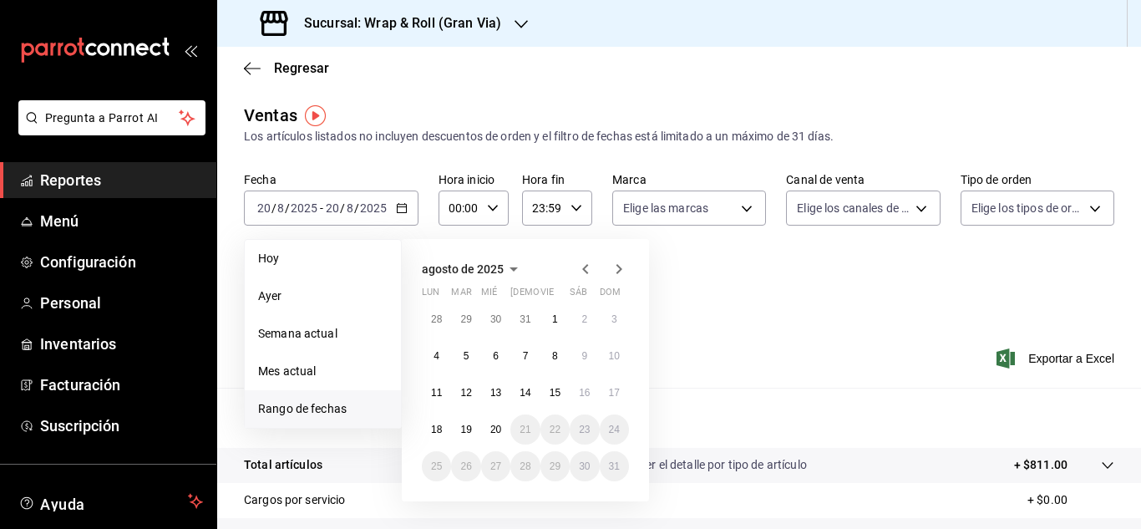
click at [592, 271] on icon "button" at bounding box center [585, 269] width 20 height 20
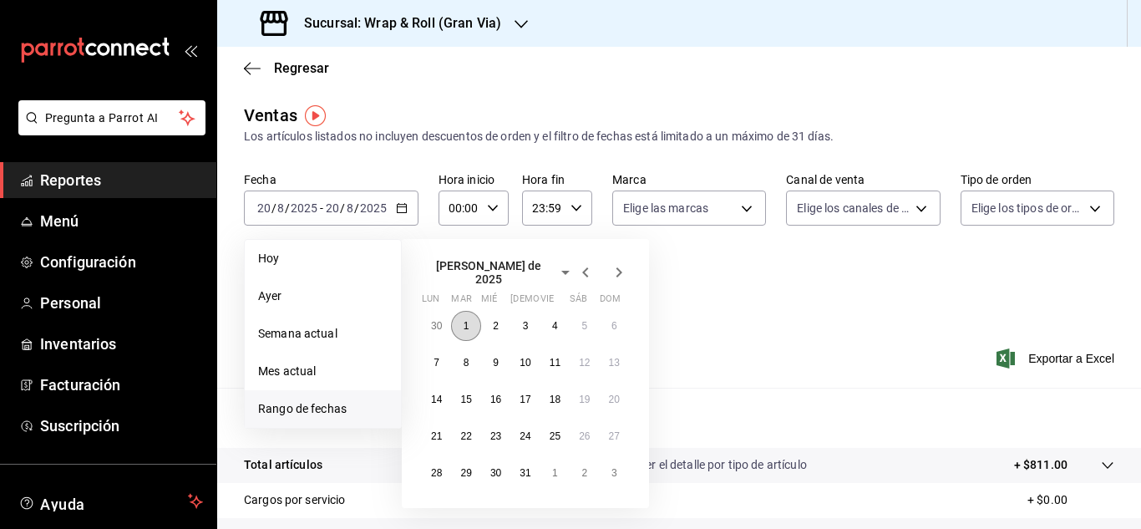
click at [467, 320] on abbr "1" at bounding box center [466, 326] width 6 height 12
click at [528, 472] on button "31" at bounding box center [524, 473] width 29 height 30
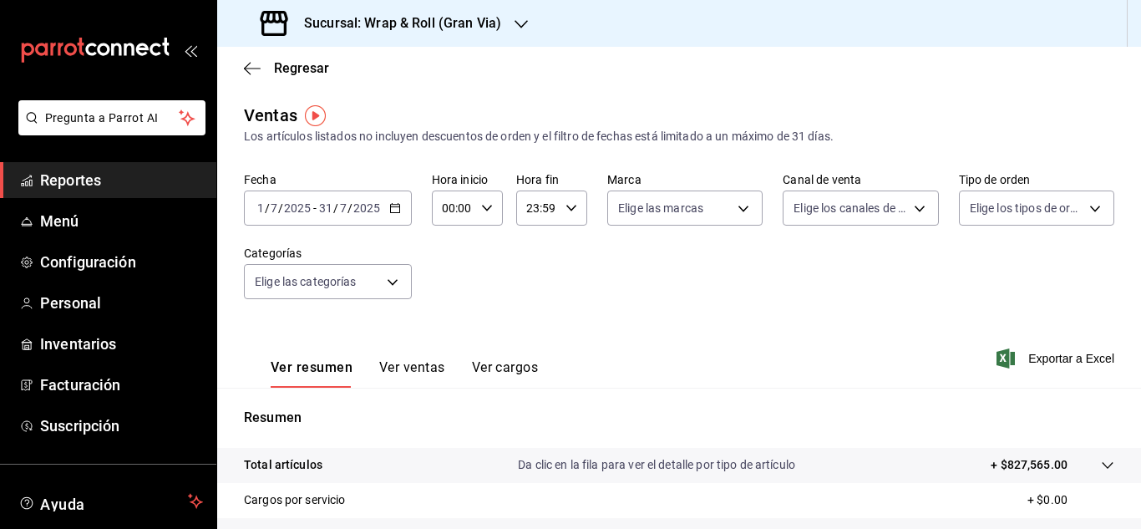
click at [528, 472] on p "Da clic en la fila para ver el detalle por tipo de artículo" at bounding box center [656, 465] width 277 height 18
click at [1075, 360] on span "Exportar a Excel" at bounding box center [1057, 358] width 114 height 20
click at [304, 75] on span "Regresar" at bounding box center [301, 68] width 55 height 16
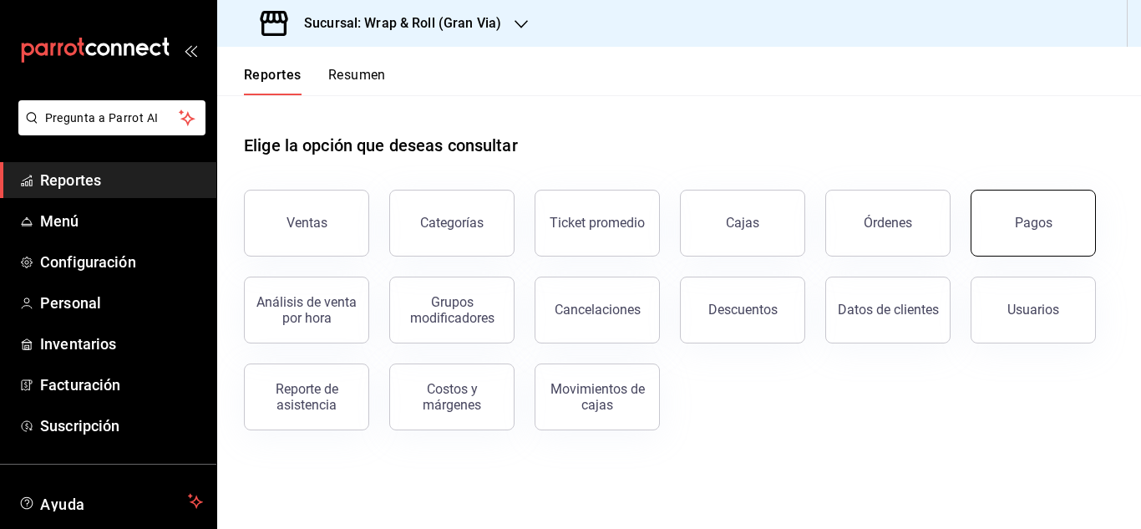
click at [1035, 234] on button "Pagos" at bounding box center [1032, 223] width 125 height 67
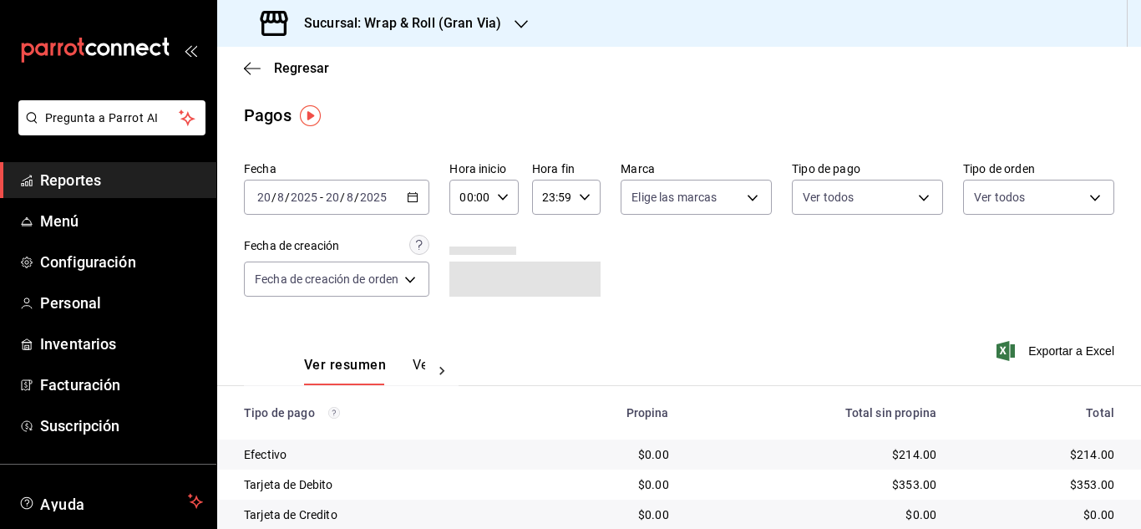
click at [412, 194] on \(Stroke\) "button" at bounding box center [413, 197] width 10 height 9
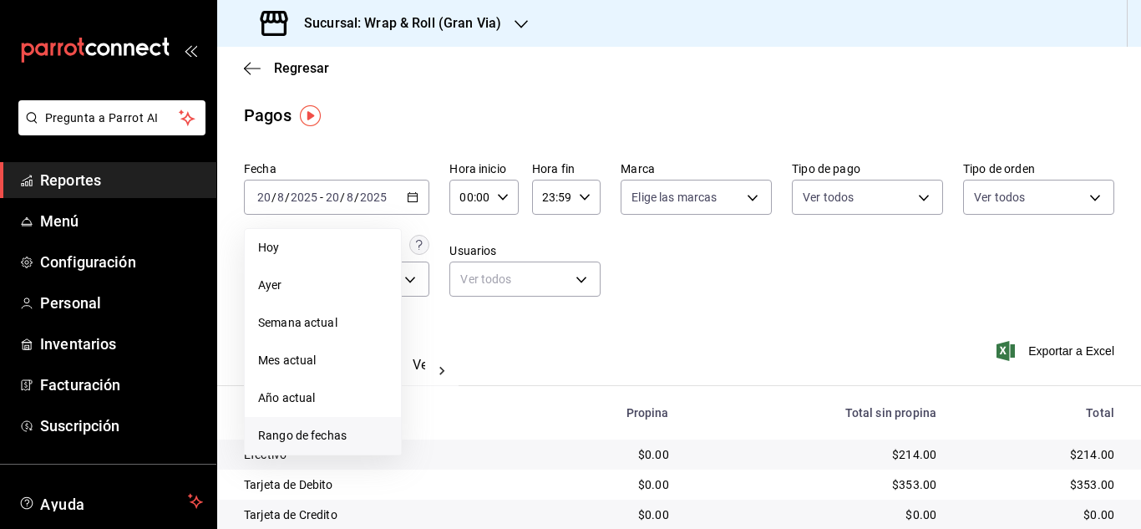
click at [333, 428] on span "Rango de fechas" at bounding box center [322, 436] width 129 height 18
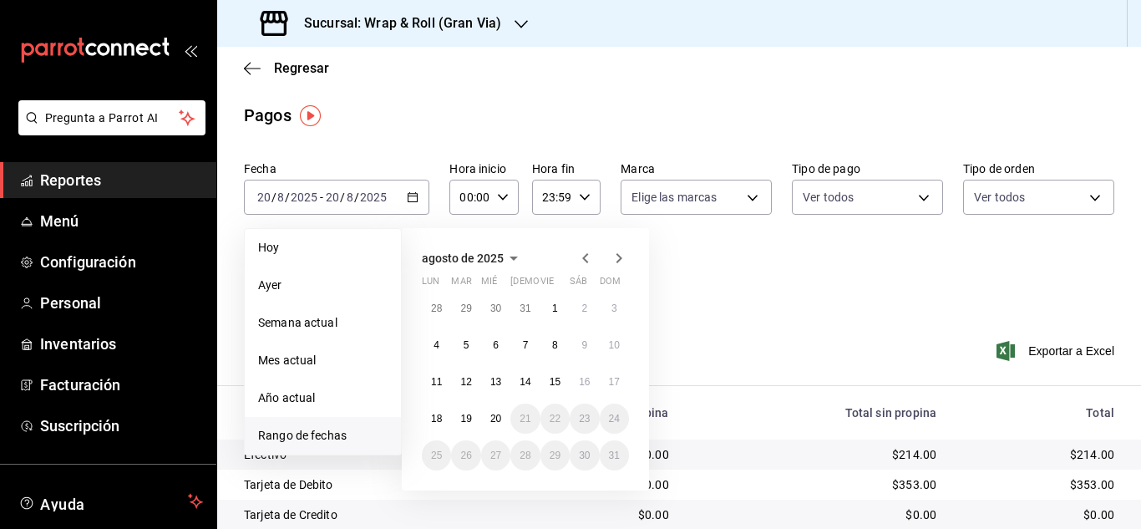
click at [585, 261] on icon "button" at bounding box center [585, 258] width 6 height 10
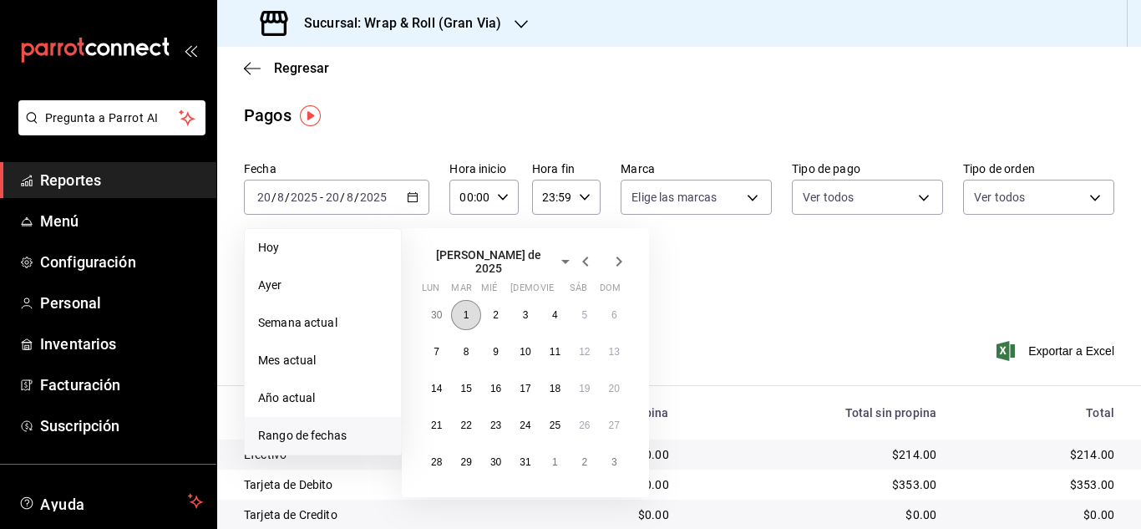
click at [473, 302] on button "1" at bounding box center [465, 315] width 29 height 30
click at [528, 456] on abbr "31" at bounding box center [524, 462] width 11 height 12
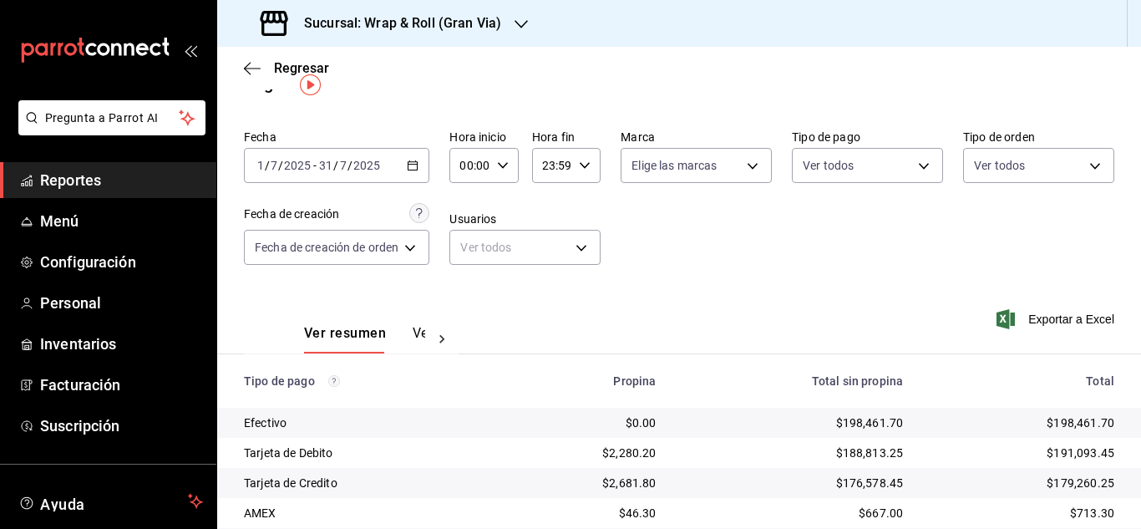
scroll to position [30, 0]
click at [1041, 311] on span "Exportar a Excel" at bounding box center [1057, 321] width 114 height 20
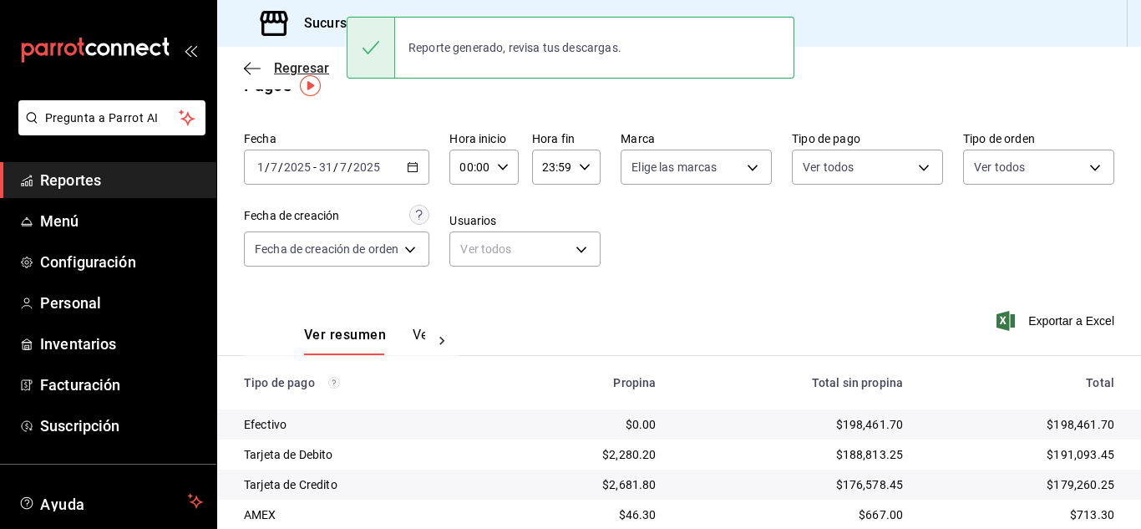
click at [309, 69] on span "Regresar" at bounding box center [301, 68] width 55 height 16
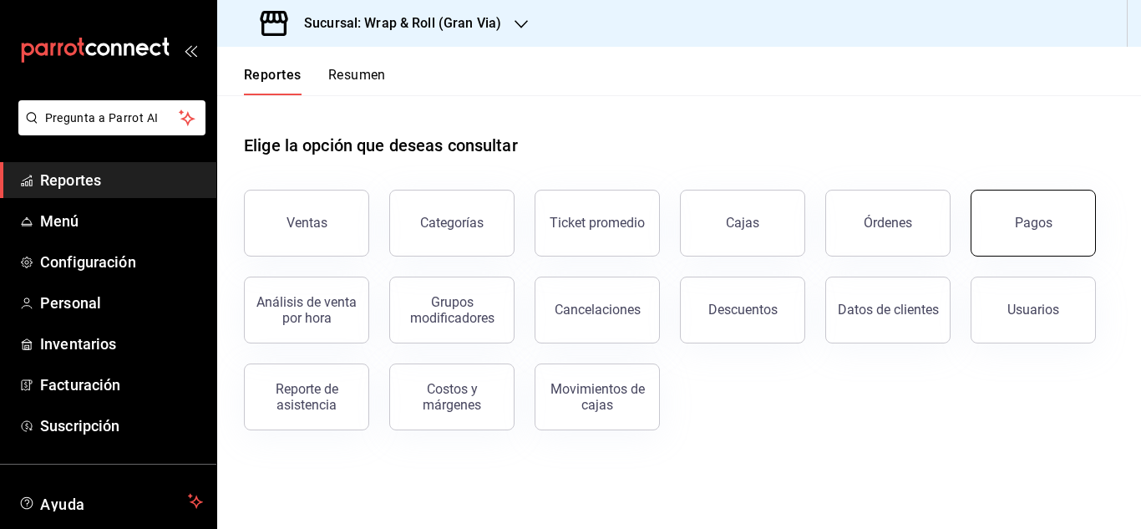
click at [1053, 213] on button "Pagos" at bounding box center [1032, 223] width 125 height 67
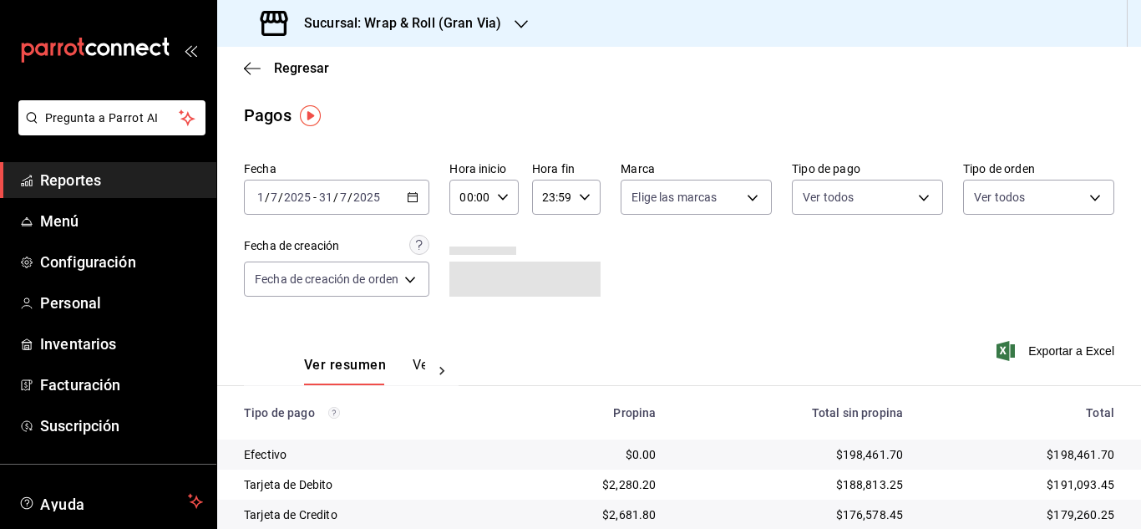
click at [413, 192] on icon "button" at bounding box center [413, 197] width 12 height 12
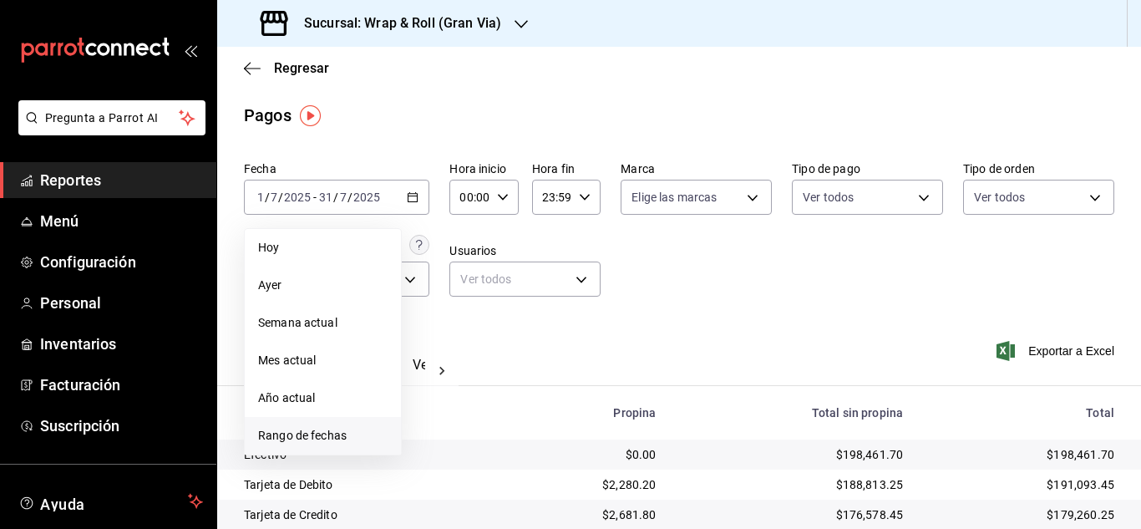
click at [298, 434] on span "Rango de fechas" at bounding box center [322, 436] width 129 height 18
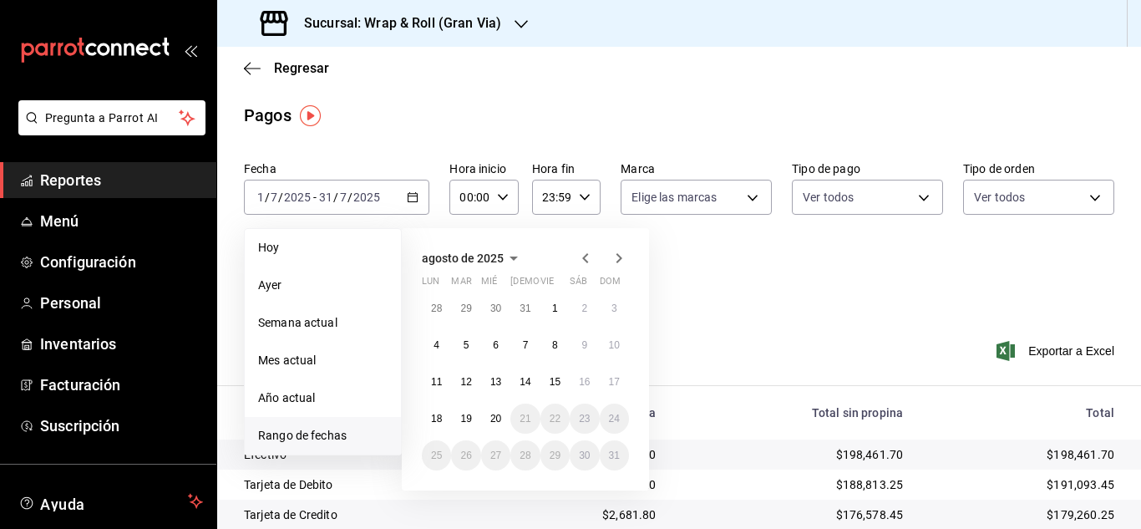
click at [585, 260] on icon "button" at bounding box center [585, 258] width 6 height 10
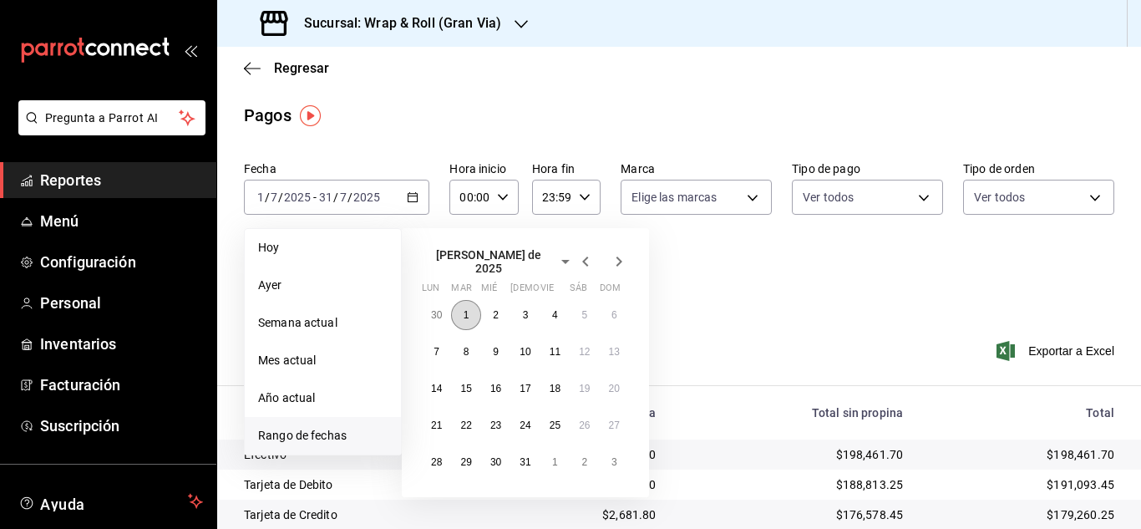
click at [463, 309] on abbr "1" at bounding box center [466, 315] width 6 height 12
click at [525, 456] on abbr "31" at bounding box center [524, 462] width 11 height 12
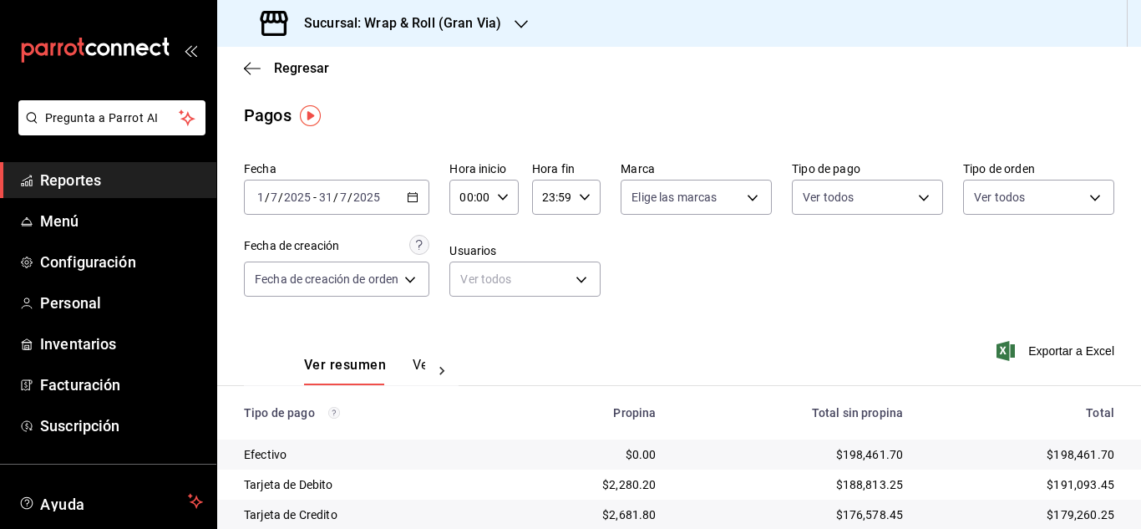
scroll to position [0, 50]
click at [392, 362] on button "Ver pagos" at bounding box center [393, 371] width 63 height 28
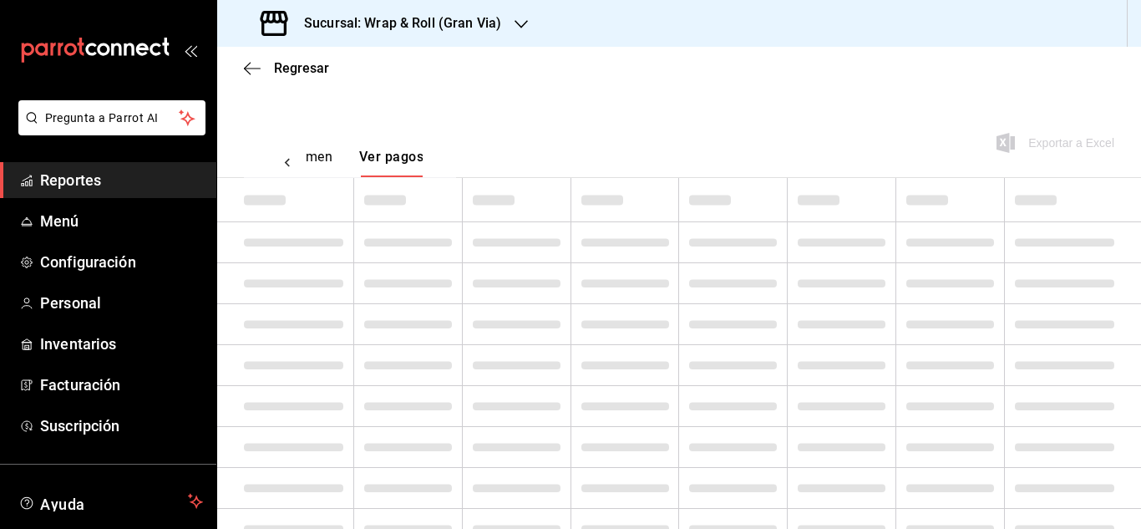
scroll to position [231, 0]
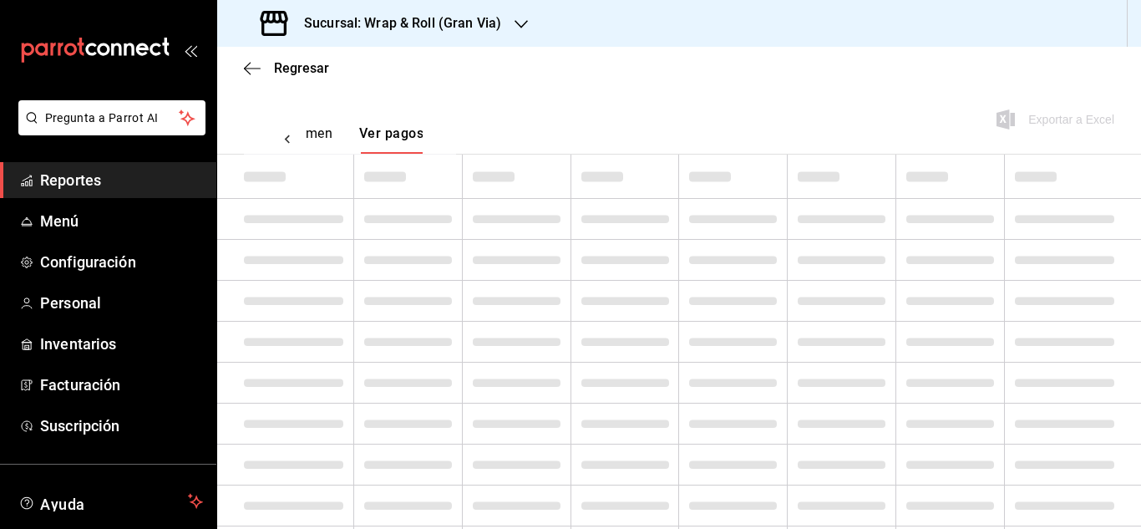
click at [317, 134] on button "Ver resumen" at bounding box center [294, 139] width 78 height 28
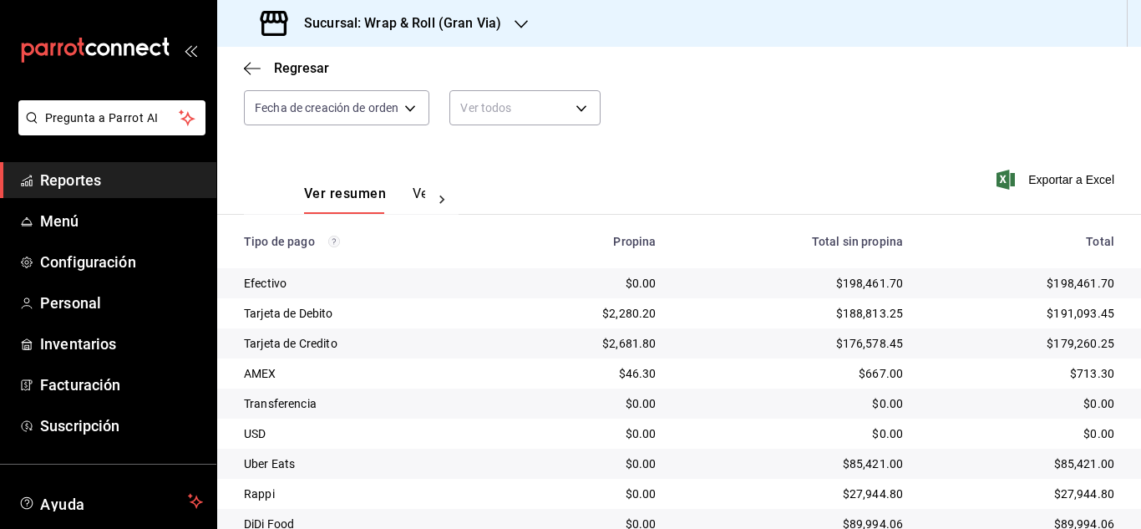
click at [417, 194] on button "Ver pagos" at bounding box center [444, 199] width 63 height 28
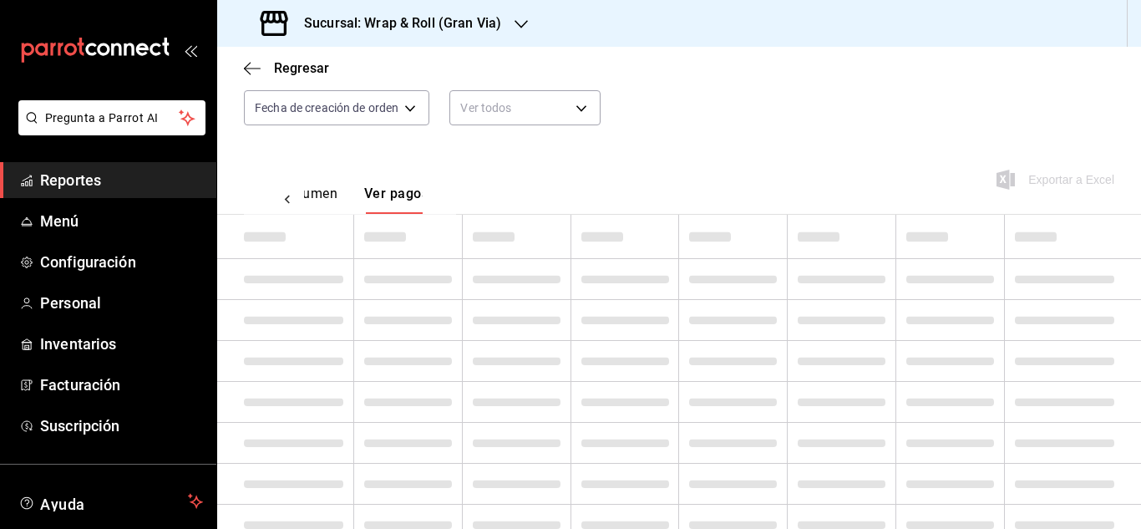
scroll to position [0, 49]
click at [317, 193] on button "Ver resumen" at bounding box center [294, 199] width 78 height 28
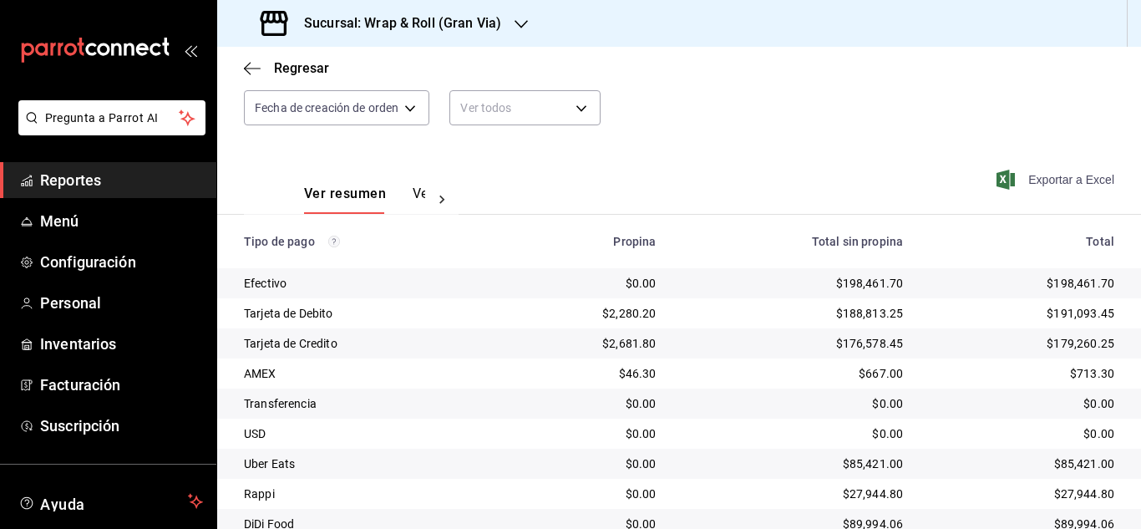
click at [1044, 175] on span "Exportar a Excel" at bounding box center [1057, 180] width 114 height 20
click at [129, 181] on span "Reportes" at bounding box center [121, 180] width 163 height 23
